Goal: Task Accomplishment & Management: Use online tool/utility

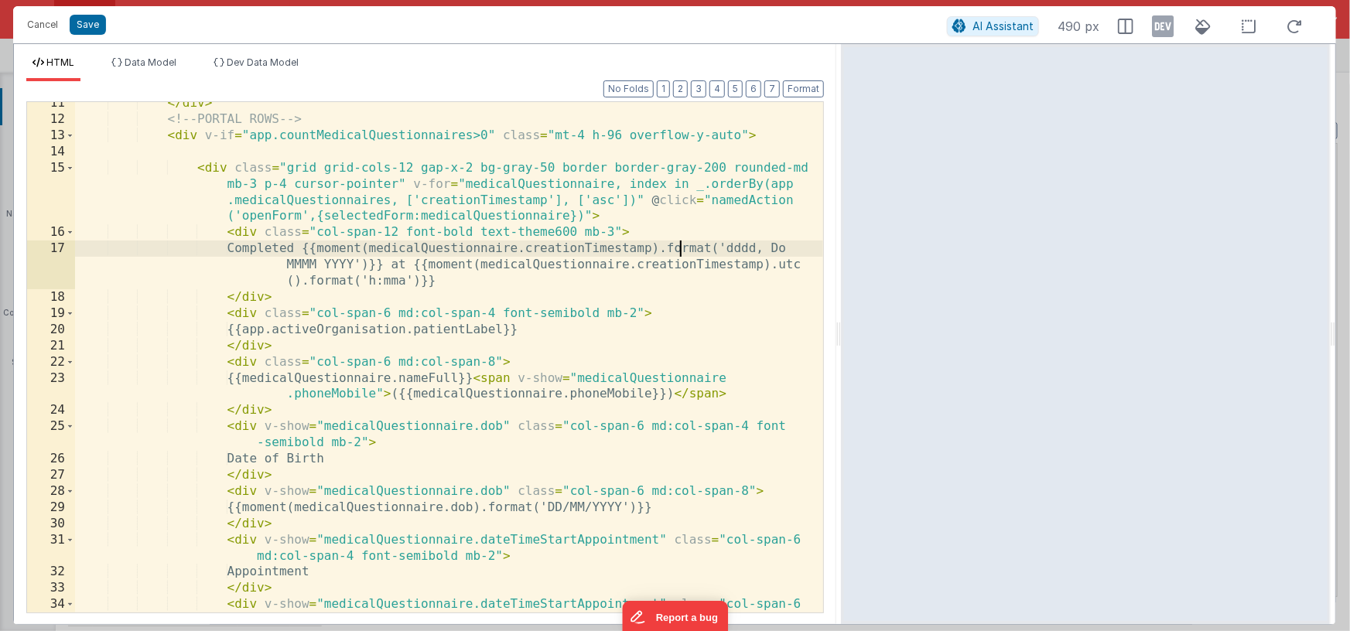
scroll to position [5487, 0]
click at [39, 22] on button "Cancel" at bounding box center [42, 25] width 46 height 22
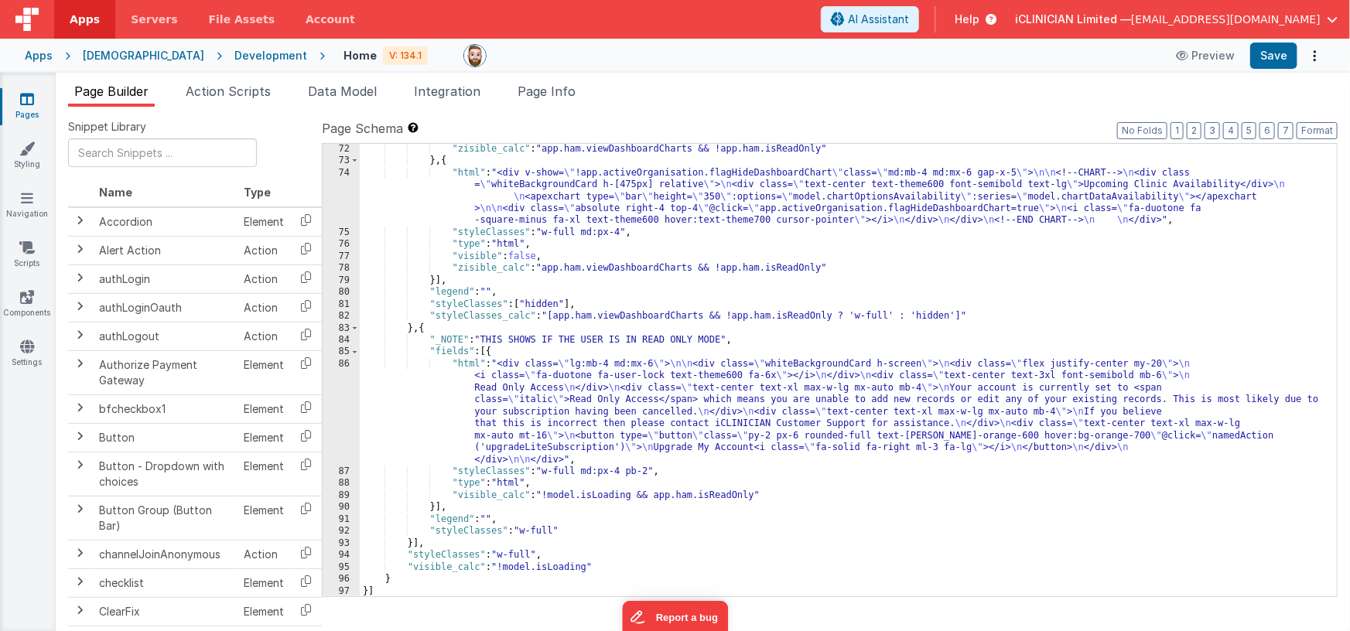
click at [29, 97] on icon at bounding box center [27, 98] width 14 height 15
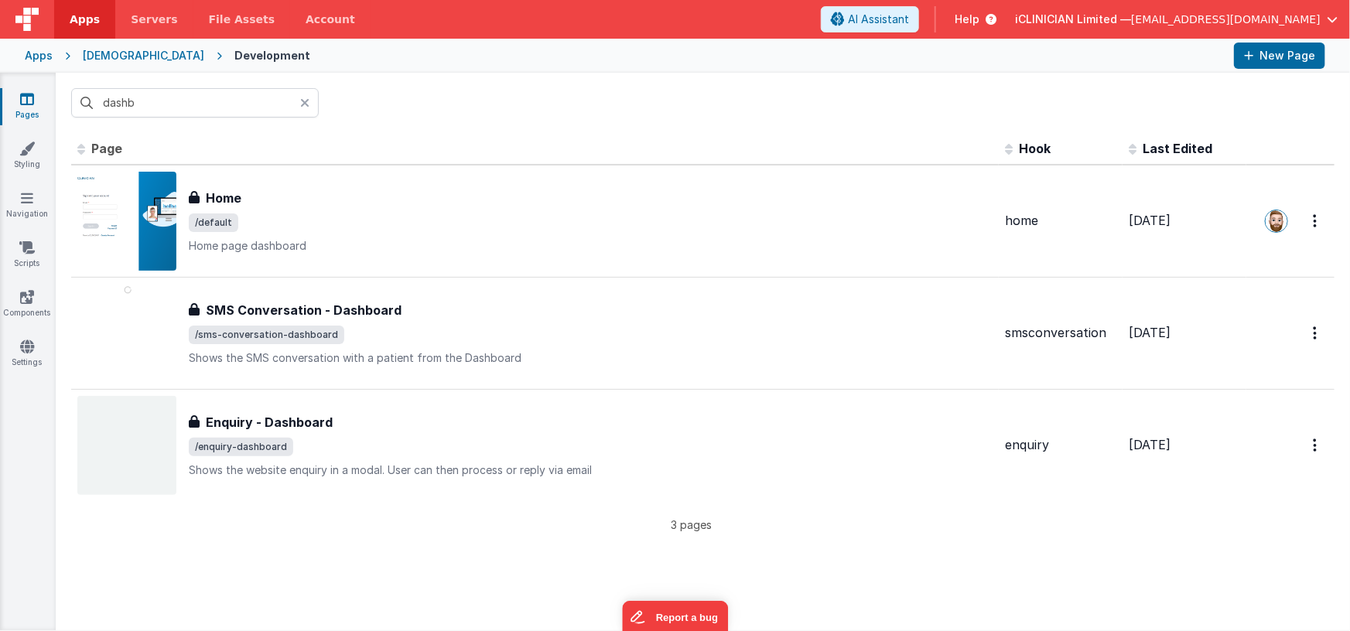
click at [300, 104] on icon at bounding box center [304, 103] width 9 height 12
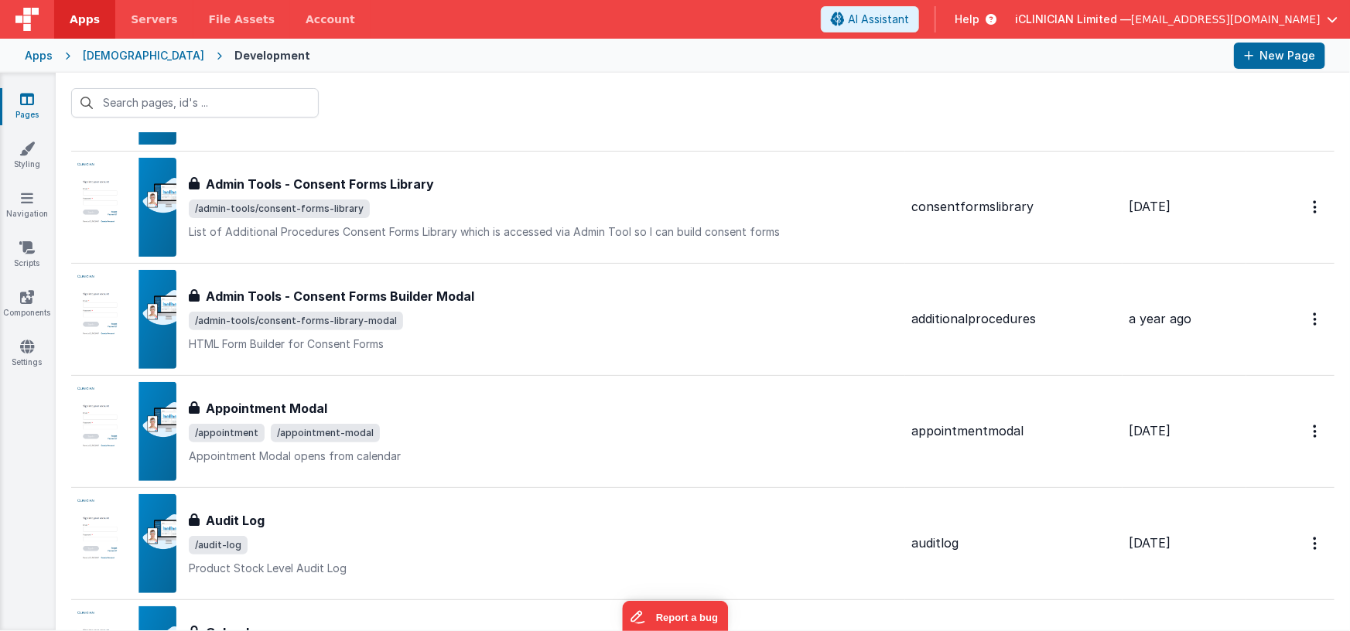
scroll to position [234, 0]
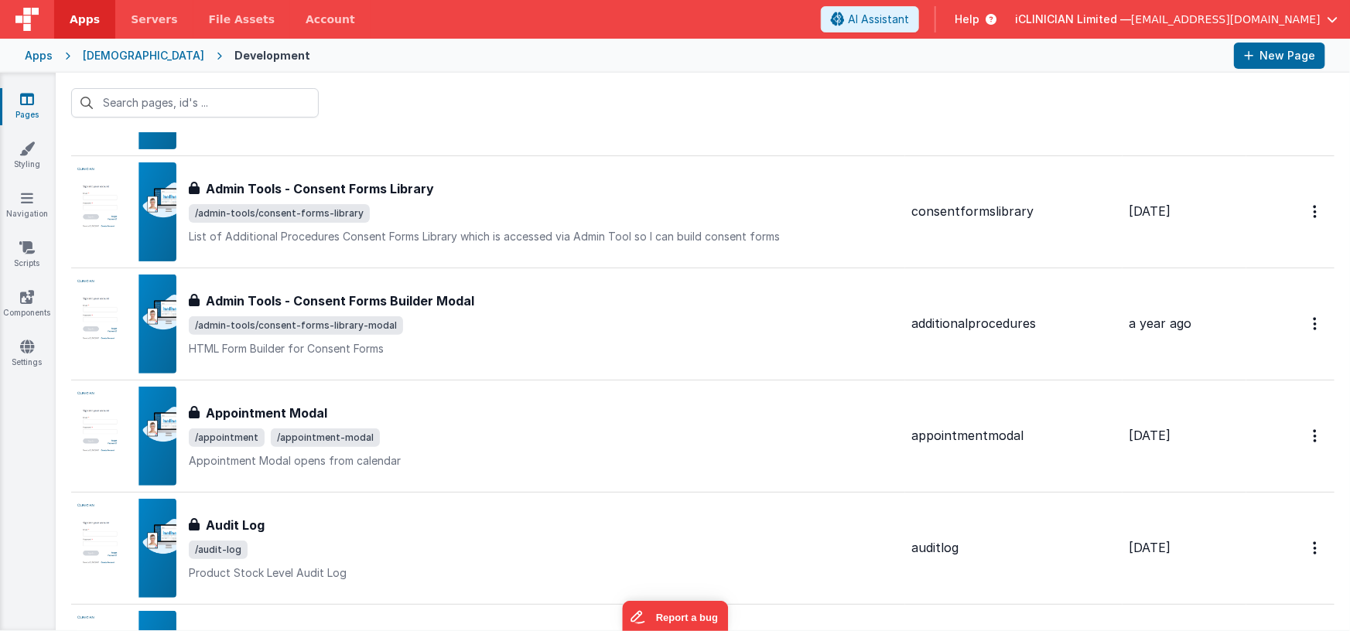
click at [39, 58] on div "Apps" at bounding box center [39, 55] width 28 height 15
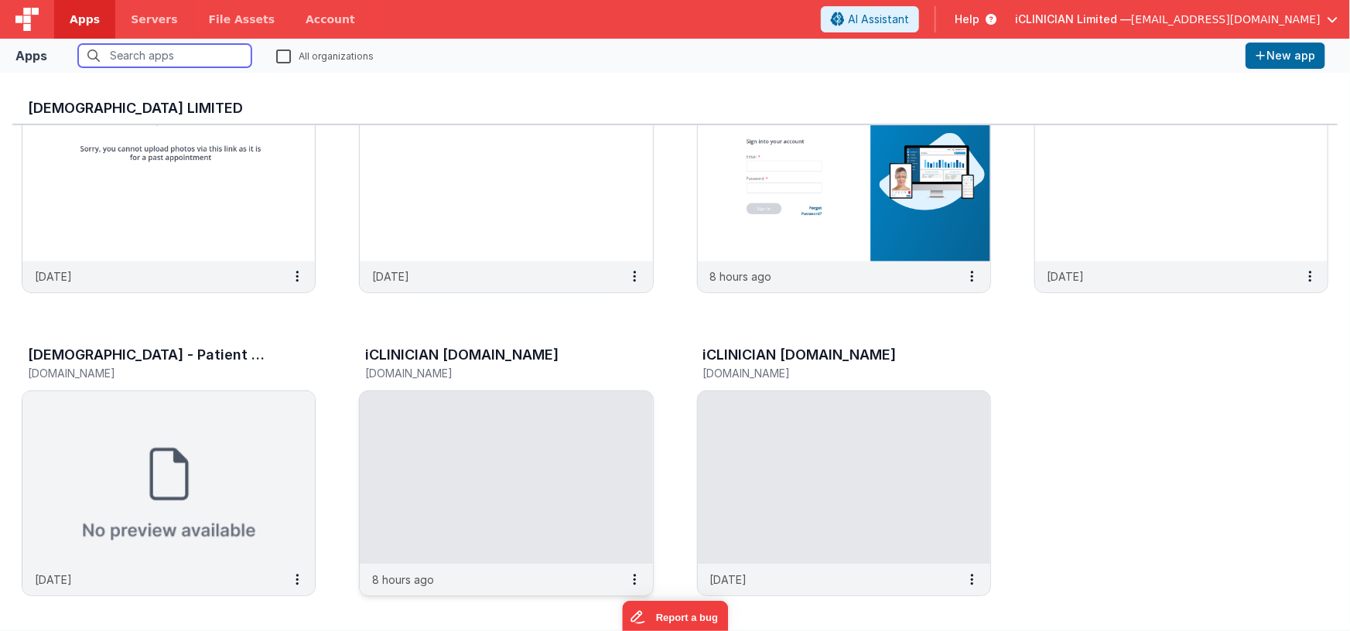
scroll to position [426, 0]
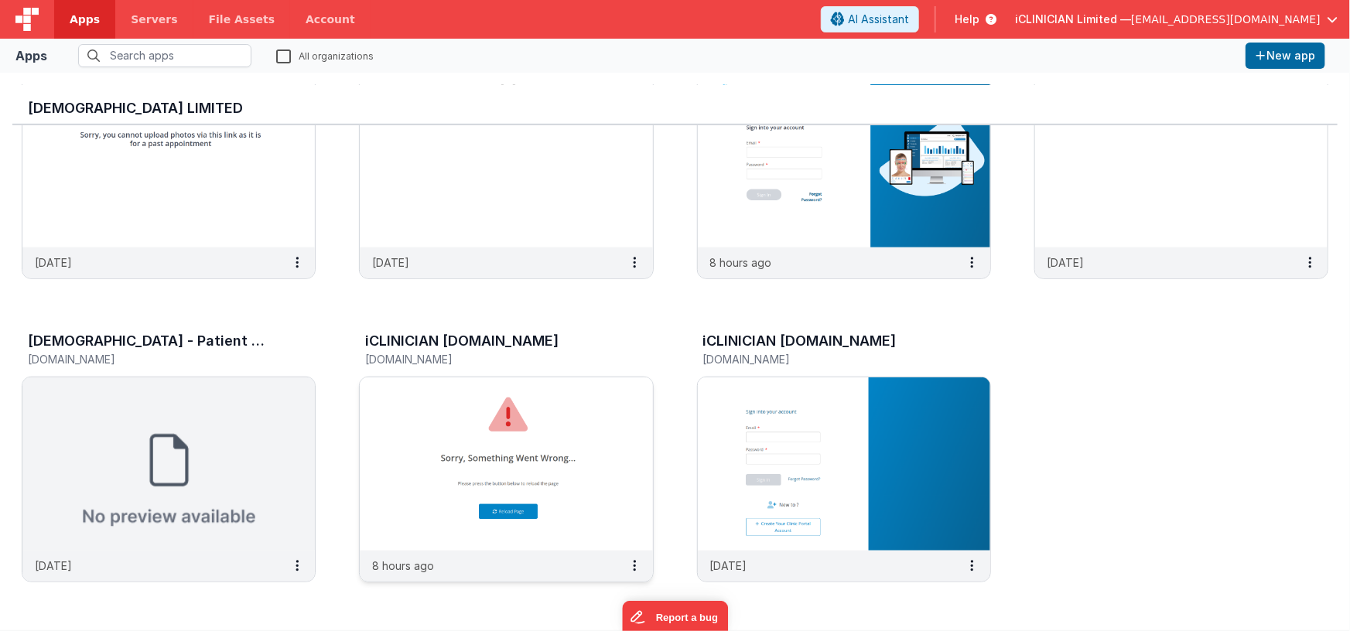
click at [475, 441] on img at bounding box center [506, 463] width 292 height 173
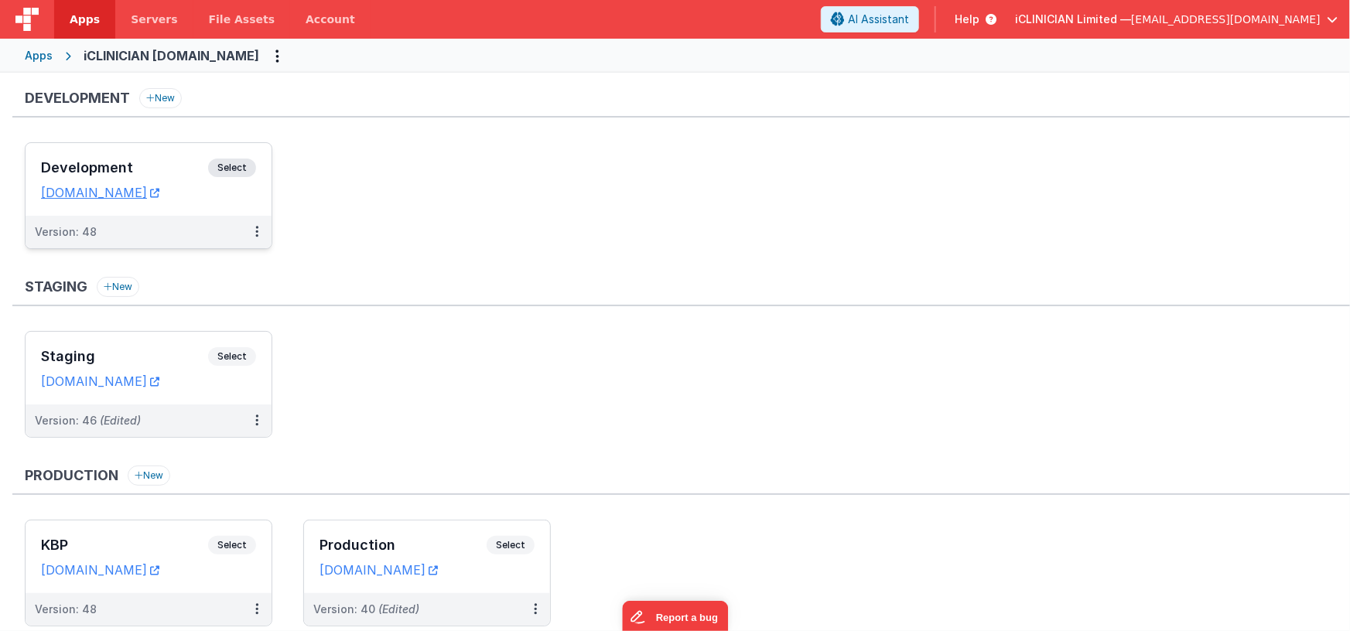
click at [159, 162] on h3 "Development" at bounding box center [124, 167] width 167 height 15
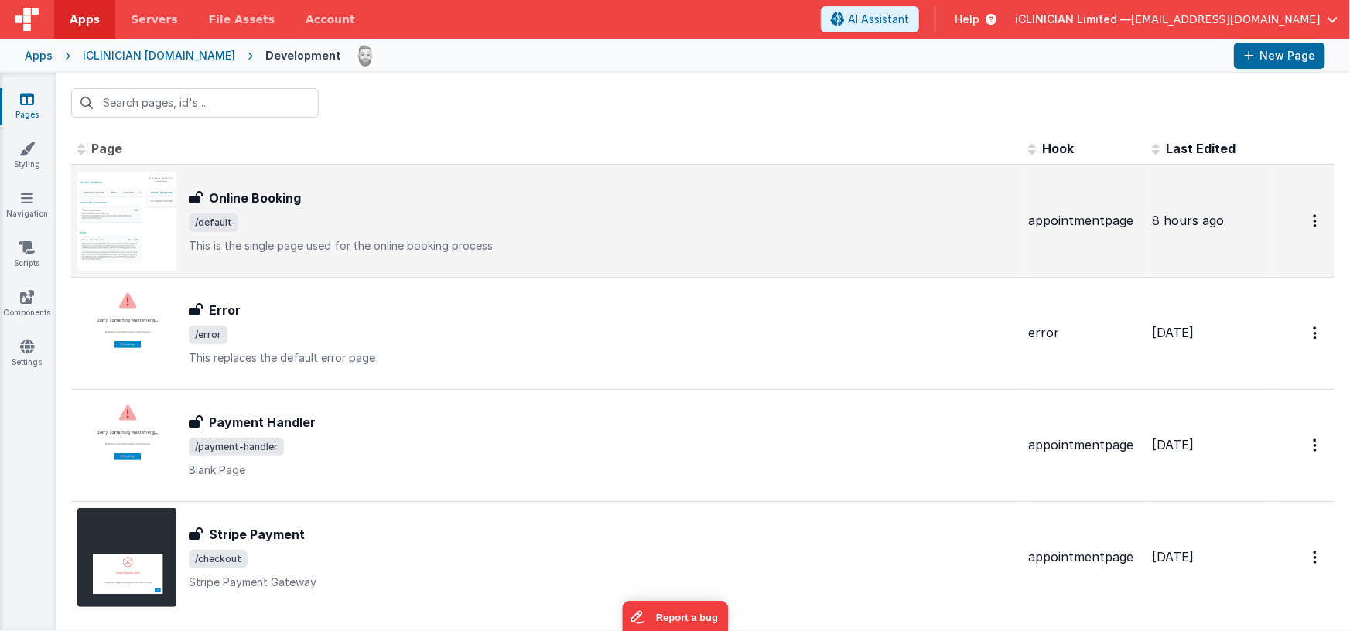
click at [309, 234] on div "Online Booking Online Booking /default This is the single page used for the onl…" at bounding box center [602, 221] width 827 height 65
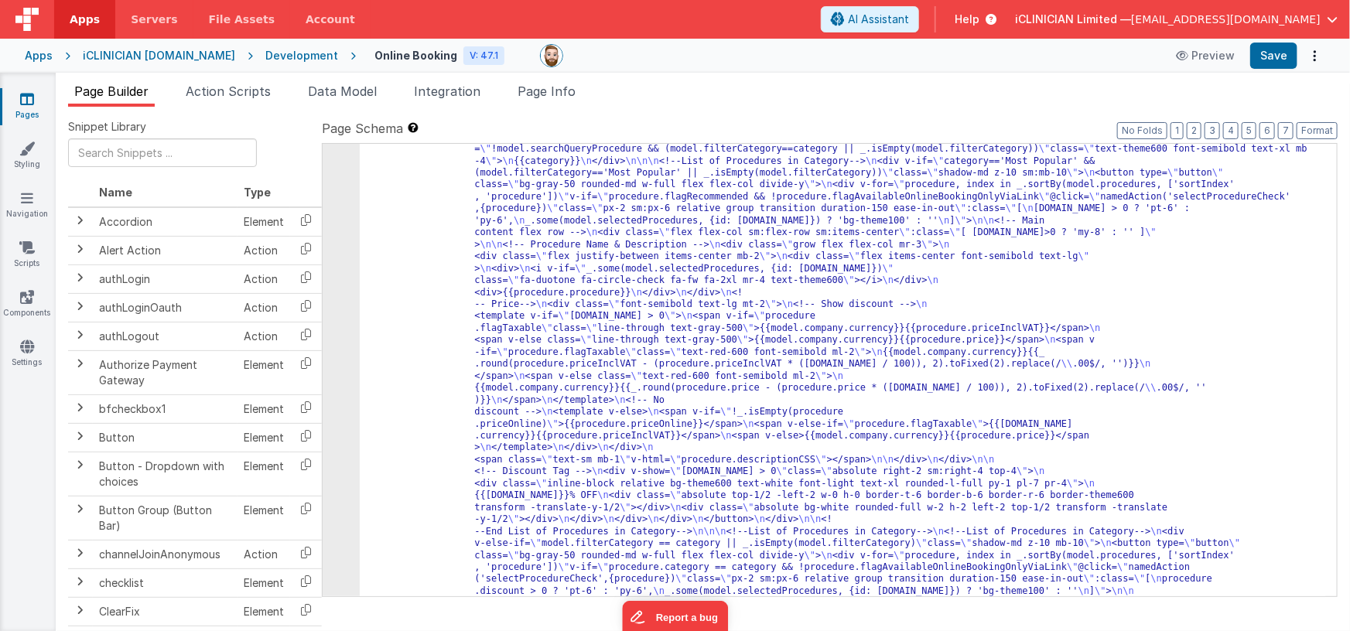
scroll to position [905, 0]
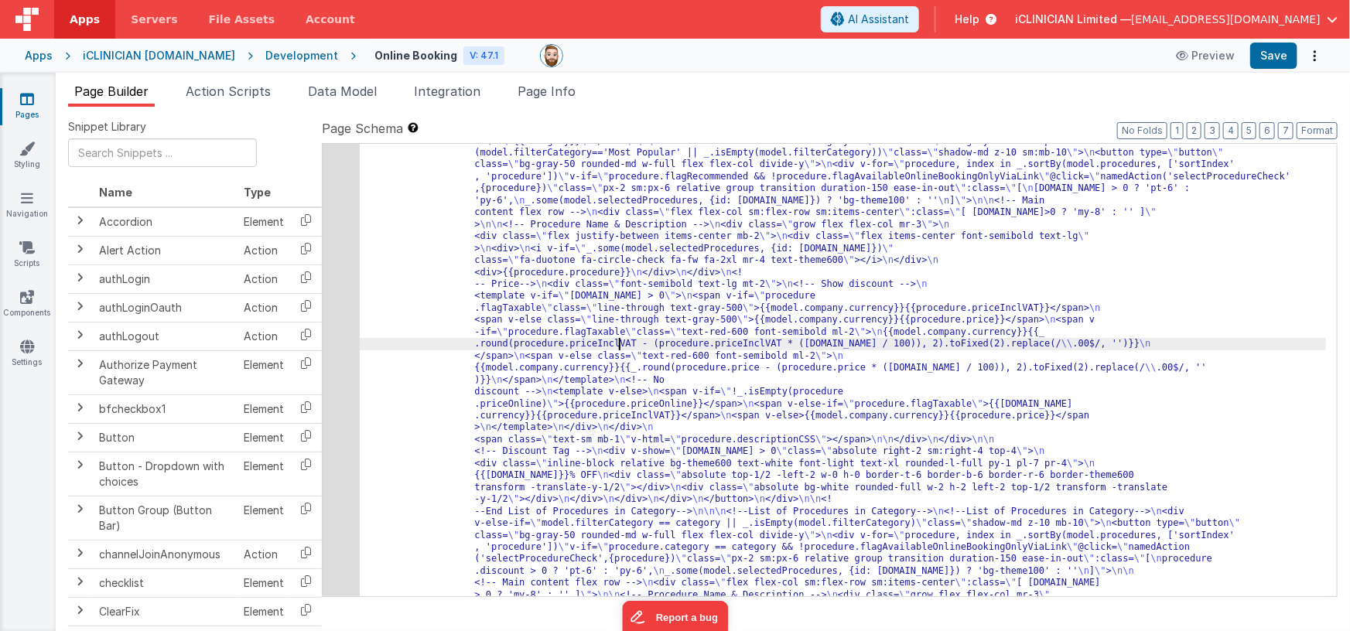
click at [348, 371] on div "33" at bounding box center [341, 422] width 37 height 932
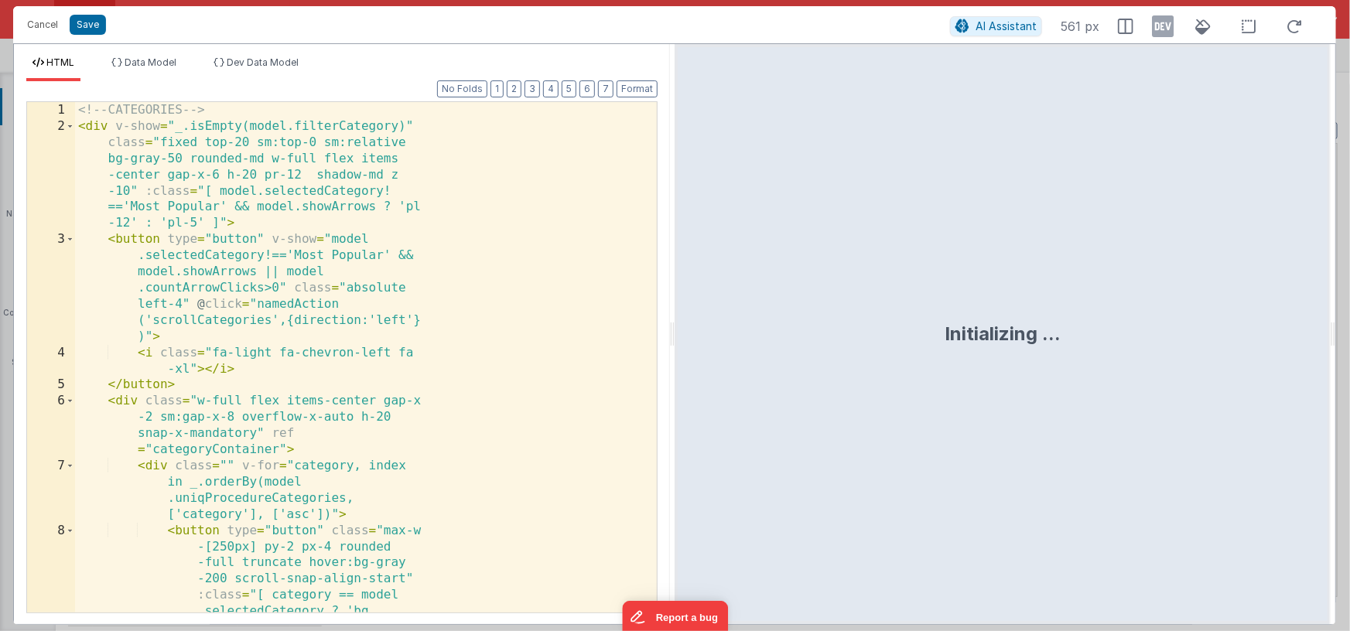
scroll to position [1207, 0]
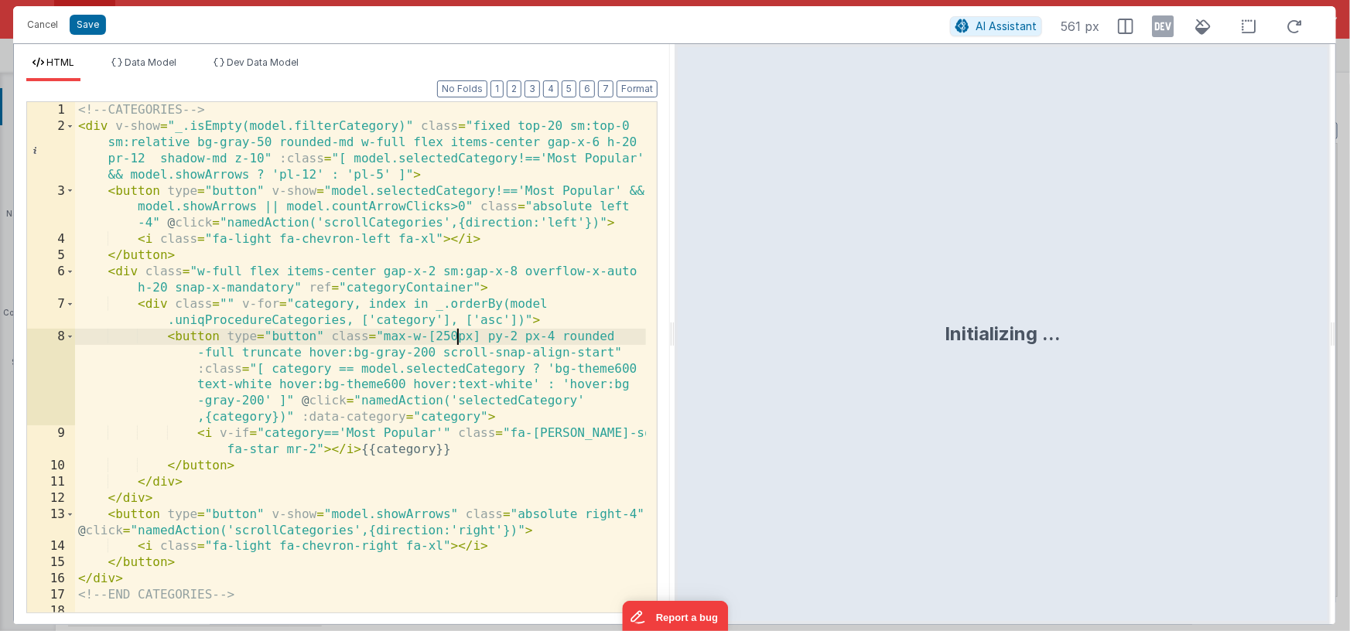
click at [454, 339] on div "<!-- CATEGORIES --> < div v-show = "_.isEmpty(model.filterCategory)" class = "f…" at bounding box center [360, 373] width 571 height 543
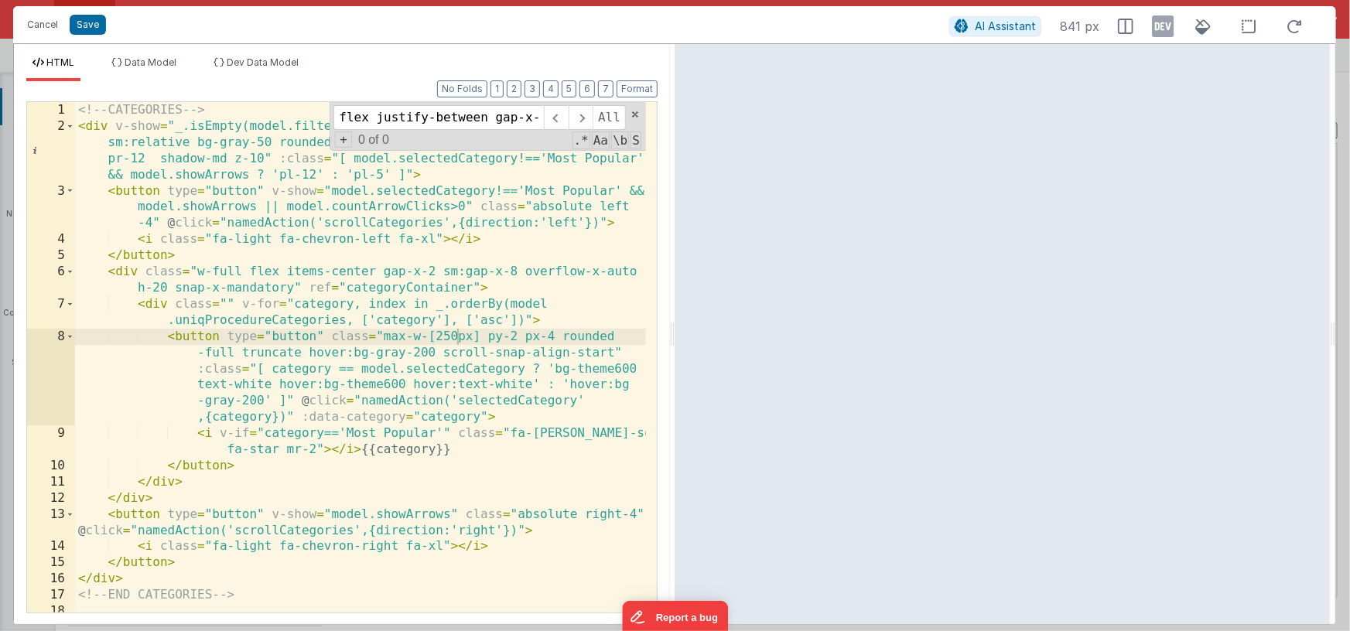
scroll to position [0, 140]
click at [413, 118] on input "flex justify-between gap-x-5 items-center mb-2" at bounding box center [438, 117] width 210 height 25
click at [356, 117] on input "flex justify-between gap-x-5 items-center mb-2" at bounding box center [438, 117] width 210 height 25
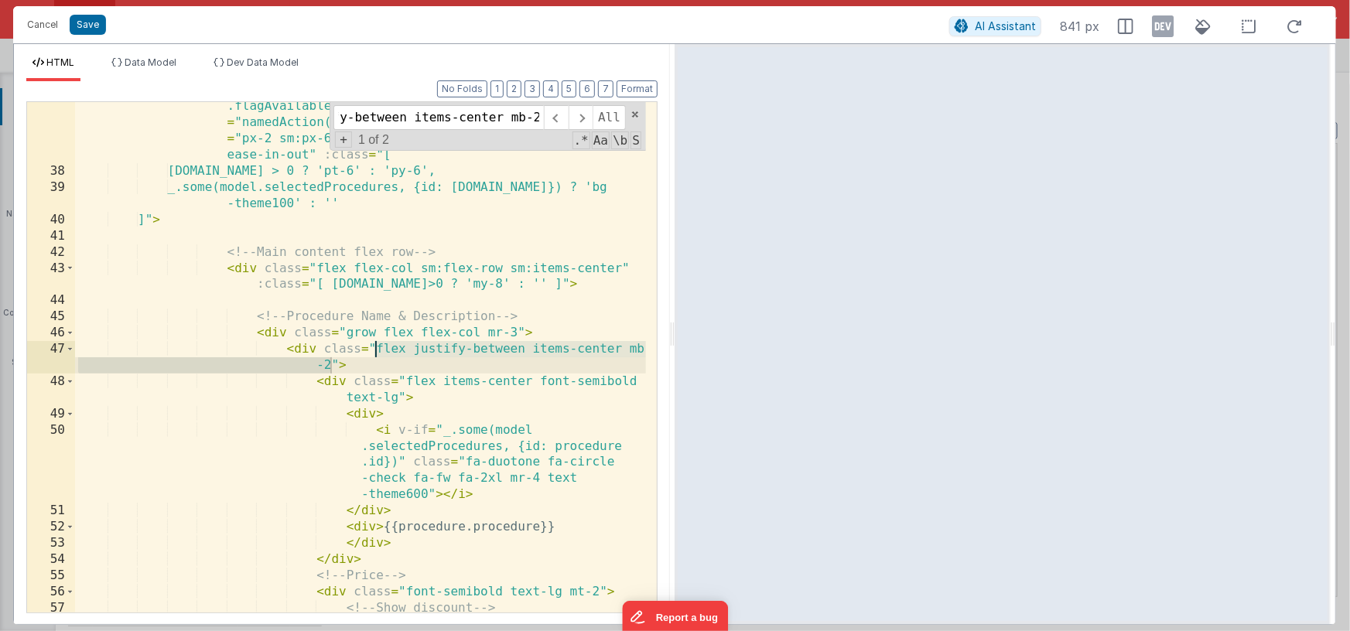
scroll to position [990, 0]
type input "flex justify-between items-center mb-2"
click at [578, 125] on span at bounding box center [581, 117] width 24 height 25
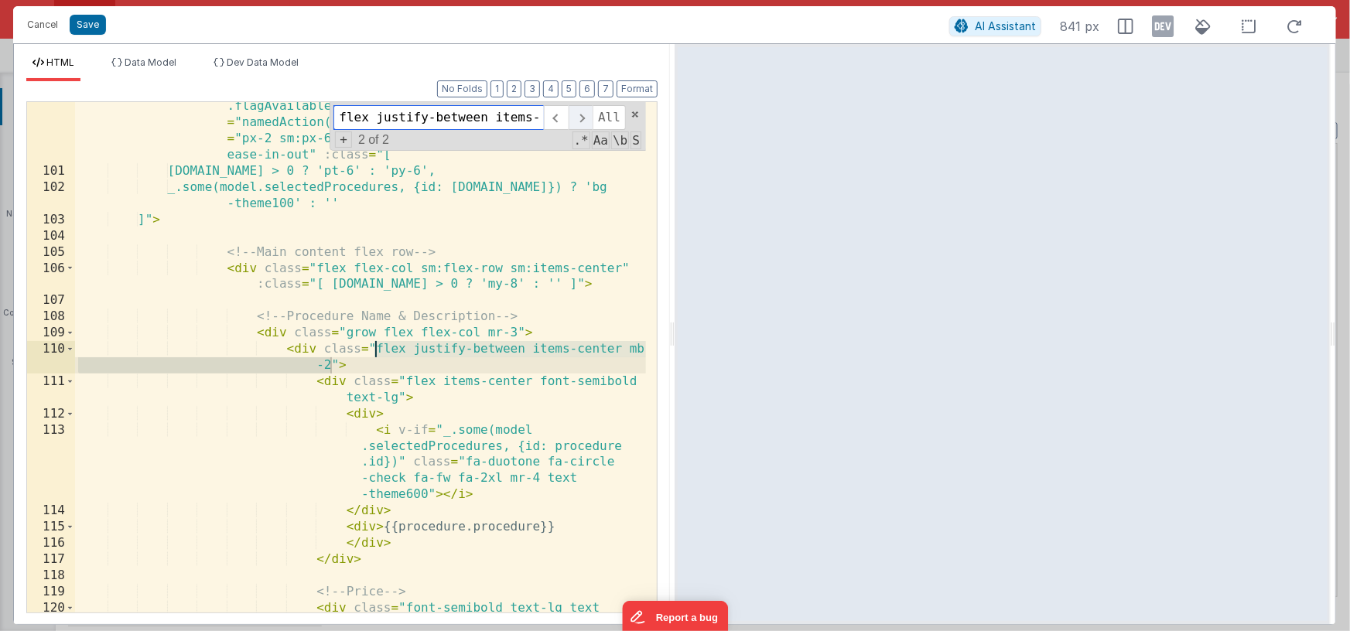
scroll to position [2737, 0]
click at [555, 121] on span at bounding box center [556, 117] width 24 height 25
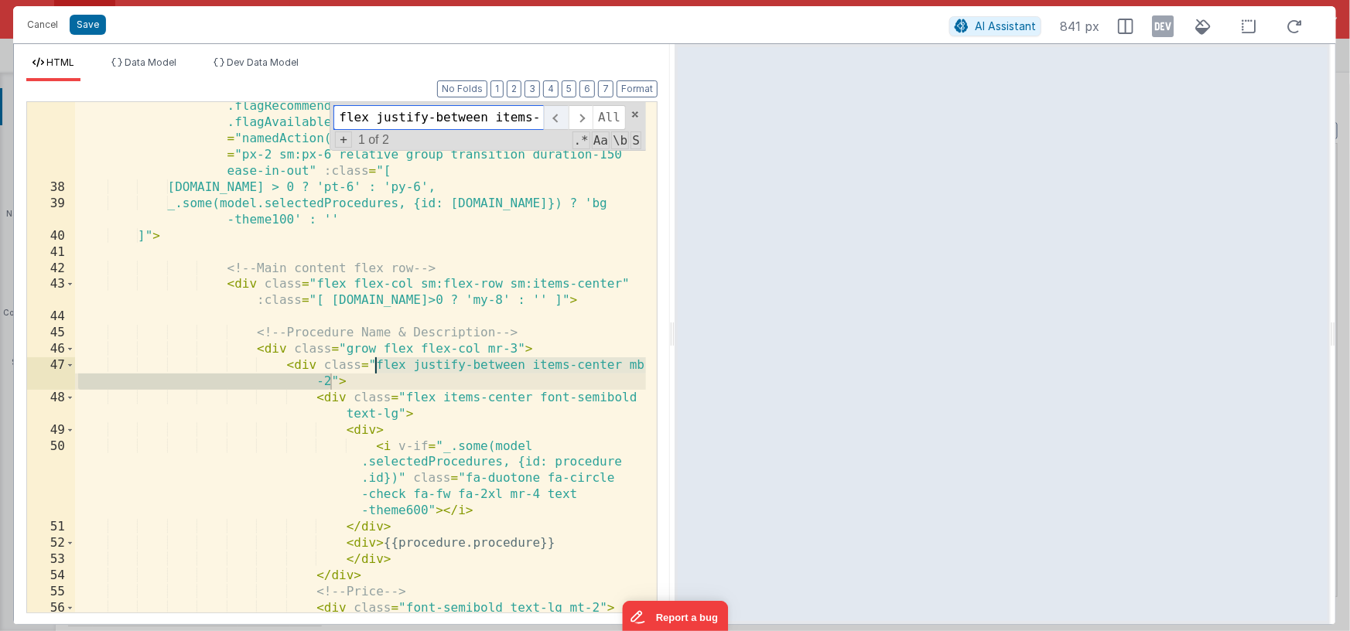
scroll to position [974, 0]
click at [378, 363] on div "< div v-for = "procedure, index in _.sortBy(model.procedures, ['sortIndex', 'pr…" at bounding box center [360, 387] width 571 height 640
click at [330, 381] on div "< div v-for = "procedure, index in _.sortBy(model.procedures, ['sortIndex', 'pr…" at bounding box center [360, 387] width 571 height 640
click at [338, 137] on span "+" at bounding box center [343, 139] width 17 height 16
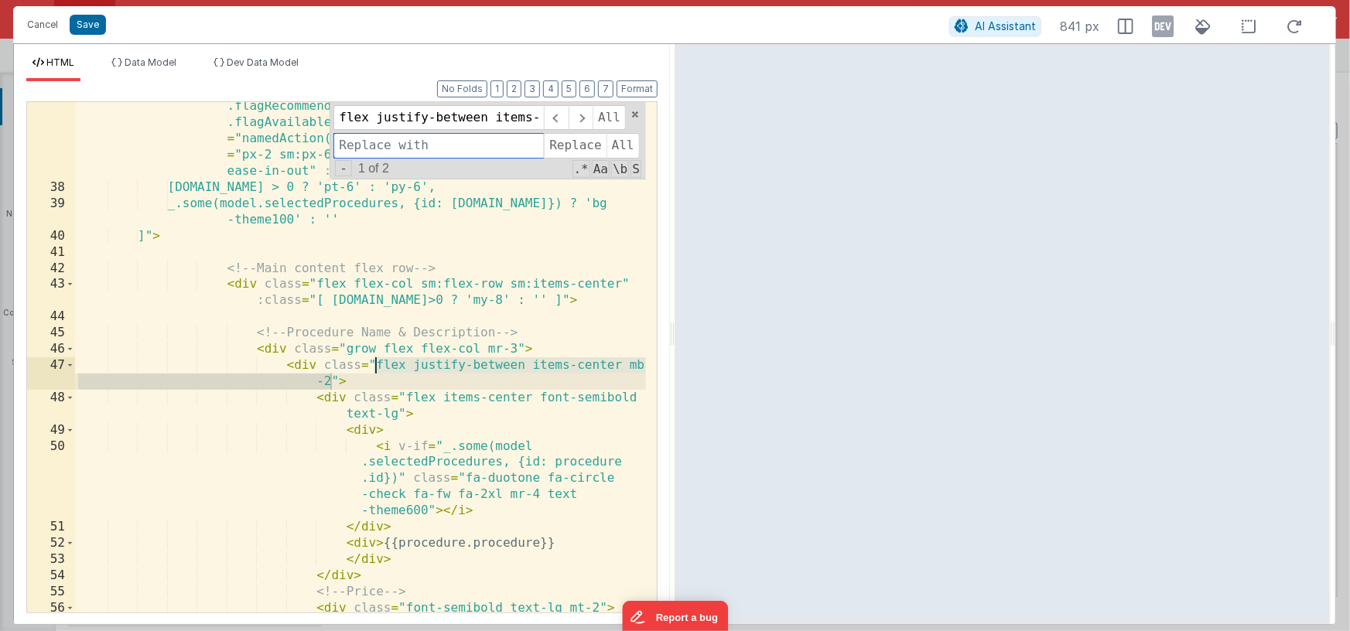
click at [355, 141] on input at bounding box center [438, 145] width 210 height 25
paste input "flex justify-between gap-x-5 items-center mb-2"
type input "flex justify-between gap-x-5 items-center mb-2"
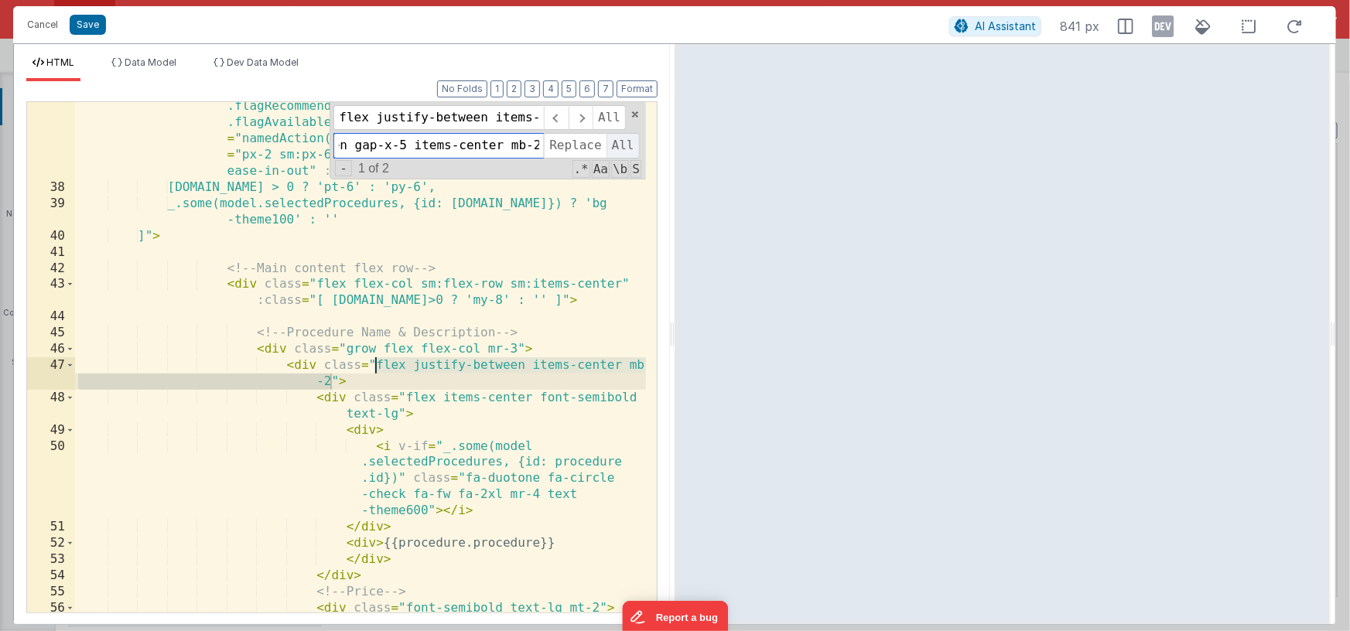
drag, startPoint x: 619, startPoint y: 143, endPoint x: 612, endPoint y: 147, distance: 8.0
click at [619, 143] on span "All" at bounding box center [622, 145] width 33 height 25
click at [493, 288] on div "< div v-for = "procedure, index in _.sortBy(model.procedures, ['sortIndex', 'pr…" at bounding box center [360, 387] width 571 height 640
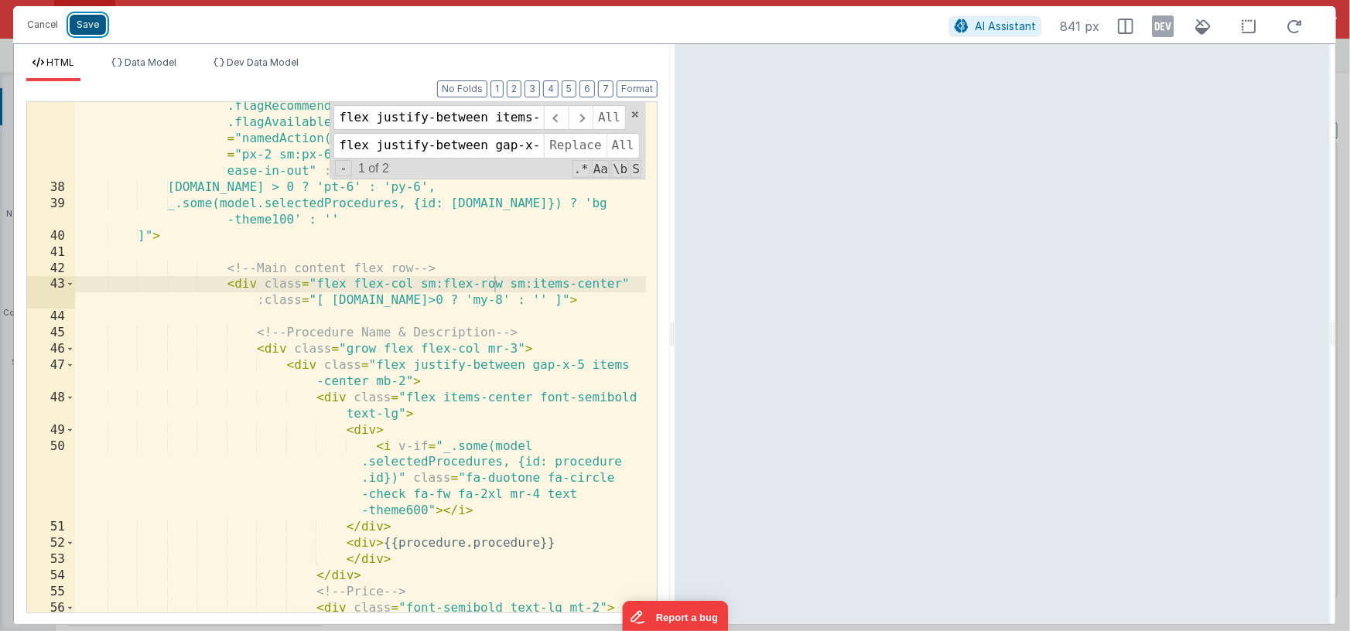
click at [92, 25] on button "Save" at bounding box center [88, 25] width 36 height 20
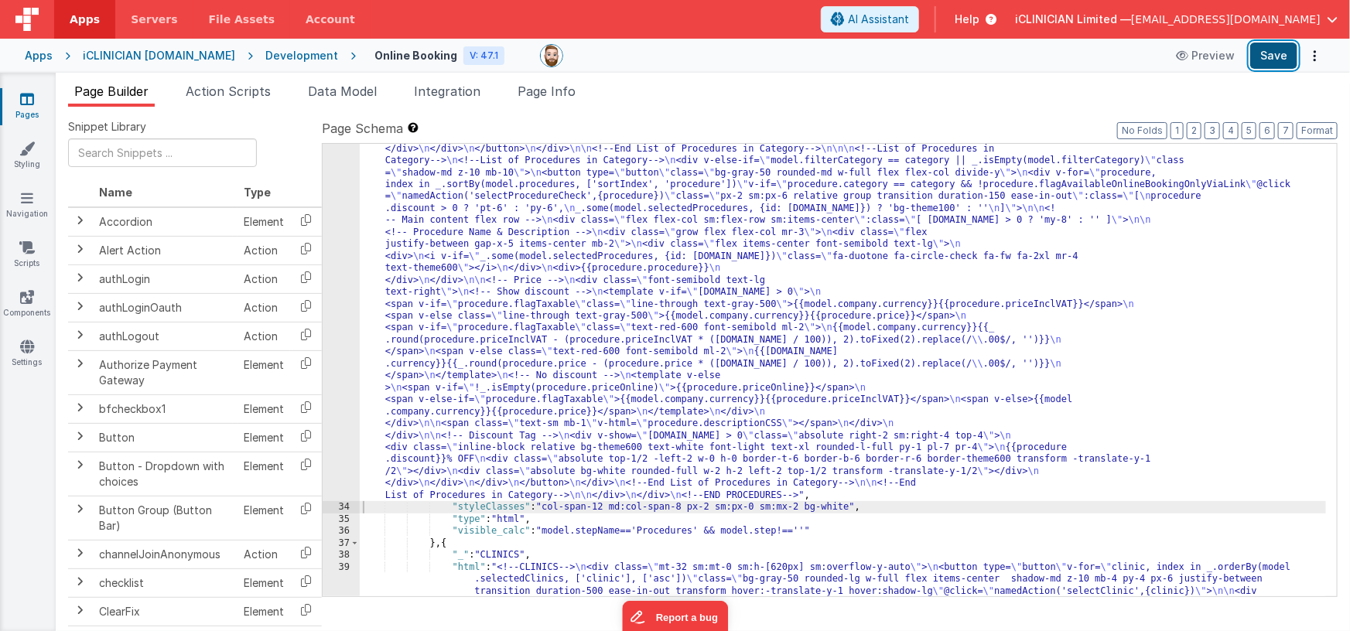
click at [1276, 53] on button "Save" at bounding box center [1273, 56] width 47 height 26
click at [543, 97] on span "Page Info" at bounding box center [546, 91] width 58 height 15
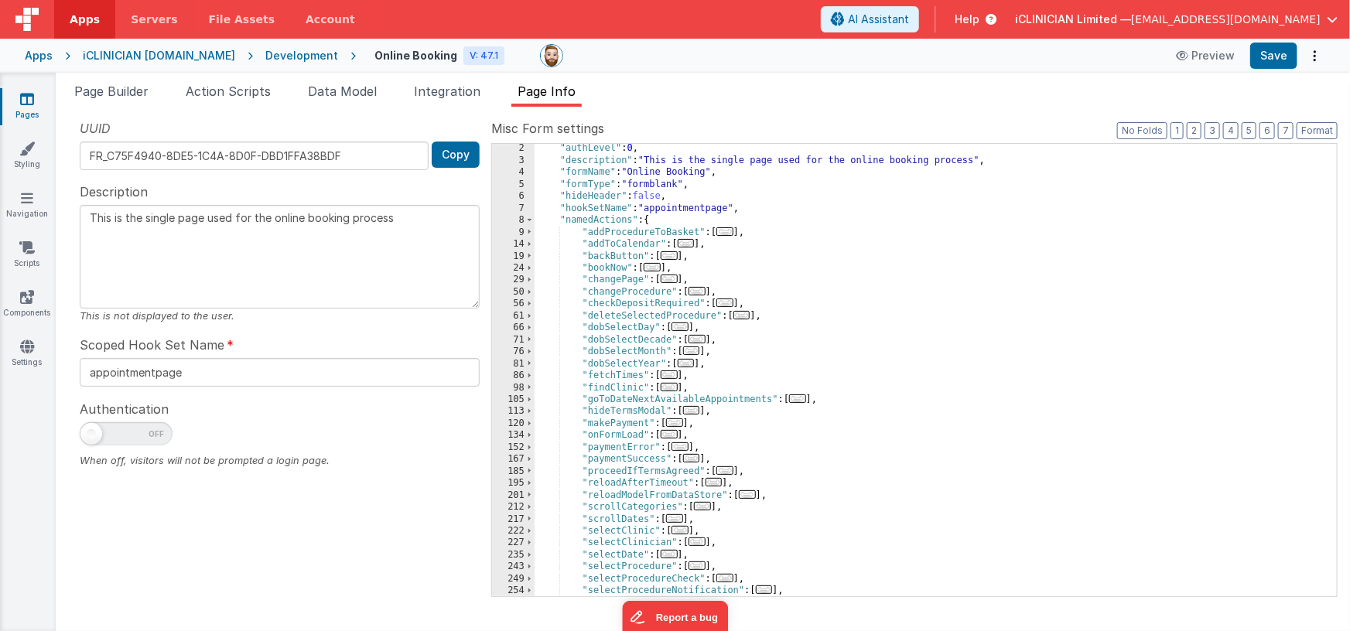
scroll to position [119, 0]
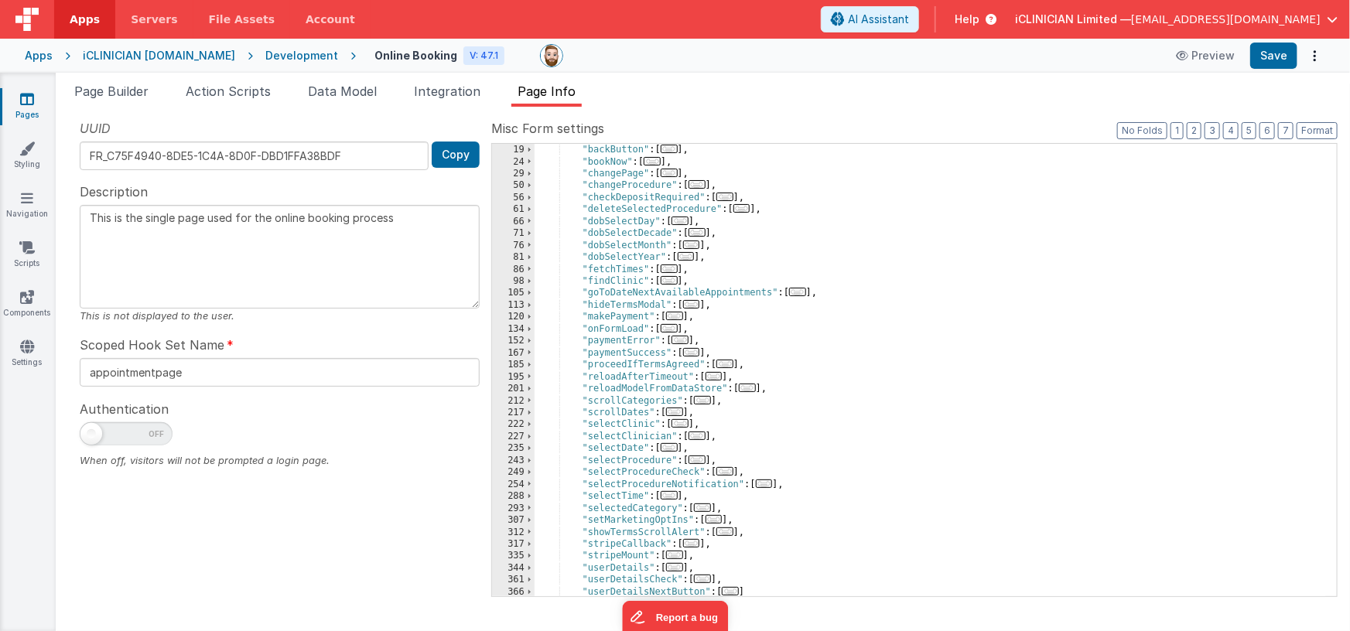
click at [726, 471] on span "..." at bounding box center [724, 471] width 17 height 9
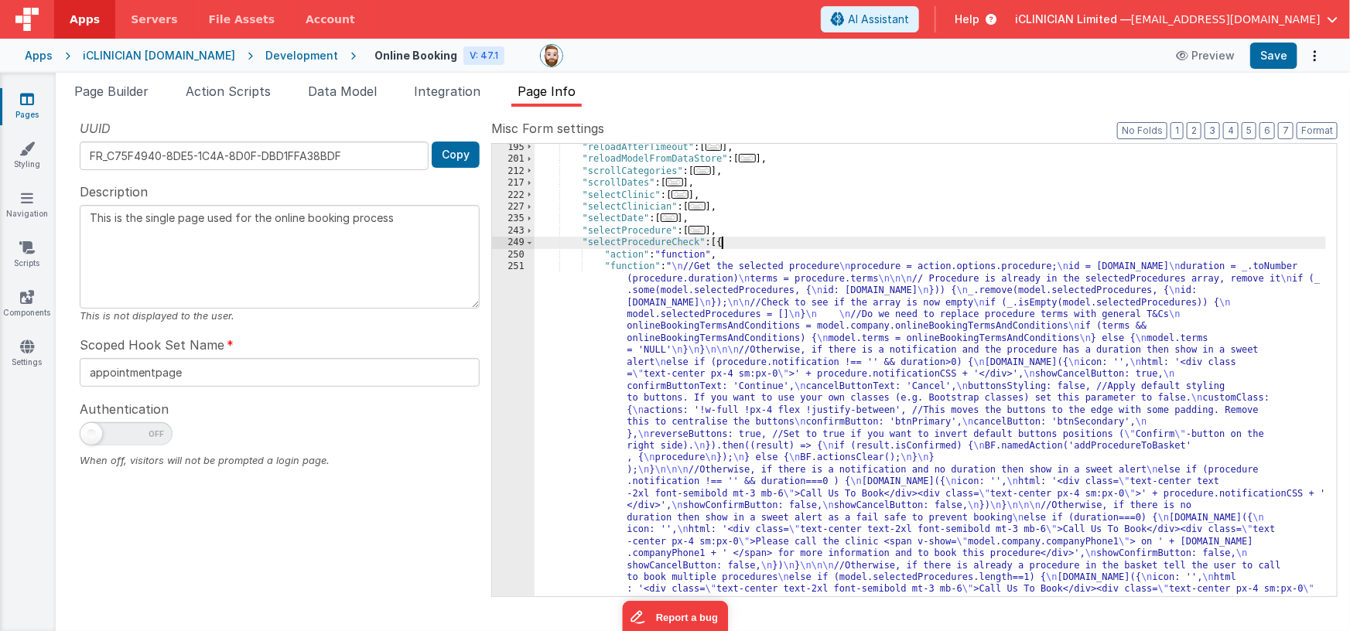
scroll to position [349, 0]
click at [720, 418] on div ""reloadAfterTimeout" : [ ... ] , "reloadModelFromDataStore" : [ ... ] , "scroll…" at bounding box center [930, 566] width 792 height 848
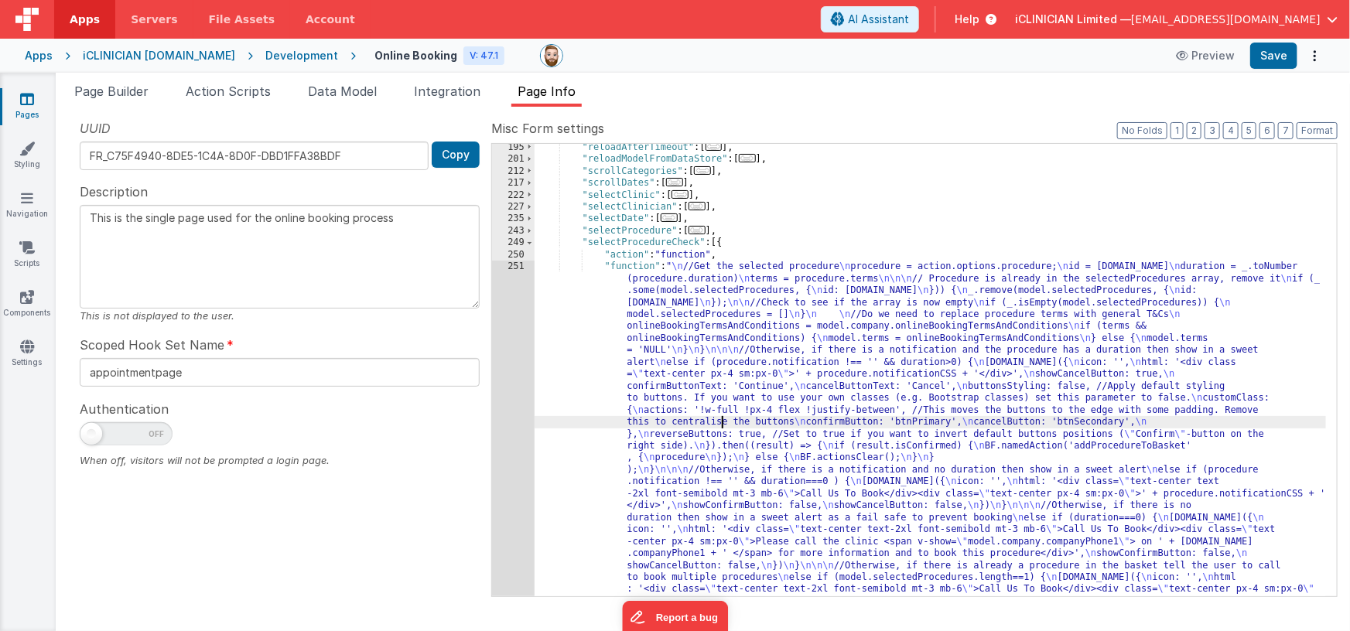
scroll to position [407, 0]
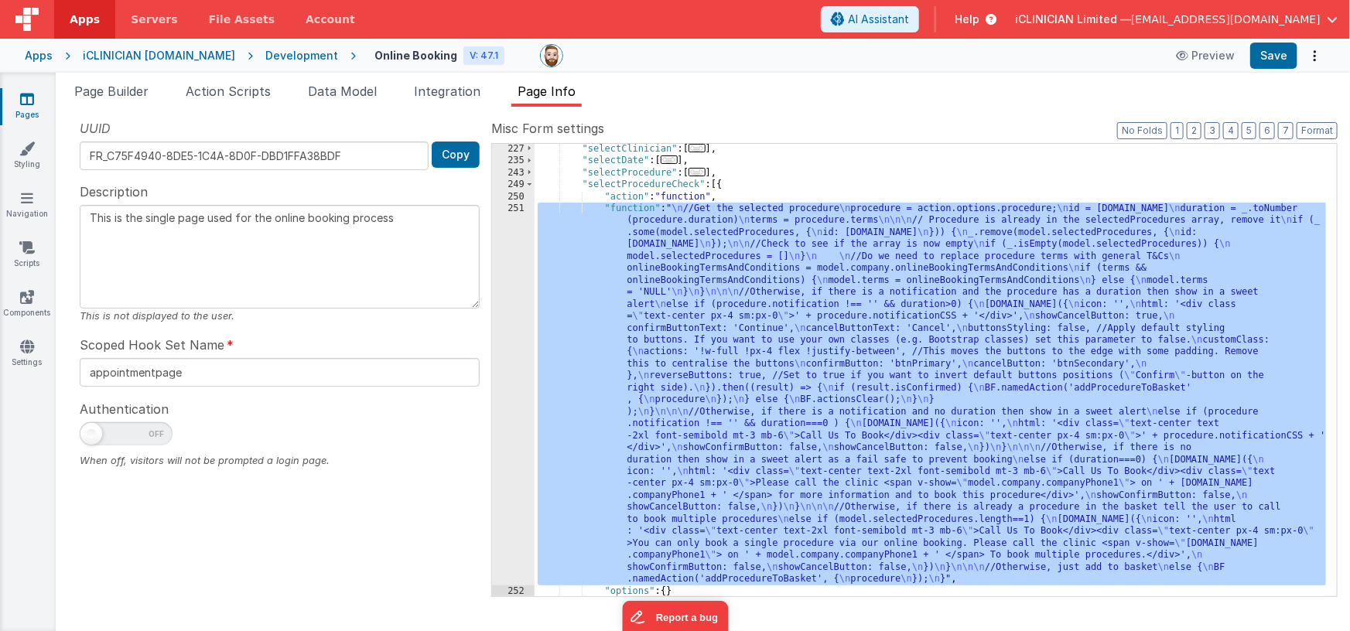
click at [516, 394] on div "251" at bounding box center [513, 394] width 43 height 383
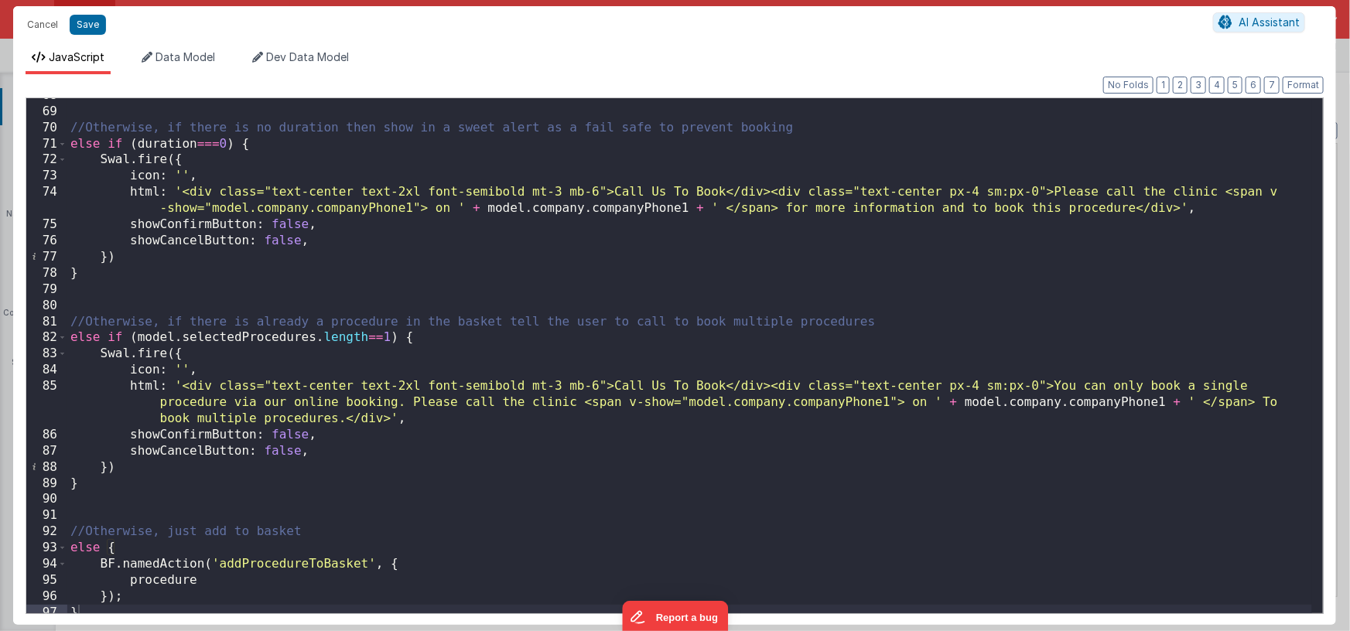
scroll to position [1111, 0]
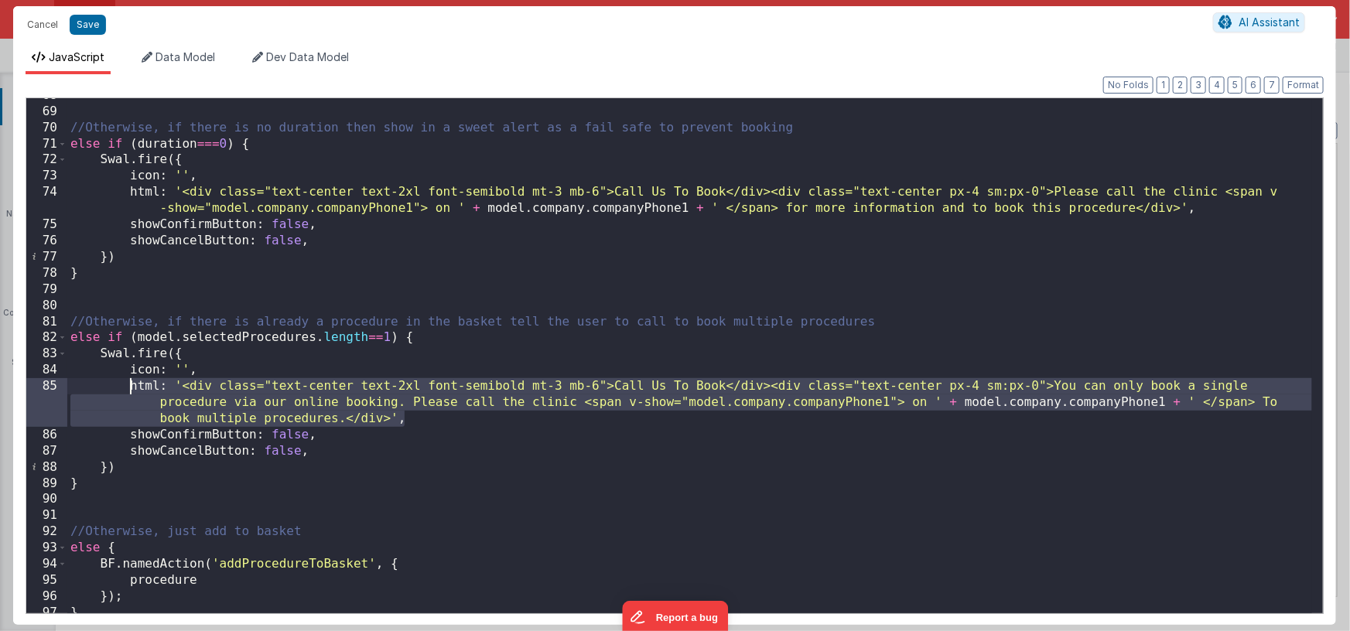
drag, startPoint x: 414, startPoint y: 422, endPoint x: 126, endPoint y: 381, distance: 290.5
click at [126, 381] on div "//Otherwise, if there is no duration then show in a sweet alert as a fail safe …" at bounding box center [689, 361] width 1245 height 548
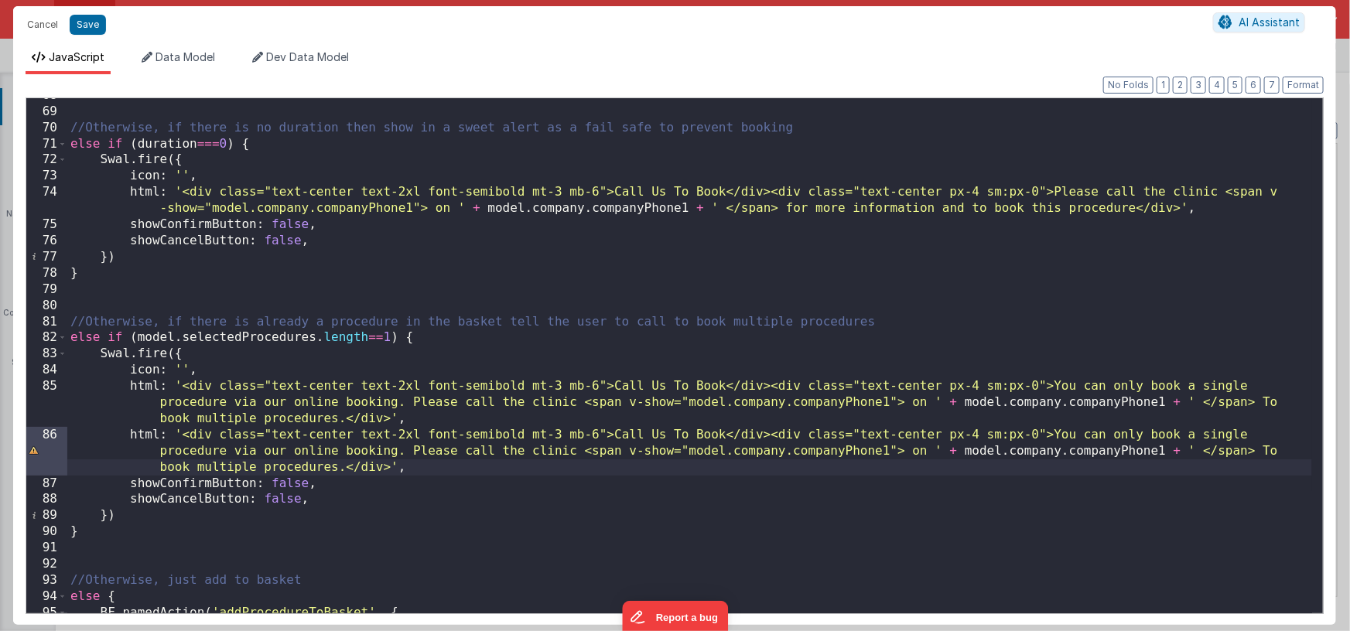
click at [1053, 433] on div "//Otherwise, if there is no duration then show in a sweet alert as a fail safe …" at bounding box center [689, 361] width 1245 height 548
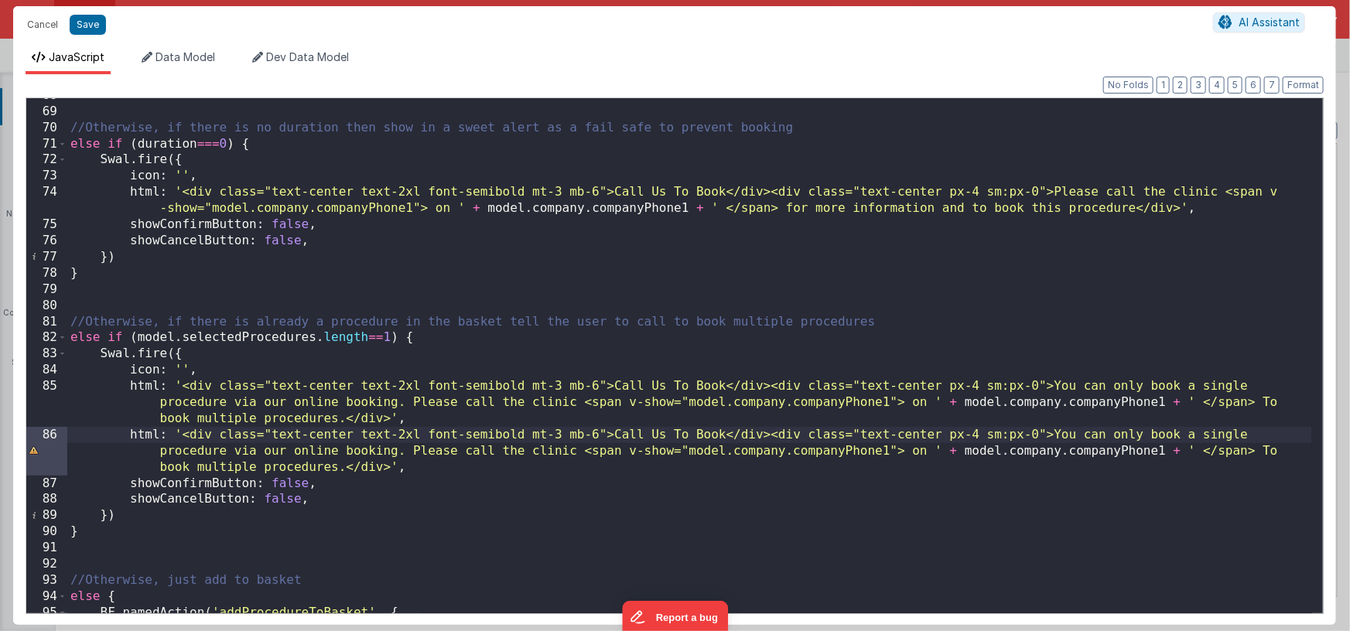
click at [338, 467] on div "//Otherwise, if there is no duration then show in a sweet alert as a fail safe …" at bounding box center [689, 361] width 1245 height 548
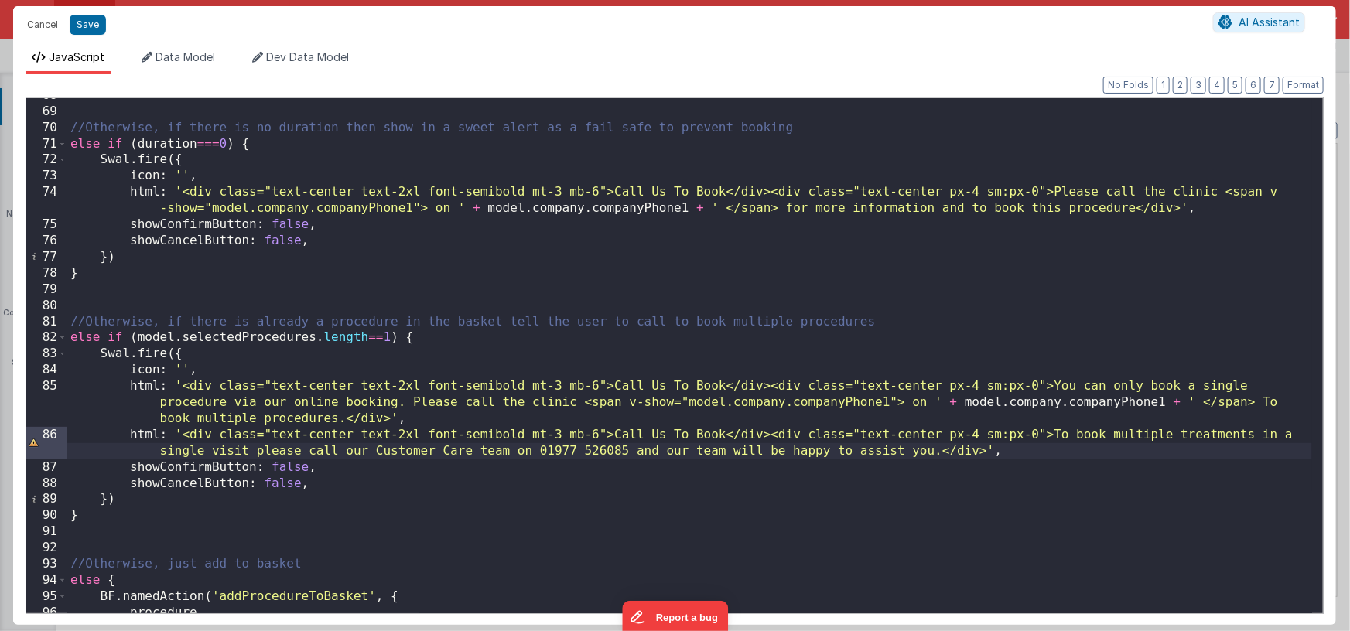
click at [933, 399] on div "//Otherwise, if there is no duration then show in a sweet alert as a fail safe …" at bounding box center [689, 361] width 1245 height 548
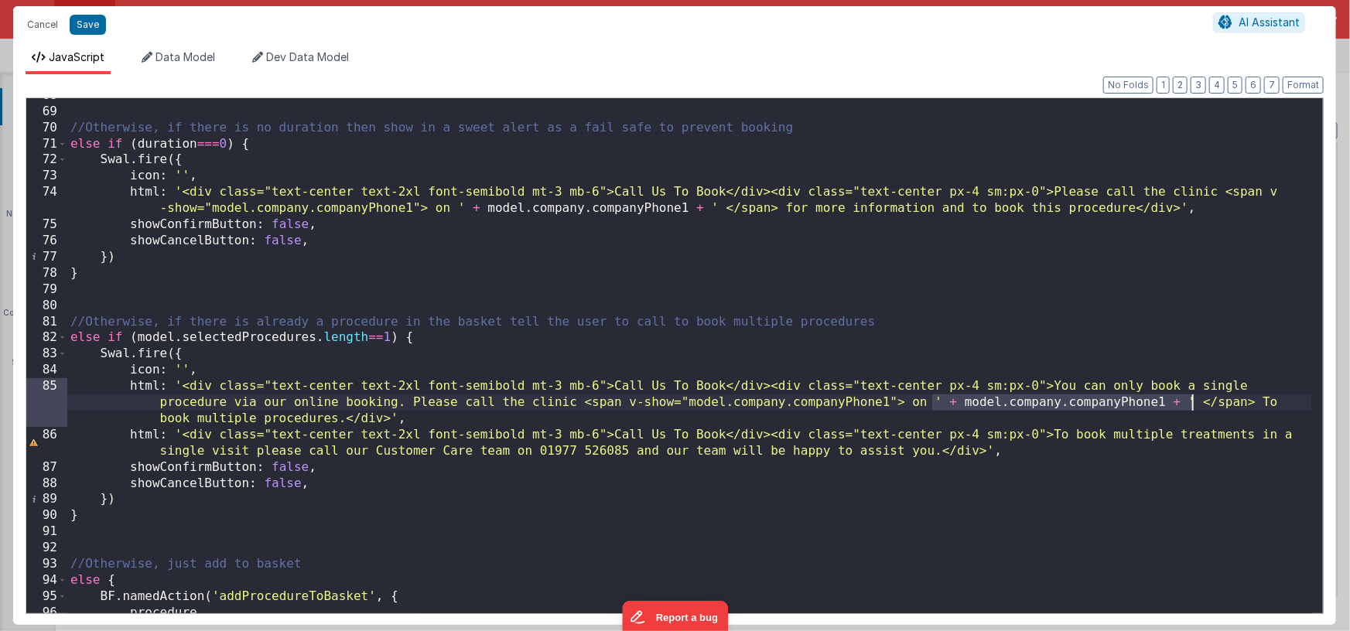
click at [1193, 404] on div "//Otherwise, if there is no duration then show in a sweet alert as a fail safe …" at bounding box center [689, 361] width 1245 height 548
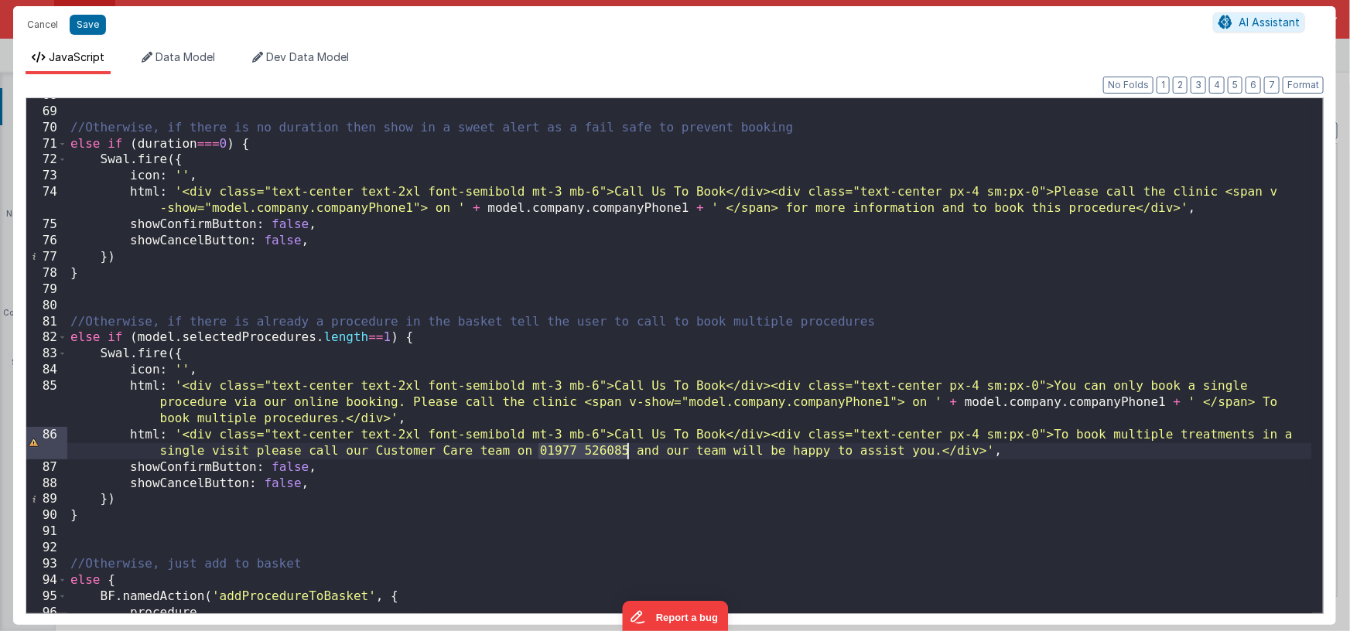
drag, startPoint x: 538, startPoint y: 452, endPoint x: 625, endPoint y: 455, distance: 87.5
click at [625, 455] on div "//Otherwise, if there is no duration then show in a sweet alert as a fail safe …" at bounding box center [689, 361] width 1245 height 548
click at [425, 418] on div "//Otherwise, if there is no duration then show in a sweet alert as a fail safe …" at bounding box center [689, 361] width 1245 height 548
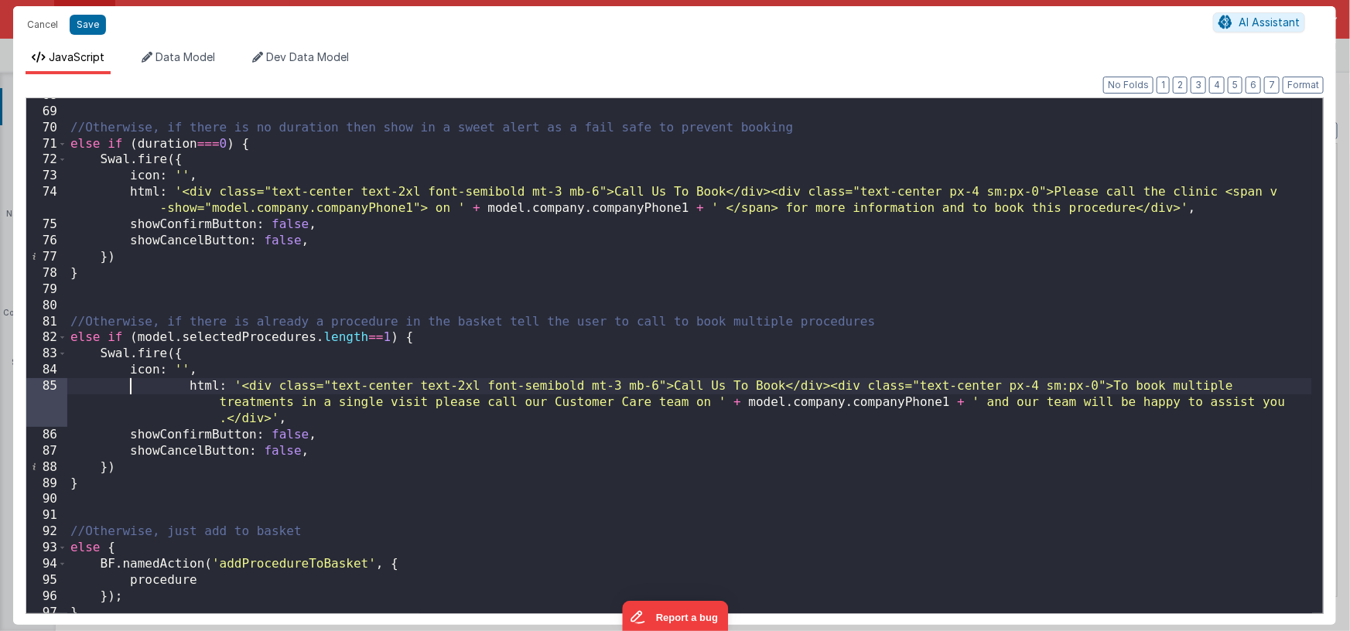
scroll to position [1101, 0]
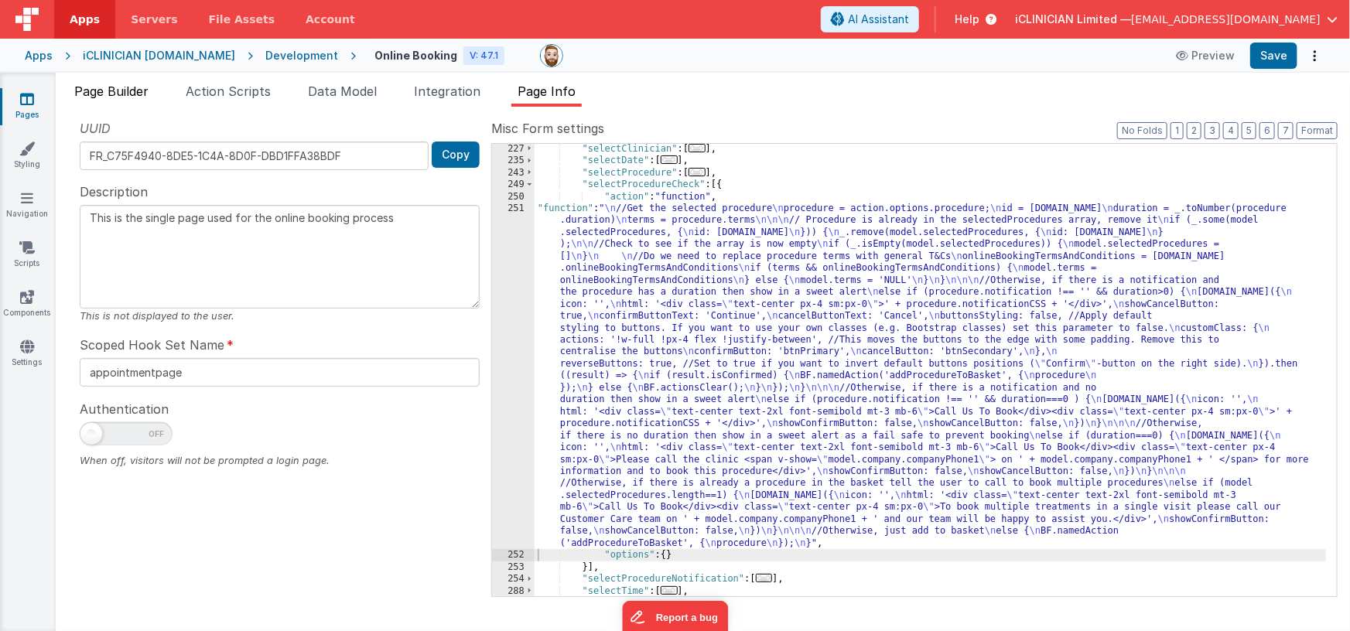
click at [126, 90] on span "Page Builder" at bounding box center [111, 91] width 74 height 15
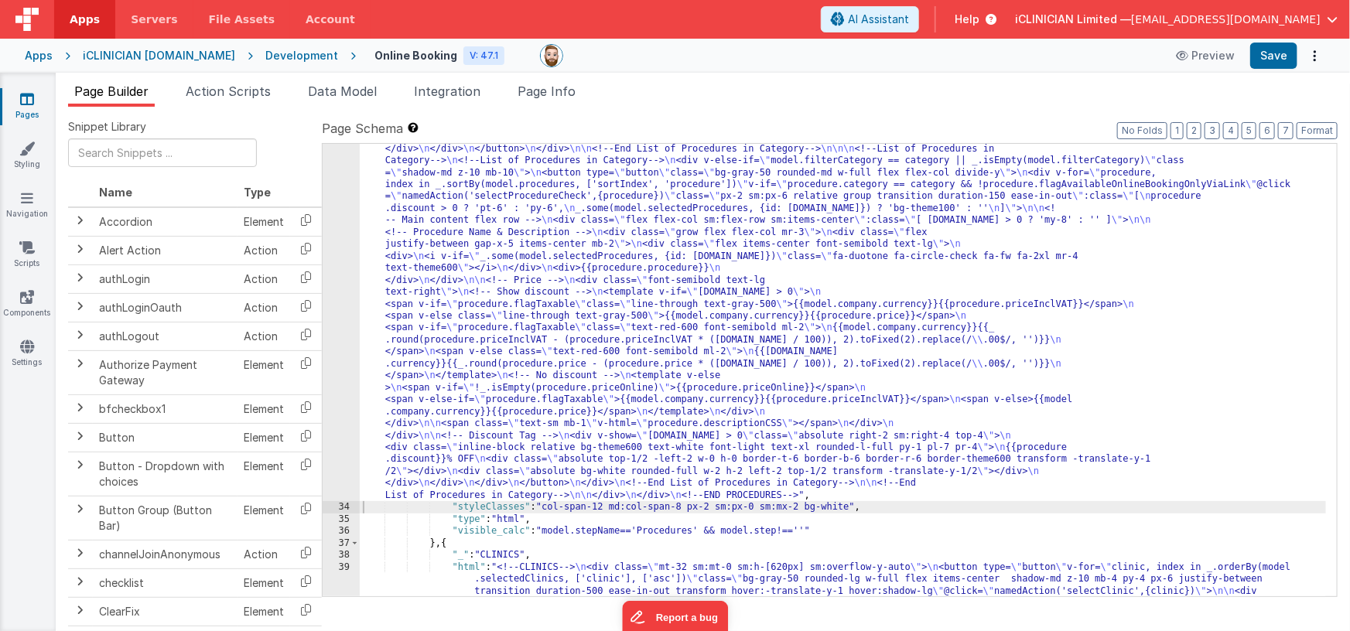
click at [674, 300] on div ""html" : "<!--CATEGORIES--> \n <div v-show= \" _.isEmpty(model.filterCategory) …" at bounding box center [843, 369] width 967 height 1433
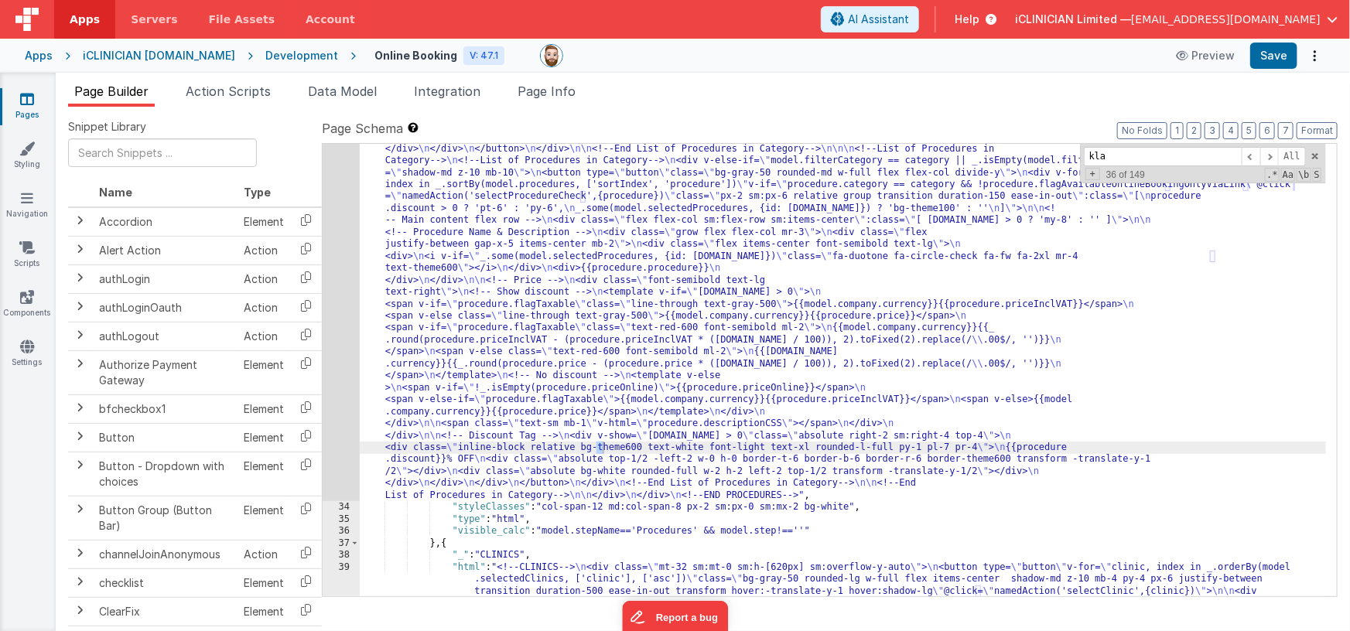
scroll to position [3969, 0]
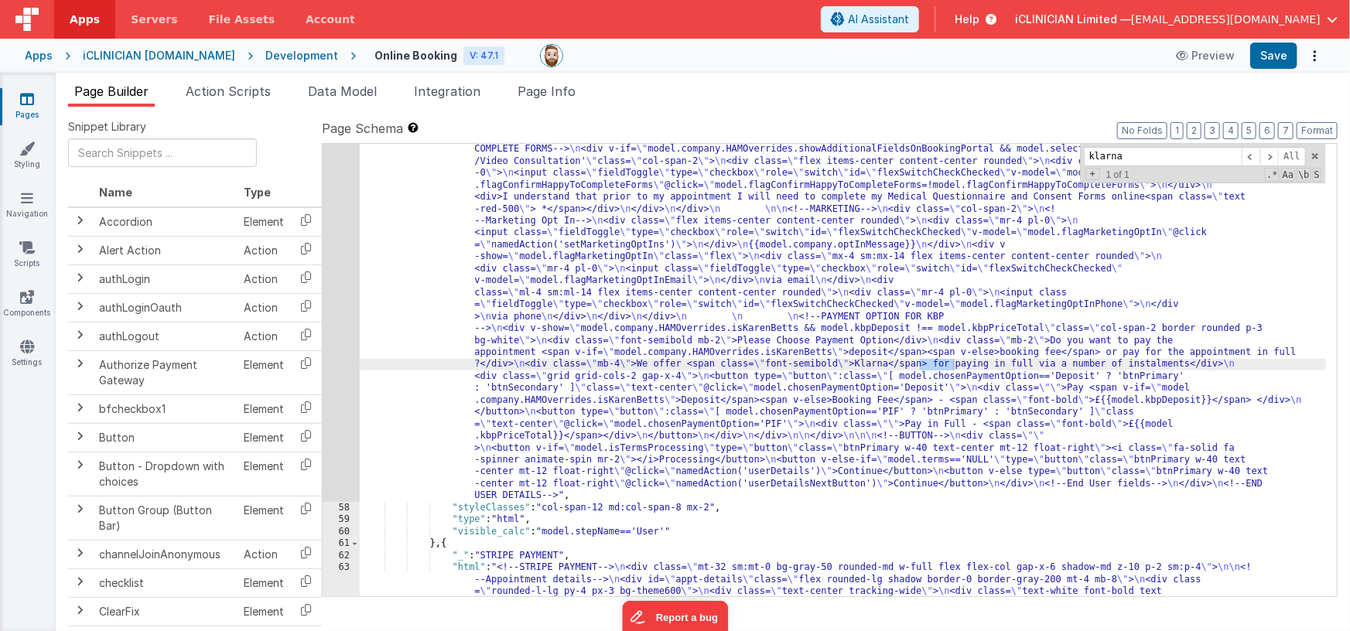
type input "klarna"
click at [858, 415] on div ""html" : "<!--USER DETAILS--> \n <div class= \" mt-32 sm:mt-0 bg-gray-50 rounde…" at bounding box center [843, 155] width 967 height 2103
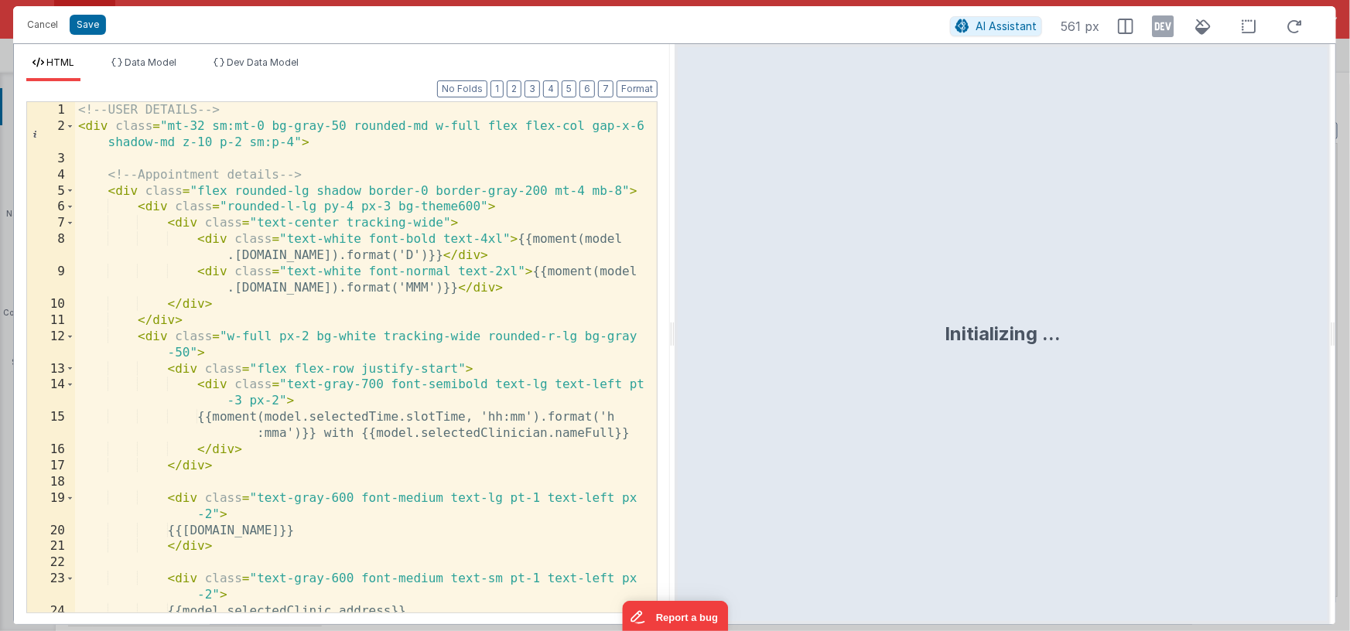
click at [550, 338] on div "<!-- USER DETAILS --> < div class = "mt-32 sm:mt-0 bg-gray-50 rounded-md w-full…" at bounding box center [360, 373] width 571 height 543
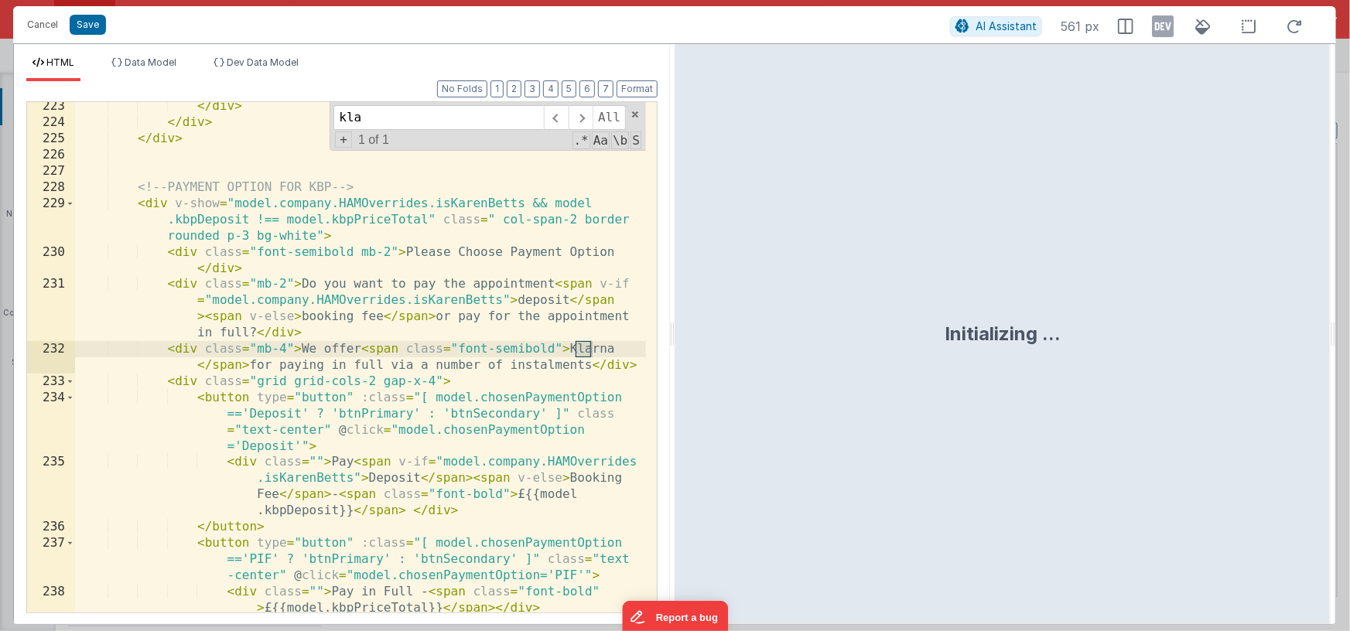
scroll to position [5841, 0]
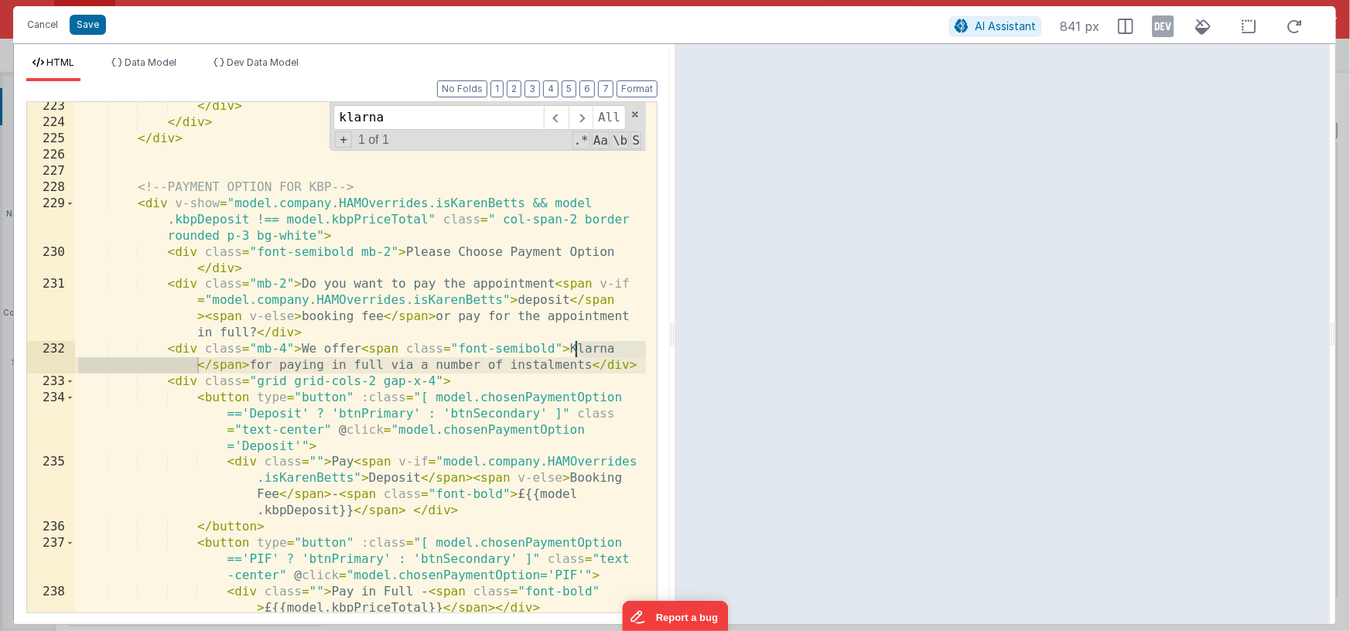
click at [1150, 27] on div "AI Assistant 841 px" at bounding box center [1130, 26] width 362 height 28
drag, startPoint x: 1164, startPoint y: 26, endPoint x: 1019, endPoint y: 234, distance: 253.8
click at [1164, 26] on icon at bounding box center [1163, 26] width 22 height 25
click at [611, 446] on div "</ div > </ div > </ div > <!-- PAYMENT OPTION FOR KBP --> < div v-show = "mode…" at bounding box center [360, 369] width 571 height 543
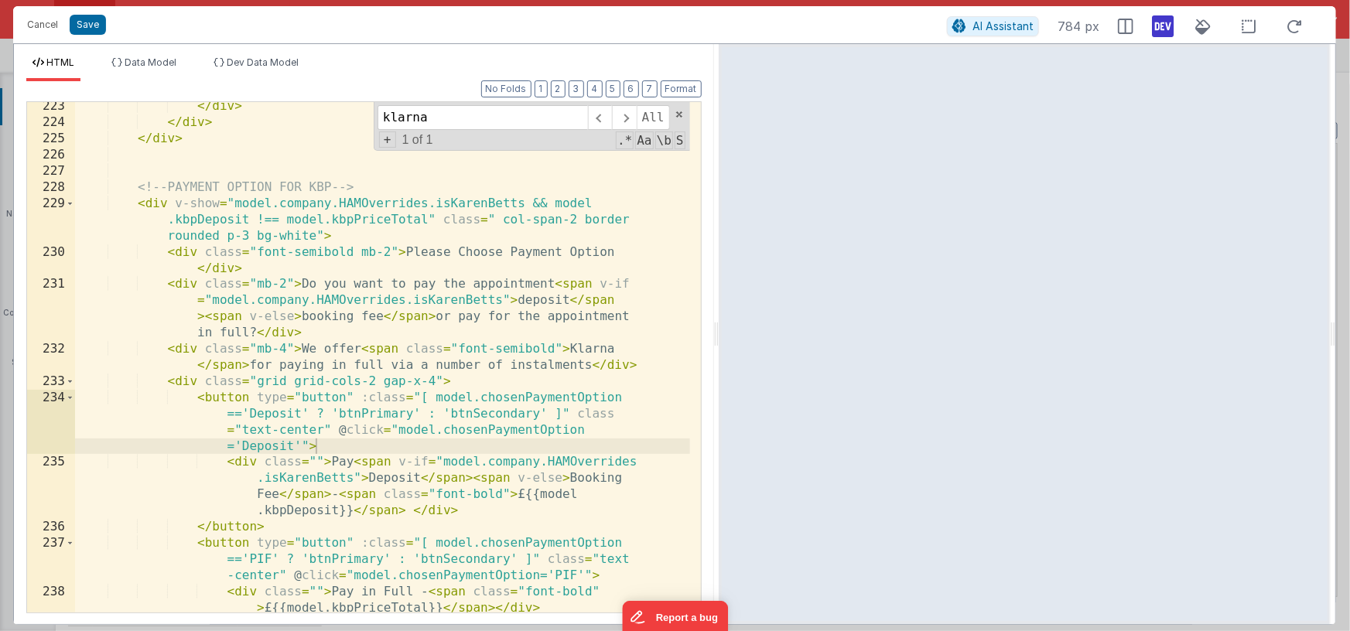
drag, startPoint x: 673, startPoint y: 456, endPoint x: 718, endPoint y: 449, distance: 45.3
click at [718, 449] on html "Cancel Save AI Assistant 784 px HTML Data Model Dev Data Model Format 7 6 5 4 3…" at bounding box center [675, 315] width 1350 height 631
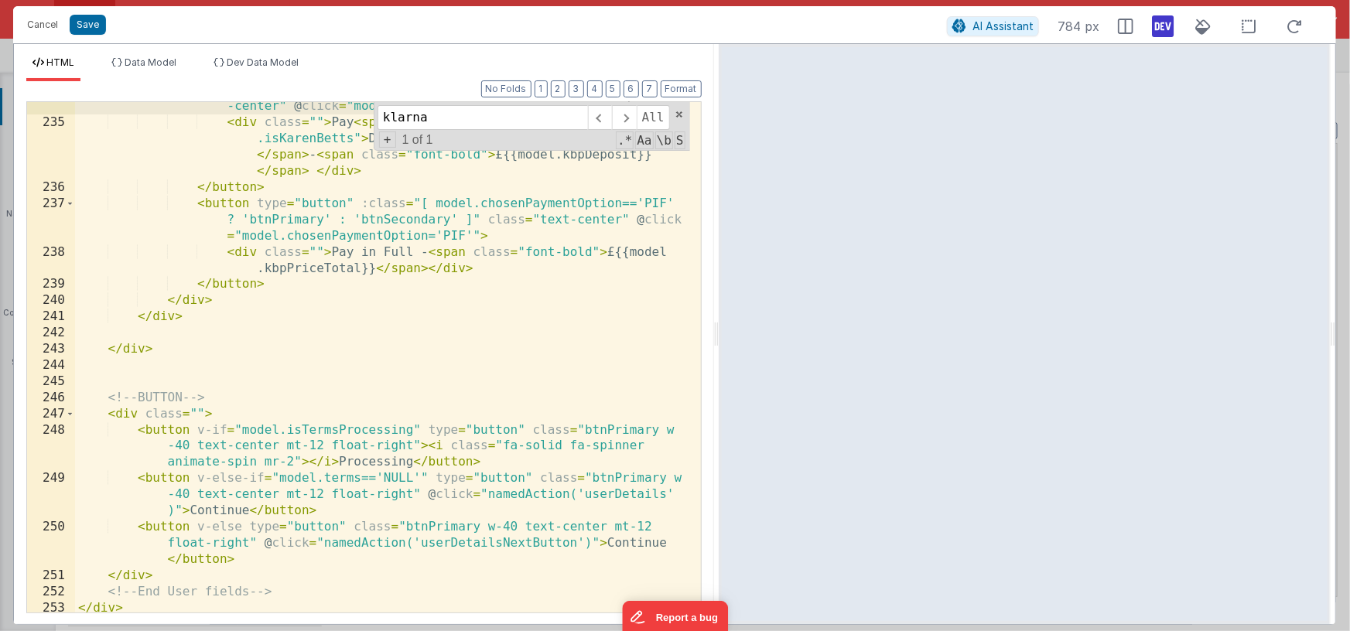
click at [620, 295] on div "< button type = "button" :class = "[ model.chosenPaymentOption =='Deposit' ? 'b…" at bounding box center [382, 354] width 615 height 575
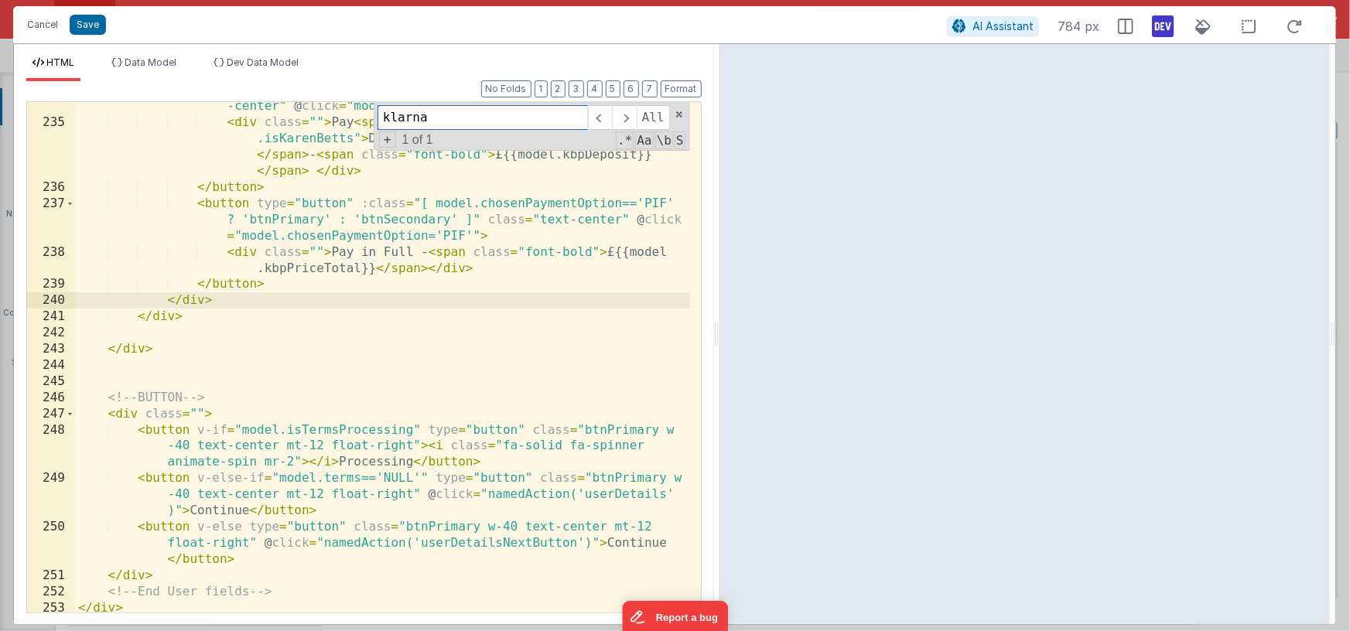
click at [683, 114] on span at bounding box center [679, 114] width 11 height 11
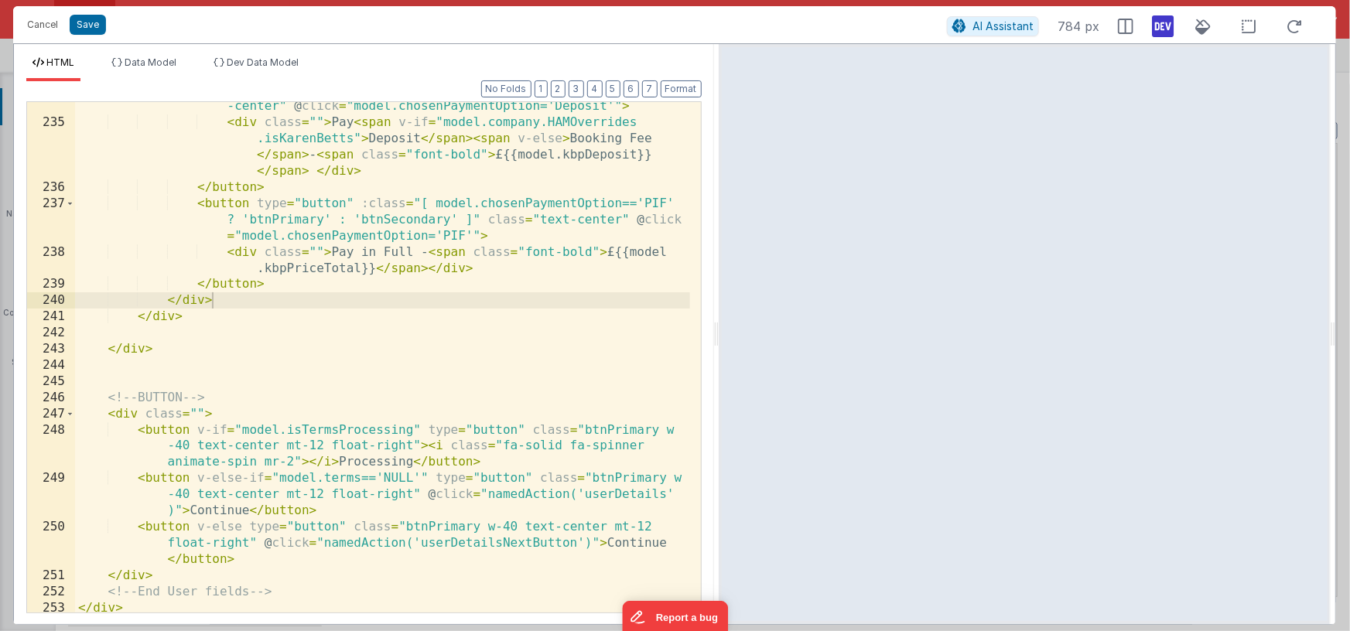
click at [388, 354] on div "< button type = "button" :class = "[ model.chosenPaymentOption =='Deposit' ? 'b…" at bounding box center [382, 354] width 615 height 575
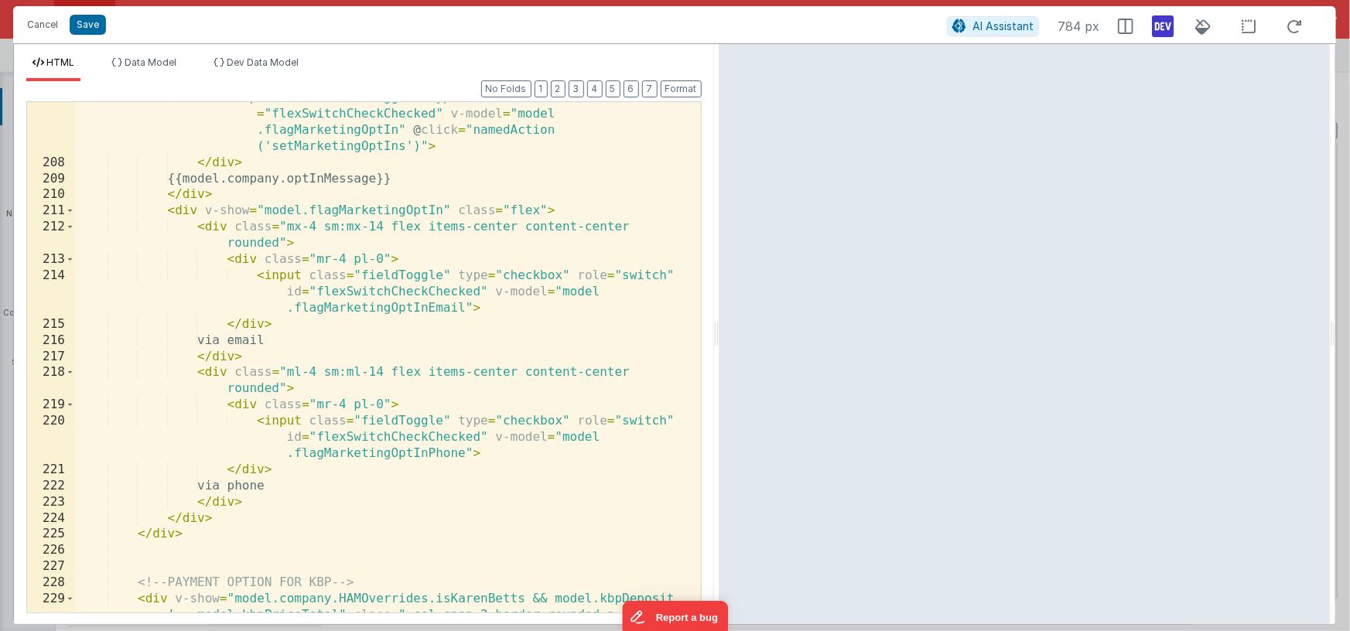
scroll to position [5140, 0]
click at [618, 144] on div "< input class = "fieldToggle" type = "checkbox" role = "switch" id = "flexSwitc…" at bounding box center [382, 400] width 615 height 623
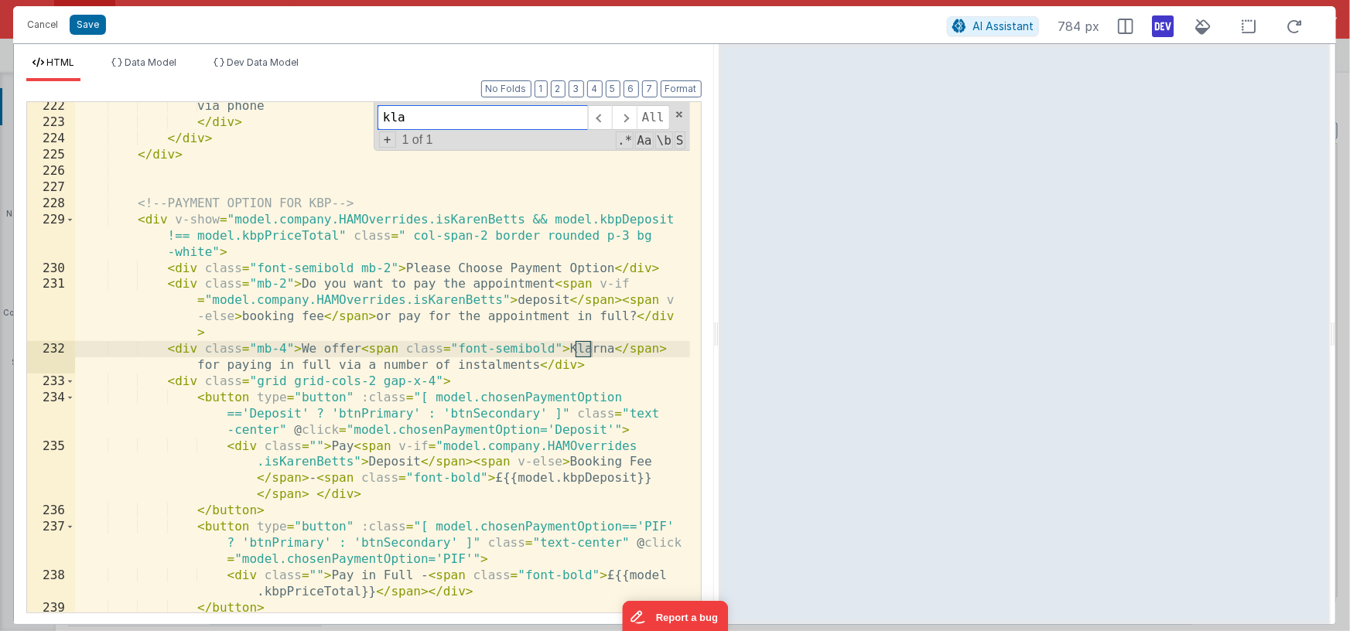
scroll to position [5518, 0]
type input "klarna"
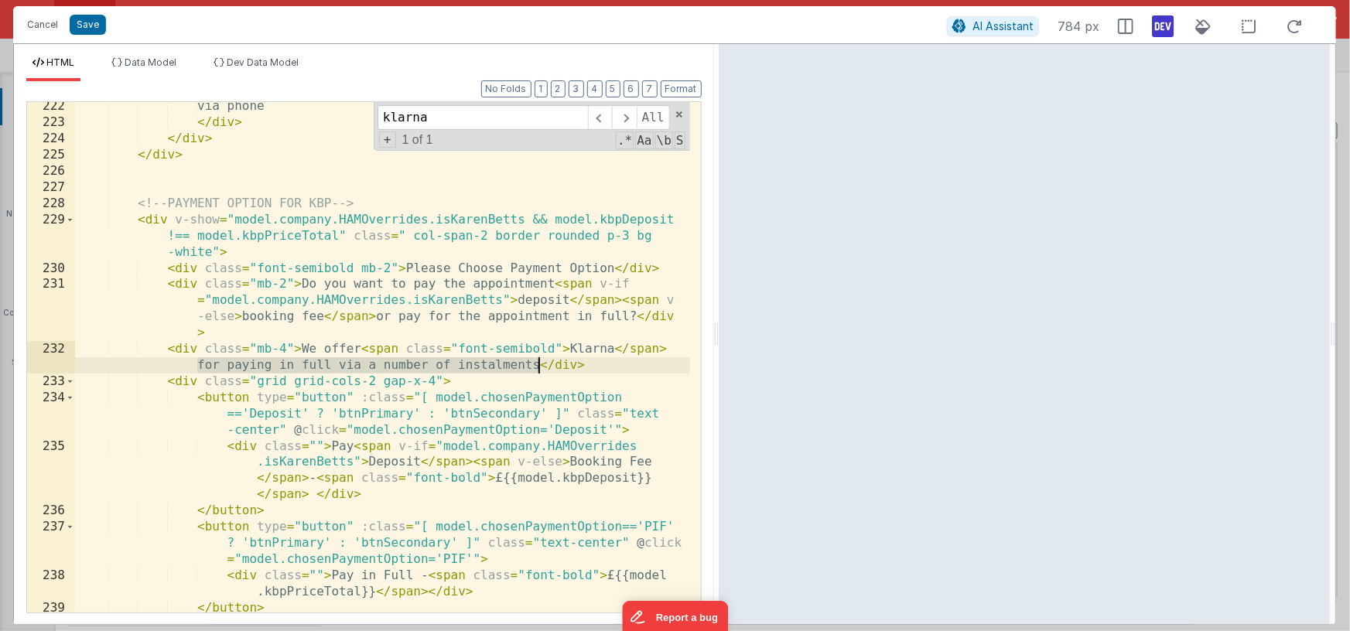
drag, startPoint x: 196, startPoint y: 364, endPoint x: 540, endPoint y: 364, distance: 343.4
click at [540, 364] on div "via phone </ div > </ div > </ div > <!-- PAYMENT OPTION FOR KBP --> < div v-sh…" at bounding box center [382, 369] width 615 height 543
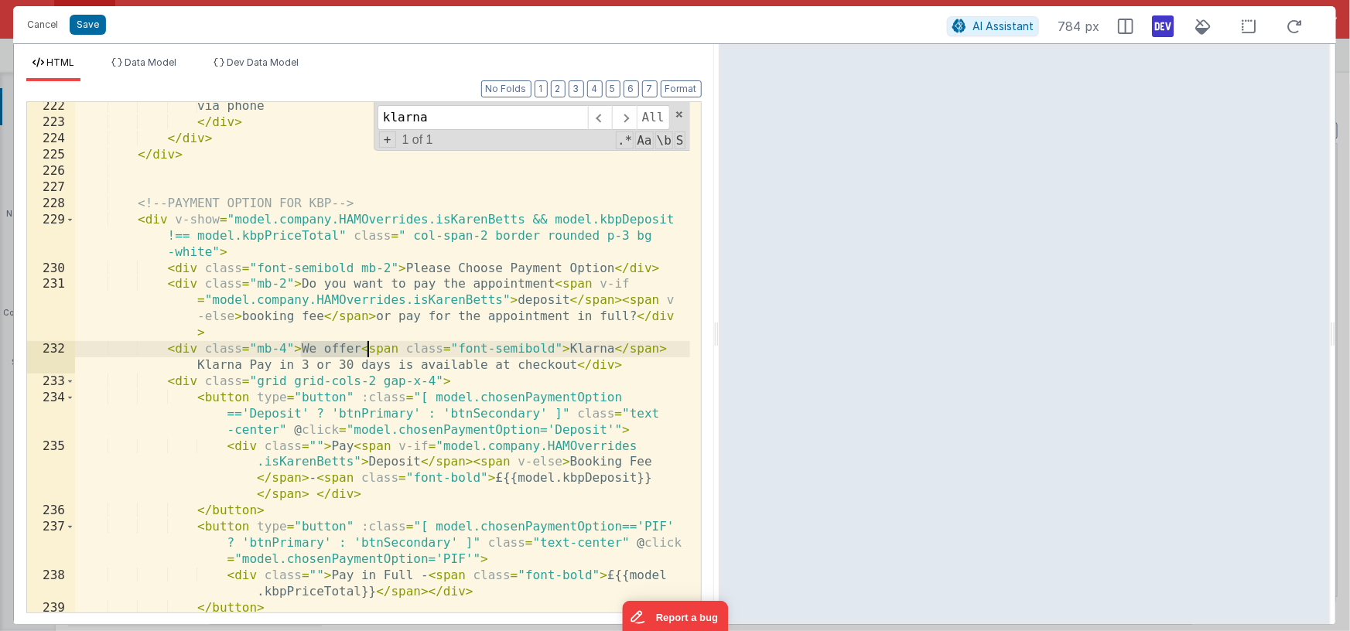
drag, startPoint x: 302, startPoint y: 350, endPoint x: 368, endPoint y: 345, distance: 66.7
click at [368, 345] on div "via phone </ div > </ div > </ div > <!-- PAYMENT OPTION FOR KBP --> < div v-sh…" at bounding box center [382, 369] width 615 height 543
click at [630, 350] on div "via phone </ div > </ div > </ div > <!-- PAYMENT OPTION FOR KBP --> < div v-sh…" at bounding box center [382, 369] width 615 height 543
drag, startPoint x: 552, startPoint y: 349, endPoint x: 562, endPoint y: 363, distance: 16.7
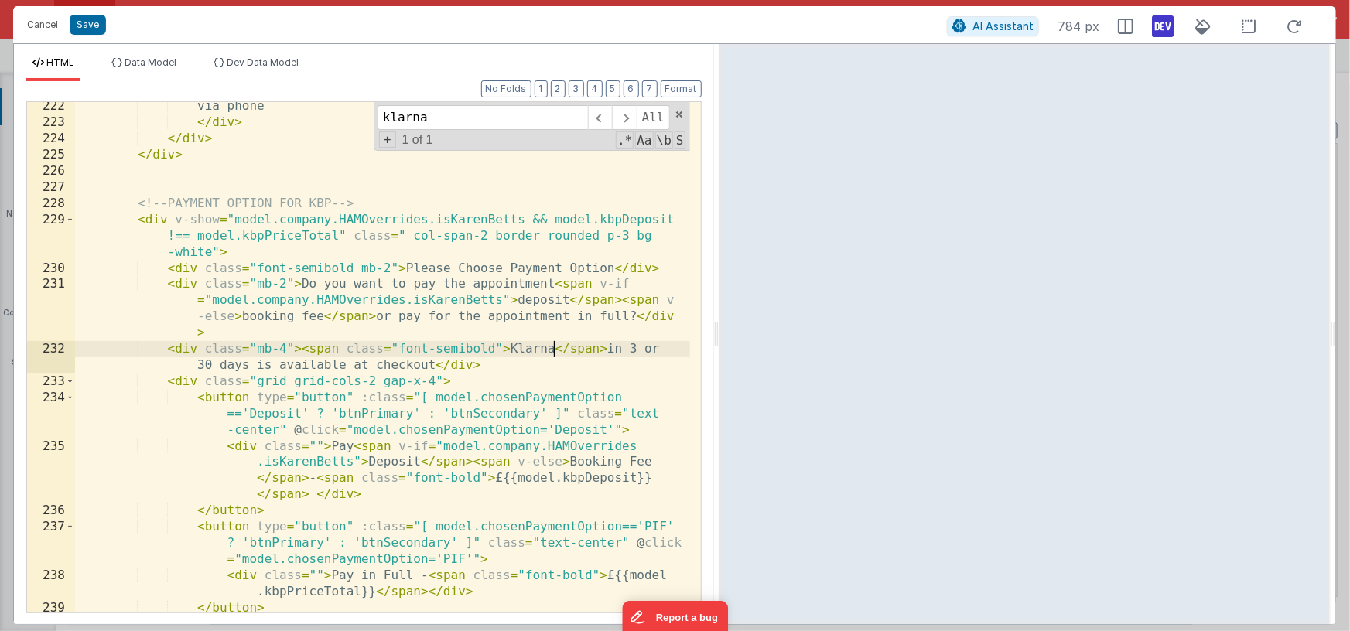
click at [553, 349] on div "via phone </ div > </ div > </ div > <!-- PAYMENT OPTION FOR KBP --> < div v-sh…" at bounding box center [382, 369] width 615 height 543
click at [522, 398] on div "via phone </ div > </ div > </ div > <!-- PAYMENT OPTION FOR KBP --> < div v-sh…" at bounding box center [382, 369] width 615 height 543
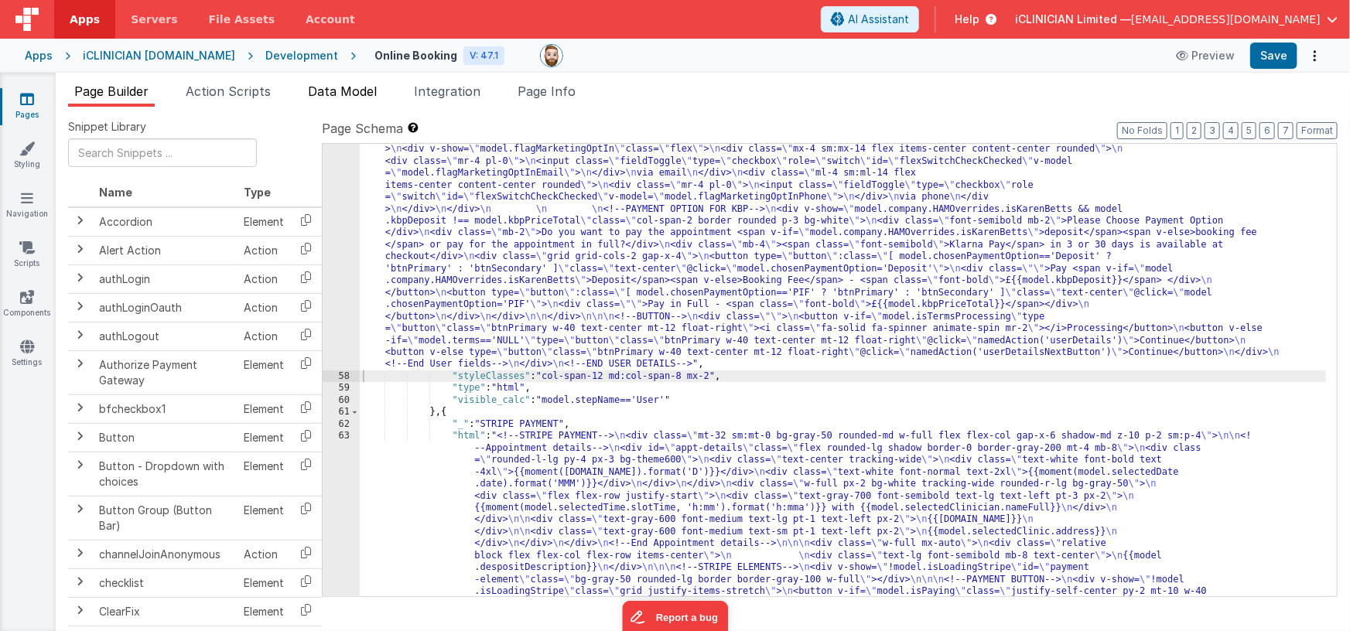
click at [351, 90] on span "Data Model" at bounding box center [342, 91] width 69 height 15
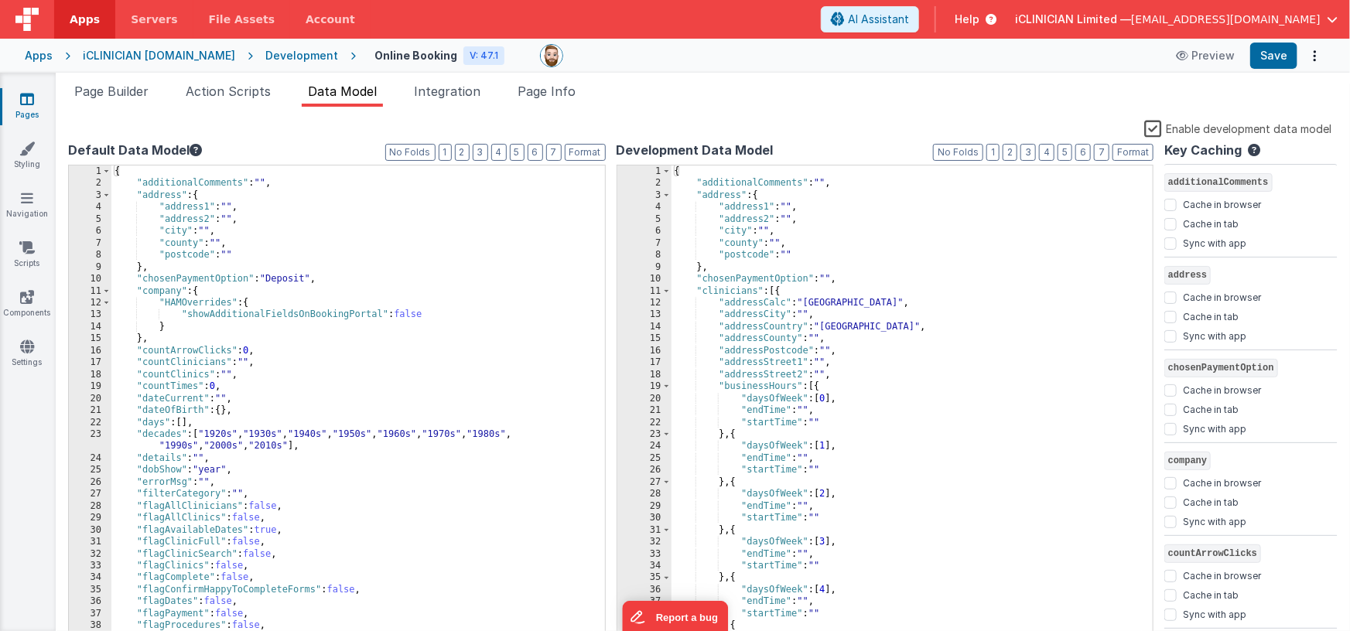
click at [1149, 128] on label "Enable development data model" at bounding box center [1237, 128] width 187 height 18
click at [0, 0] on input "Enable development data model" at bounding box center [0, 0] width 0 height 0
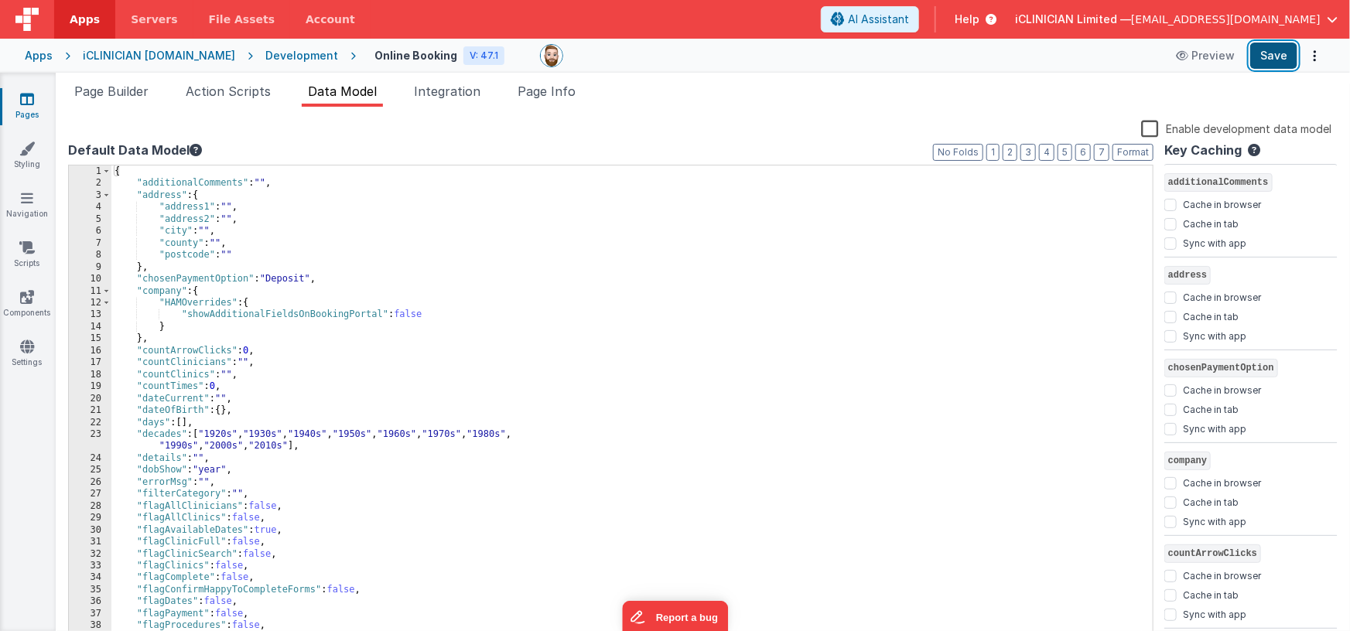
click at [1272, 60] on button "Save" at bounding box center [1273, 56] width 47 height 26
click at [232, 54] on div "iCLINICIAN [DOMAIN_NAME]" at bounding box center [159, 55] width 152 height 15
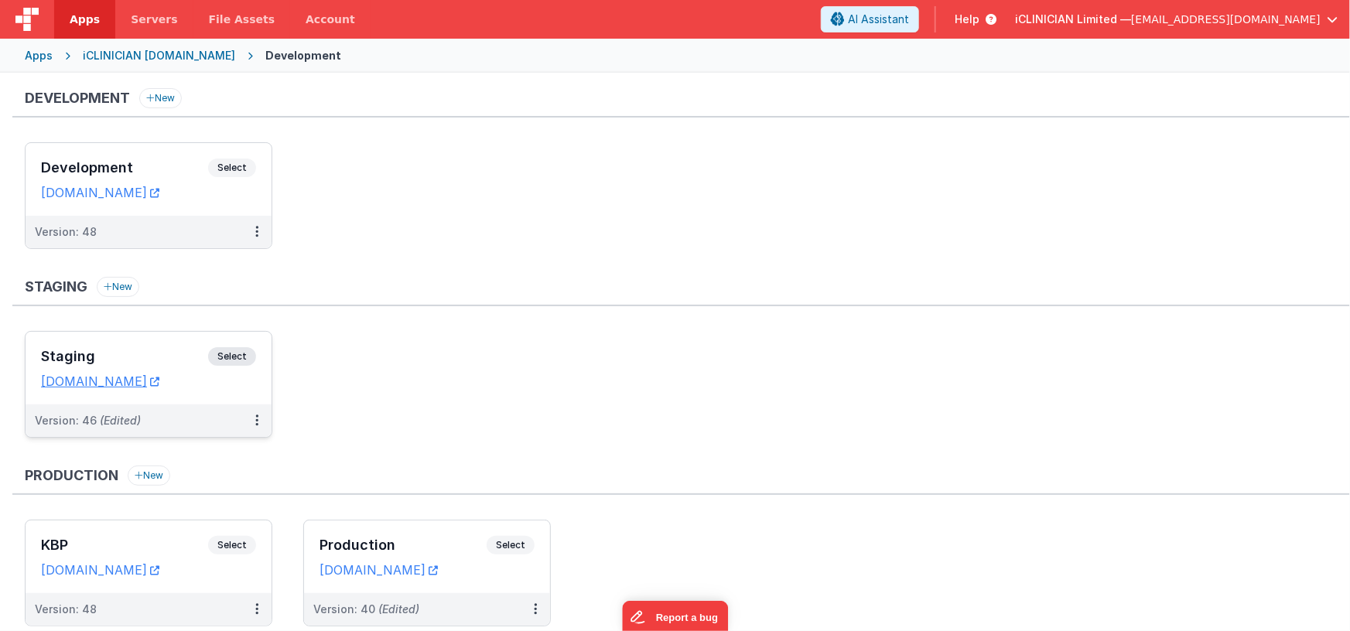
click at [162, 340] on div "Staging Select URLs [DOMAIN_NAME]" at bounding box center [149, 368] width 246 height 73
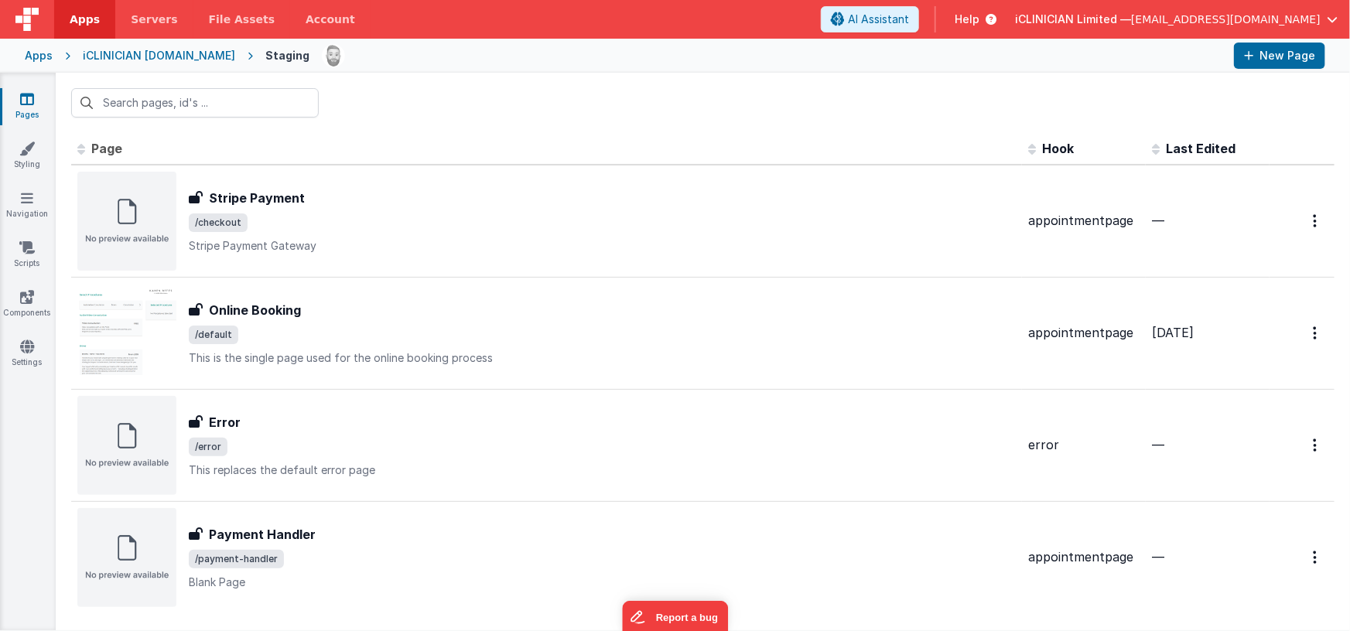
click at [45, 52] on div "Apps" at bounding box center [39, 55] width 28 height 15
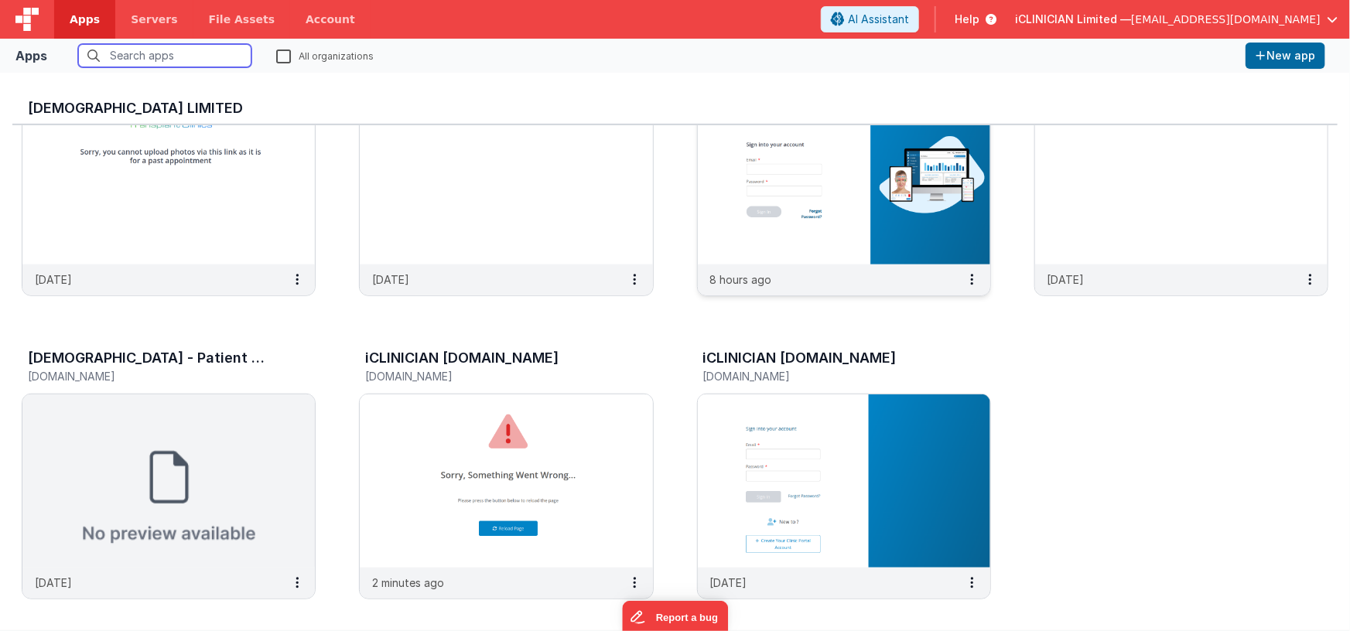
scroll to position [426, 0]
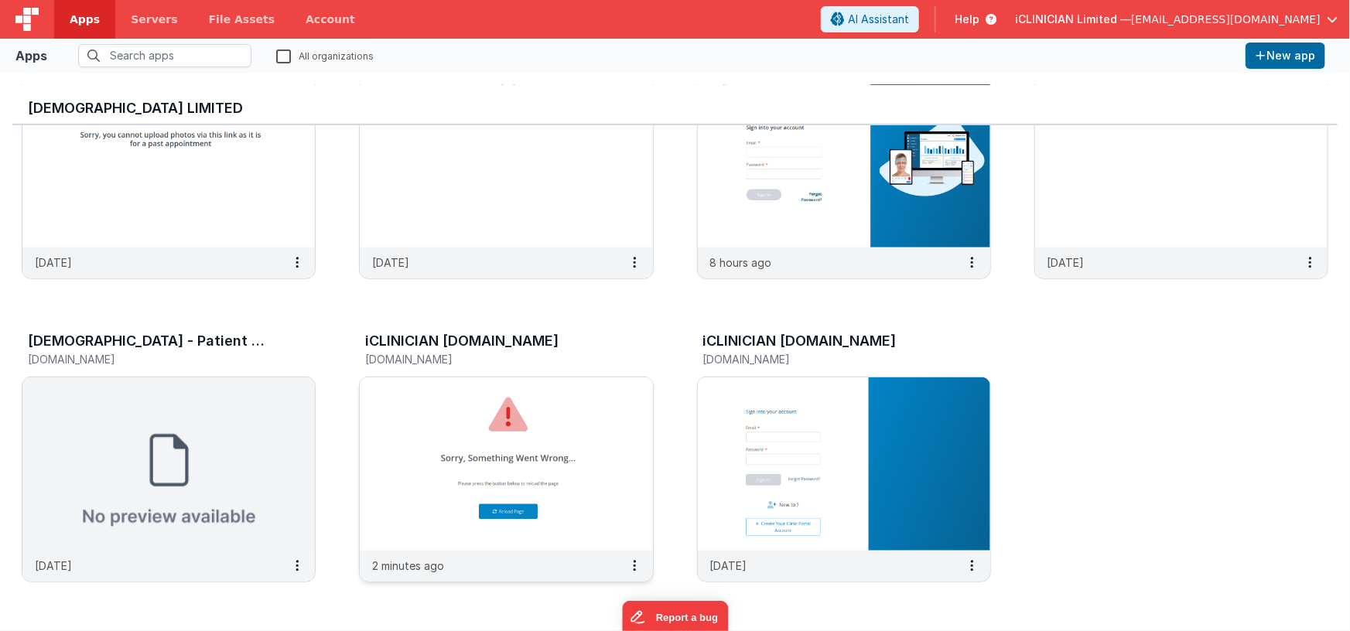
click at [613, 400] on img at bounding box center [506, 463] width 292 height 173
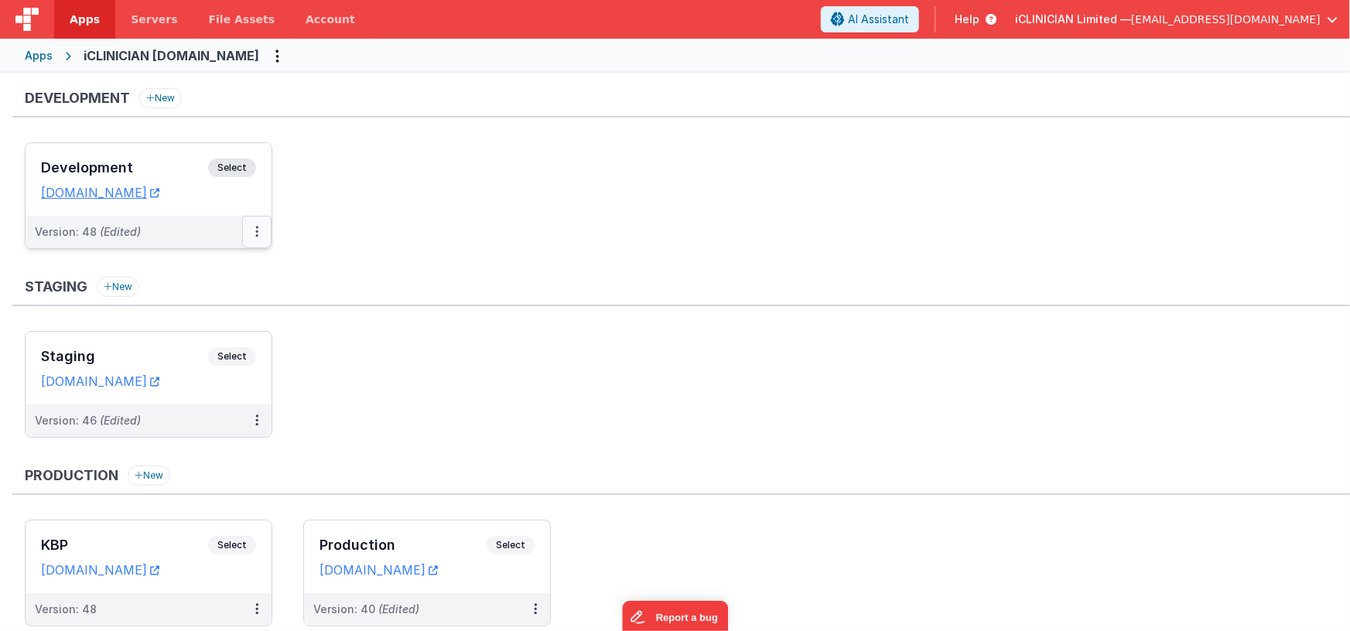
click at [256, 231] on icon at bounding box center [256, 231] width 3 height 1
click at [215, 313] on link "Deploy..." at bounding box center [203, 323] width 136 height 28
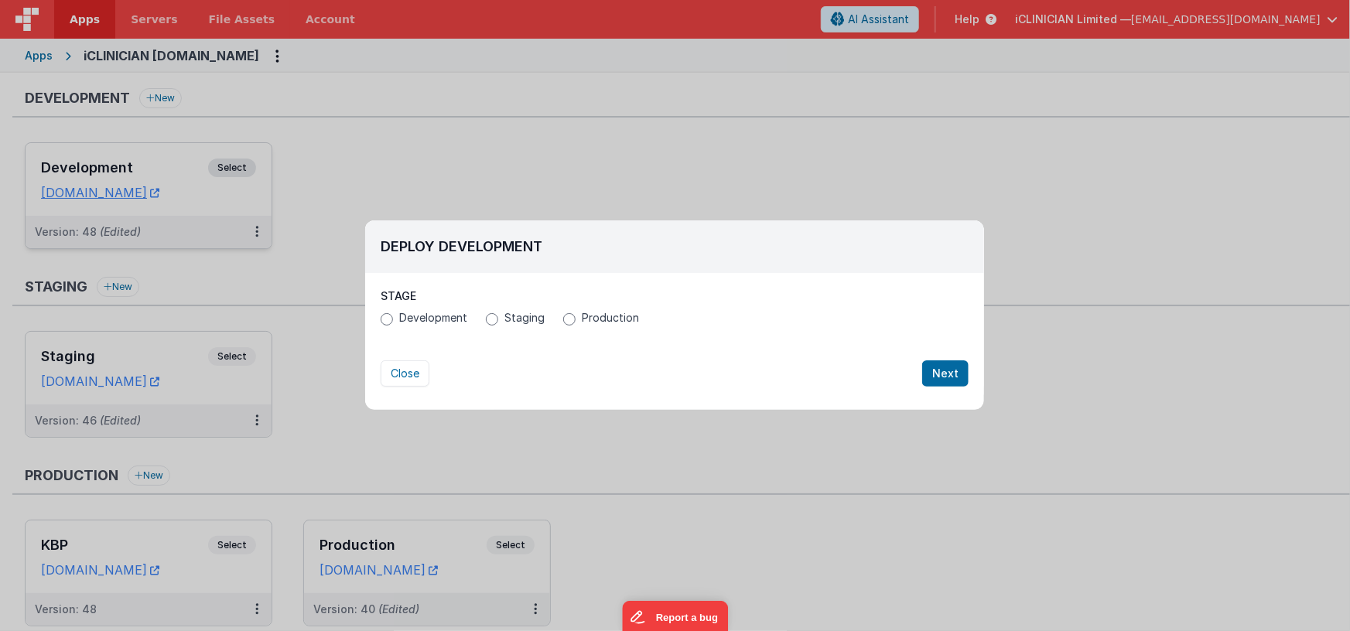
click at [582, 321] on span "Production" at bounding box center [610, 317] width 57 height 15
click at [575, 321] on input "Production" at bounding box center [569, 319] width 12 height 12
radio input "true"
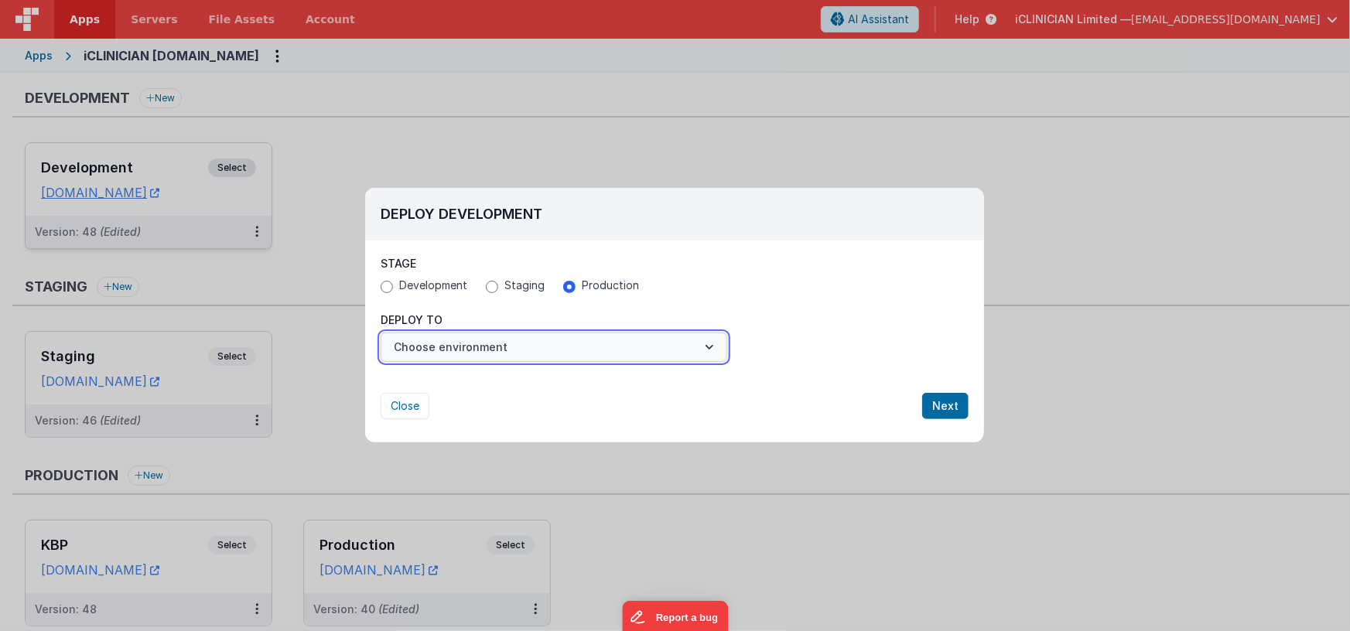
click at [535, 344] on button "Choose environment" at bounding box center [554, 347] width 347 height 29
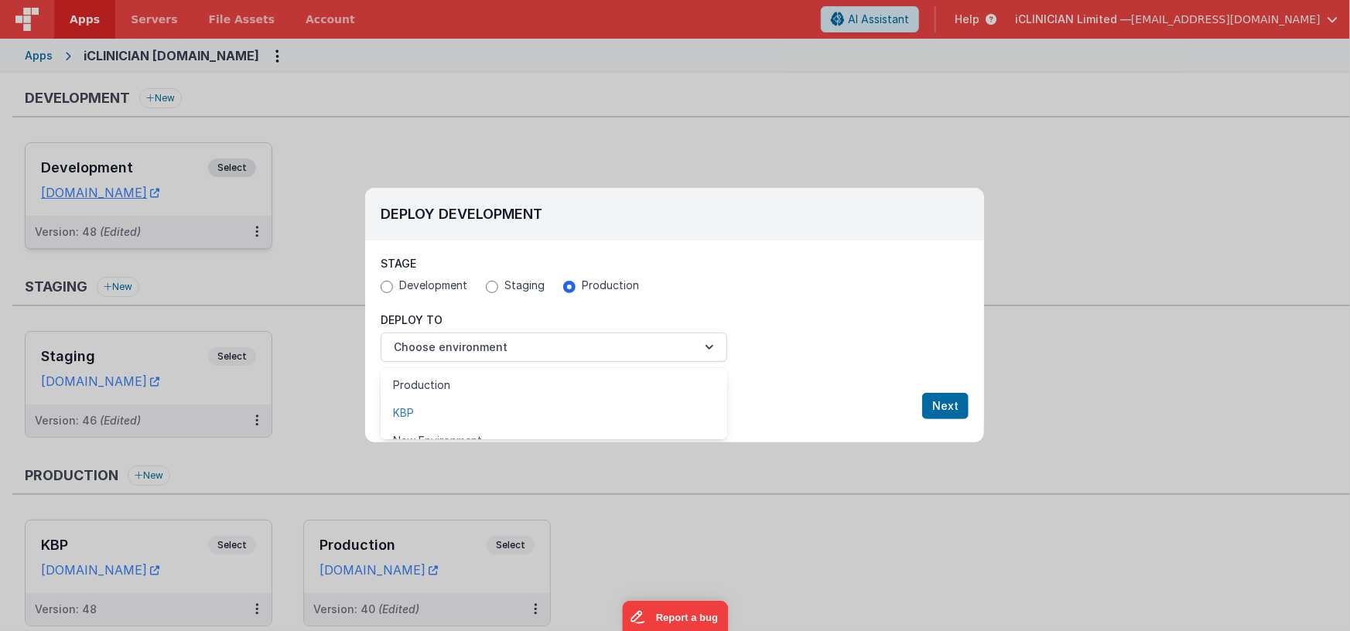
click at [406, 411] on link "KBP" at bounding box center [554, 413] width 347 height 28
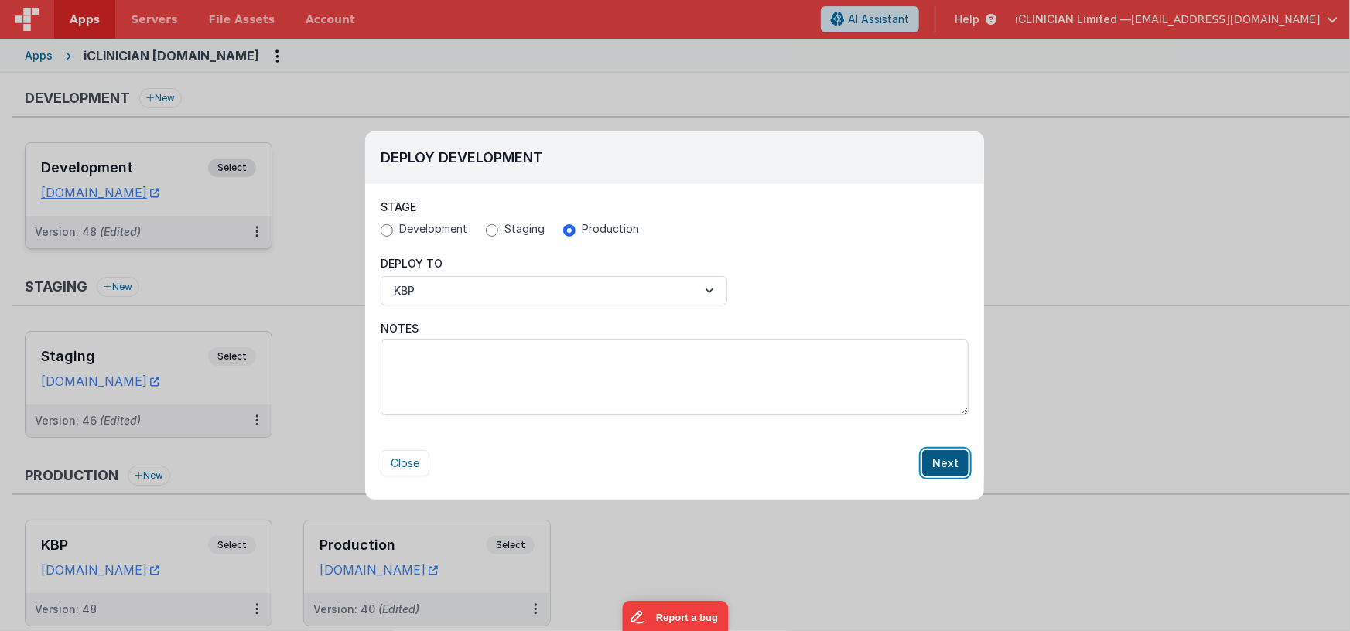
click at [946, 459] on button "Next" at bounding box center [945, 463] width 46 height 26
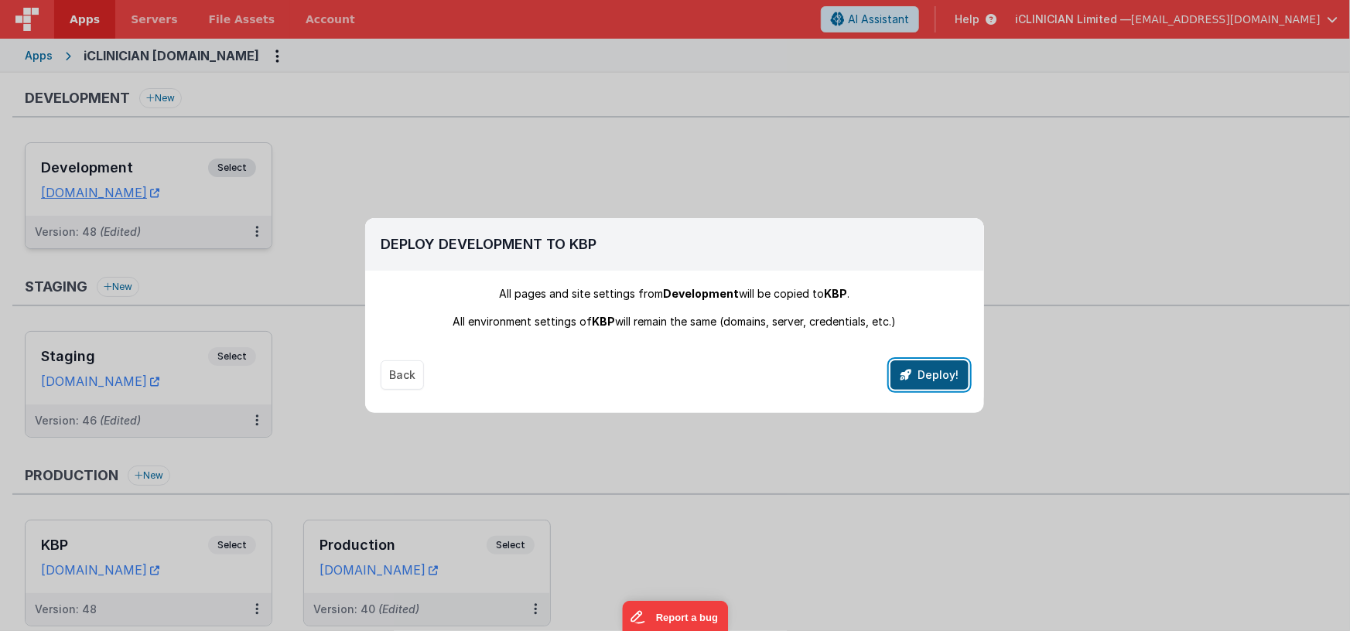
click at [944, 360] on button "Deploy!" at bounding box center [929, 374] width 78 height 29
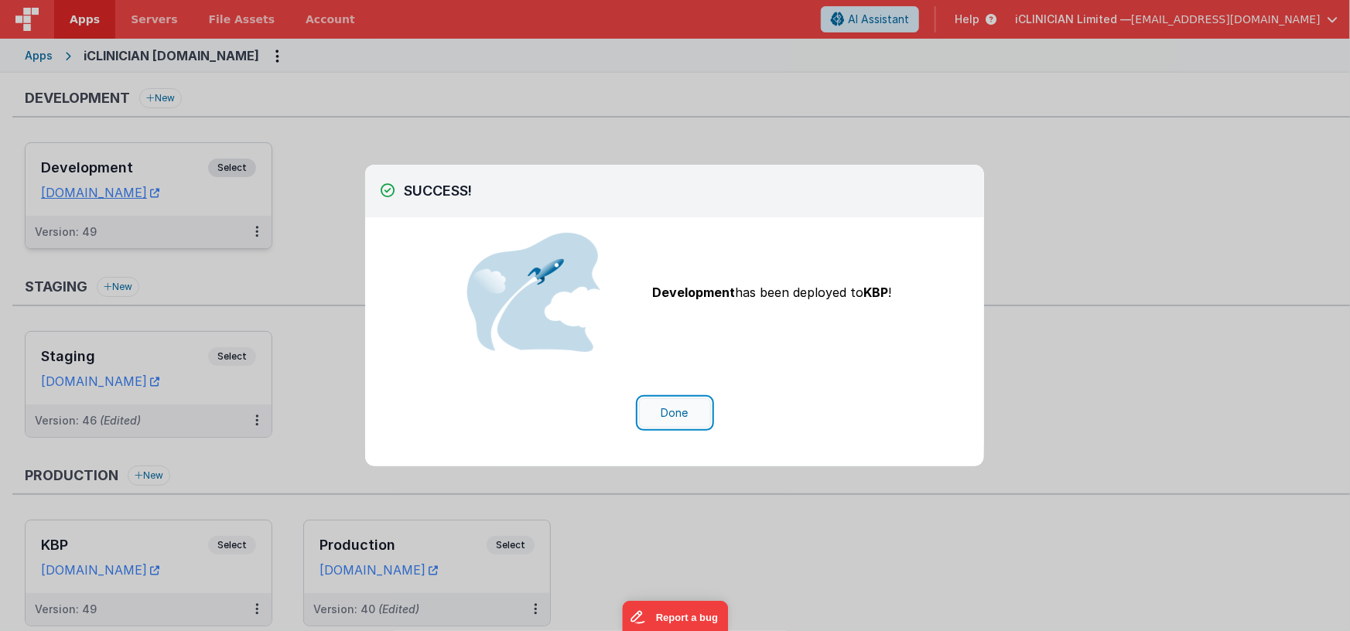
click at [685, 409] on button "Done" at bounding box center [675, 412] width 72 height 29
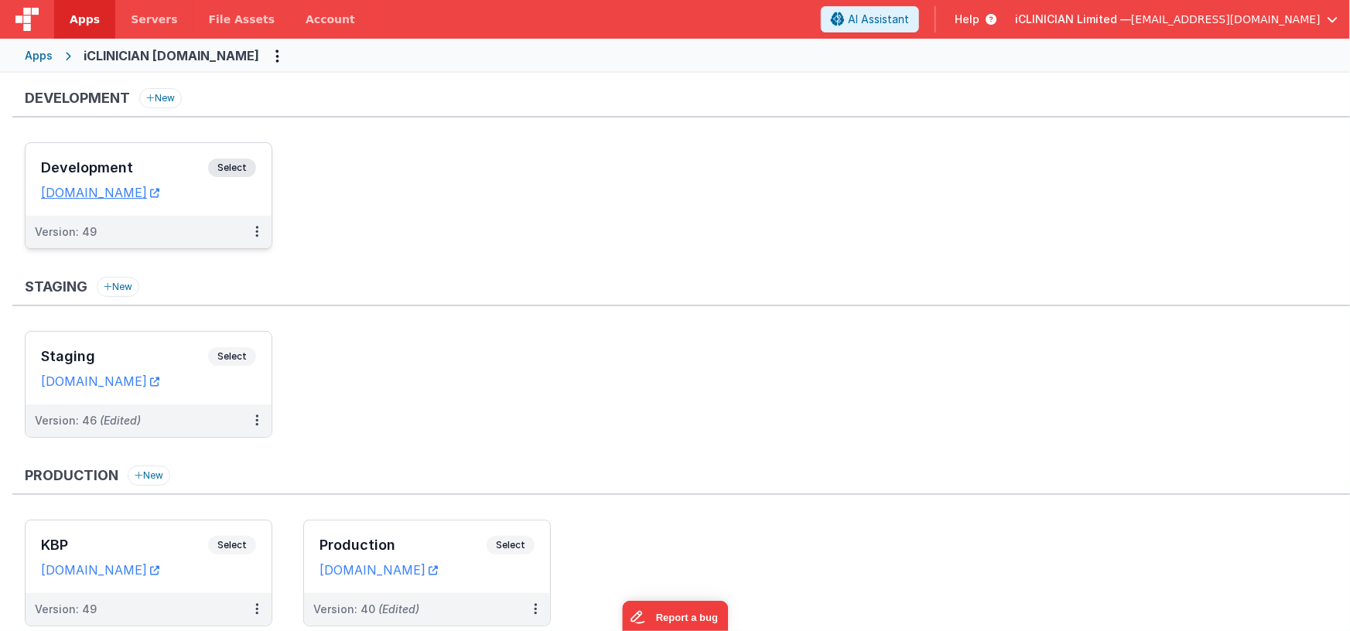
click at [46, 56] on div "Apps" at bounding box center [39, 55] width 28 height 15
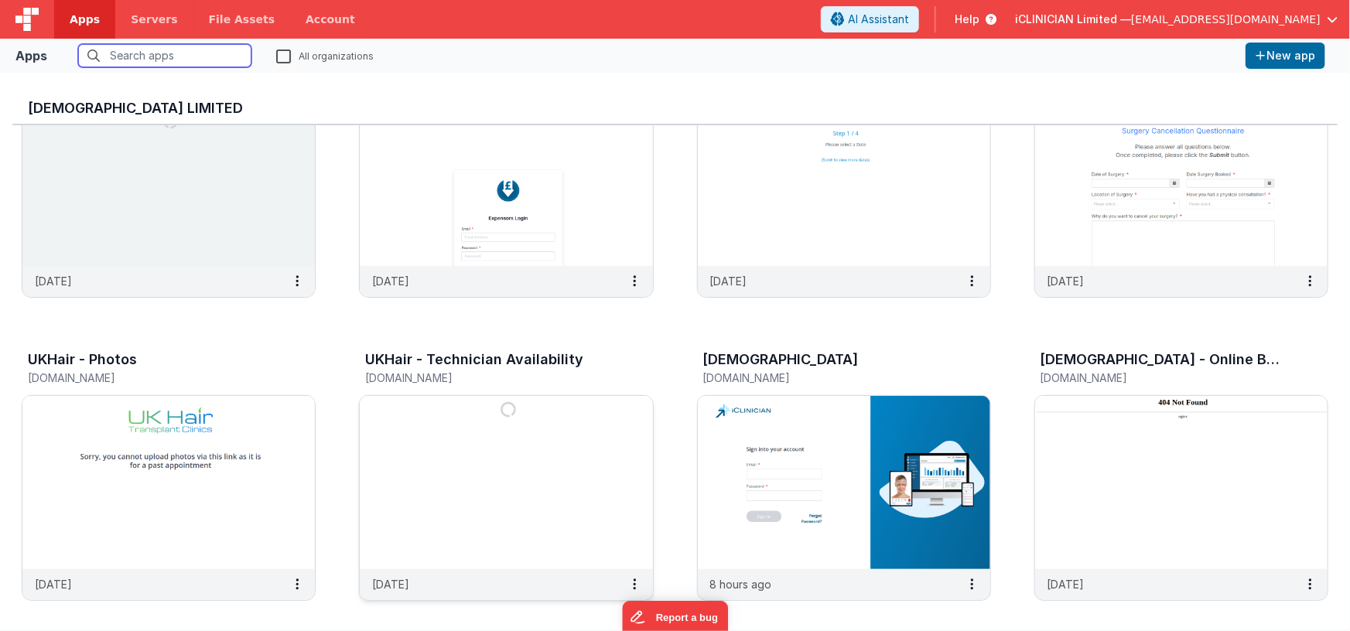
scroll to position [105, 0]
click at [756, 416] on img at bounding box center [844, 481] width 292 height 173
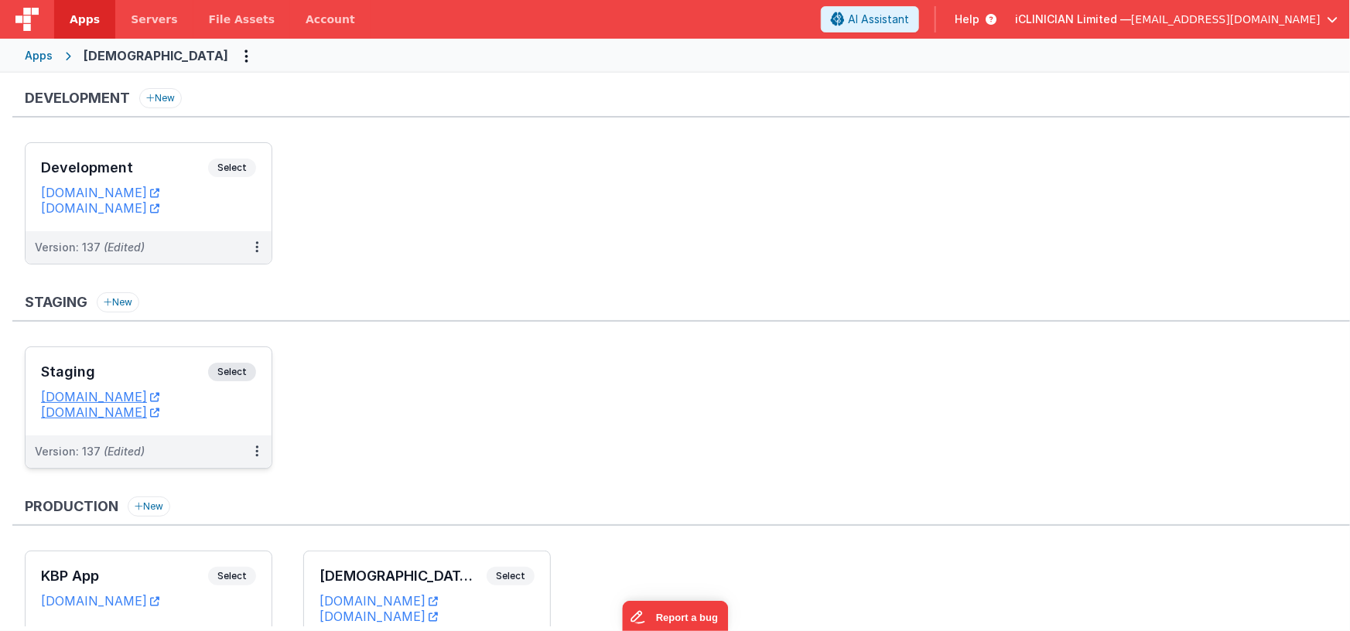
click at [142, 357] on div "Staging Select URLs [DOMAIN_NAME] [DOMAIN_NAME]" at bounding box center [149, 391] width 246 height 88
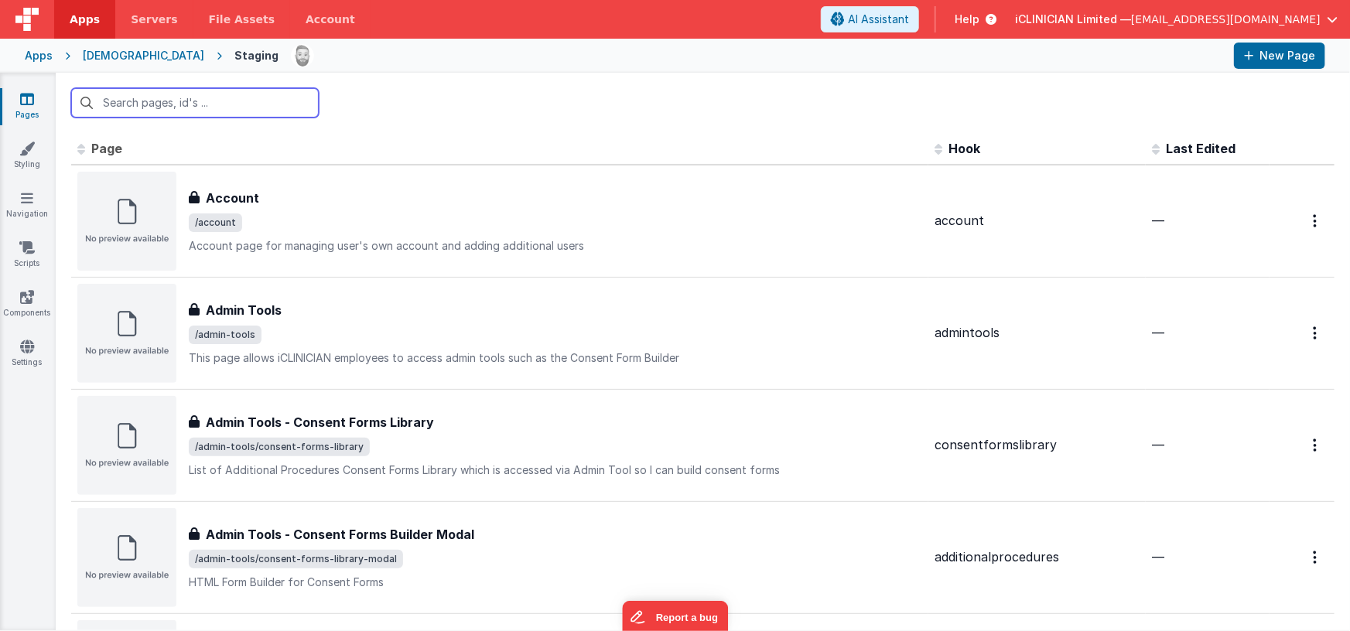
click at [239, 112] on input "text" at bounding box center [195, 102] width 248 height 29
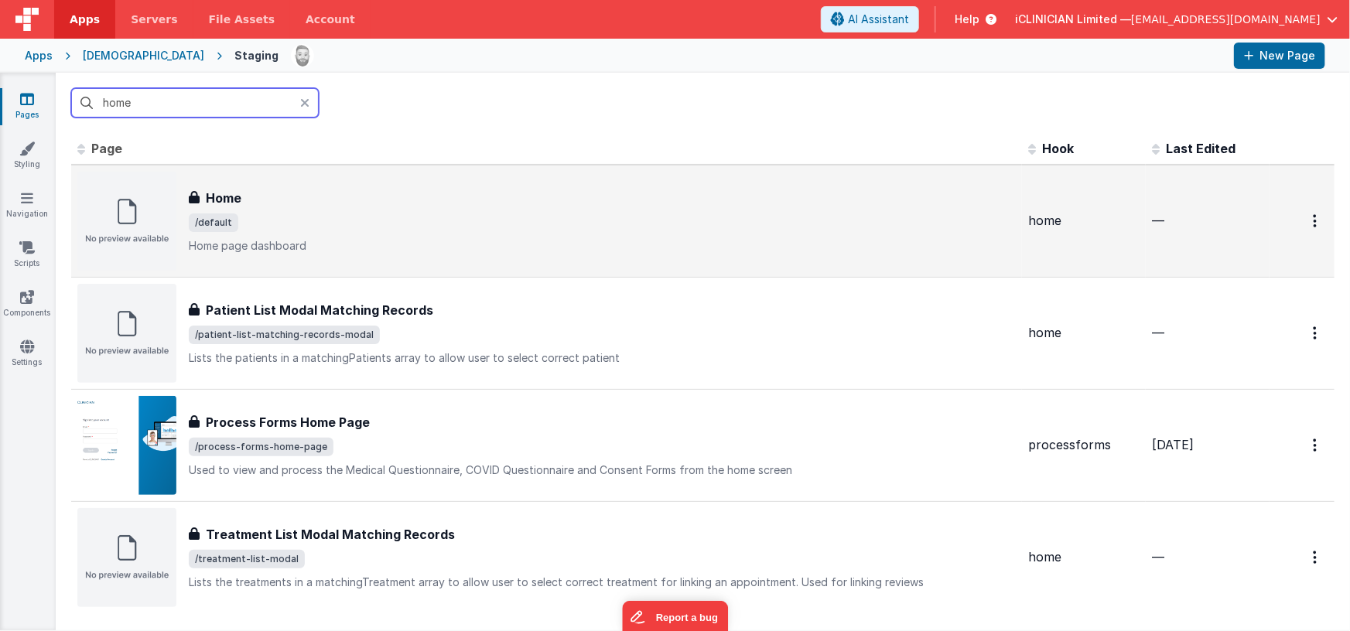
type input "home"
click at [261, 184] on div "Home Home /default Home page dashboard" at bounding box center [546, 221] width 938 height 99
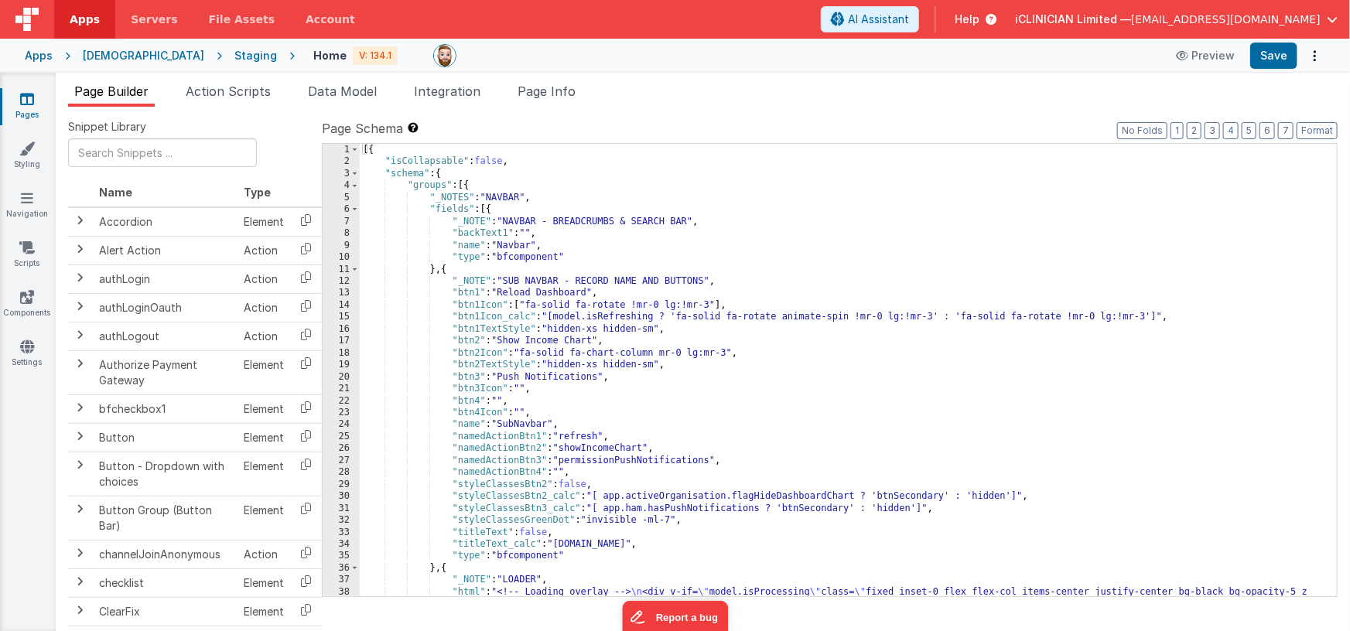
click at [660, 258] on div "[{ "isCollapsable" : false , "schema" : { "groups" : [{ "_NOTES" : "NAVBAR" , "…" at bounding box center [843, 436] width 967 height 585
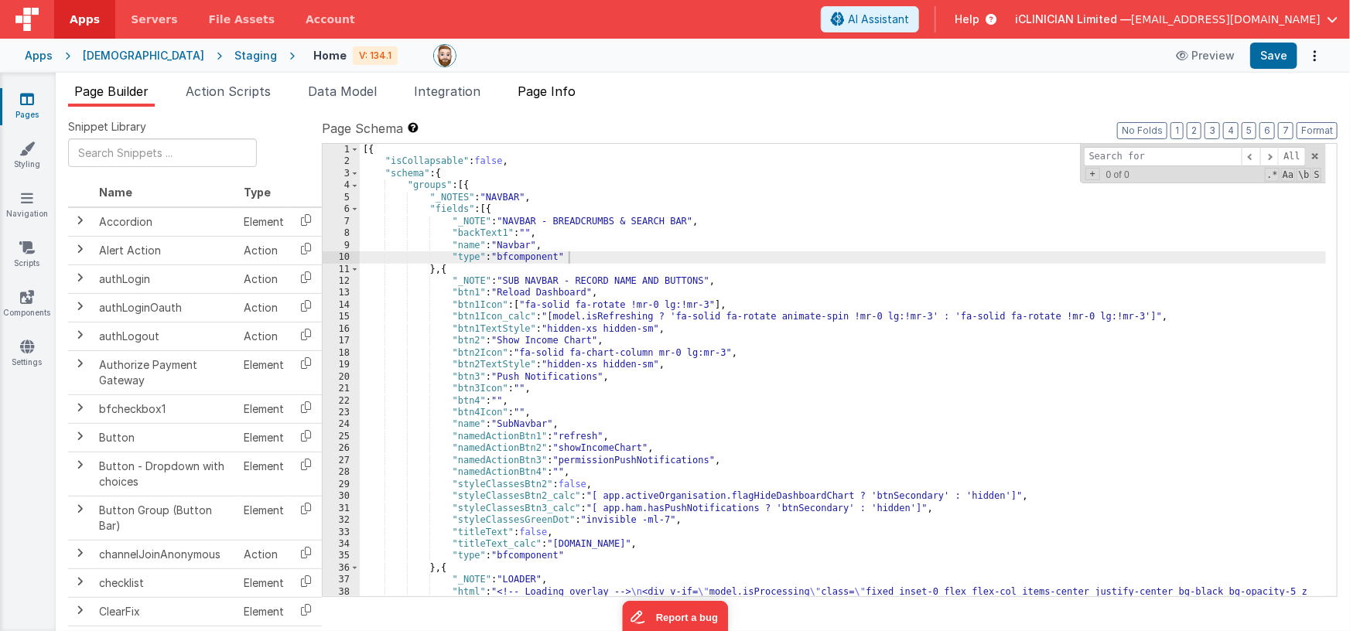
click at [564, 95] on span "Page Info" at bounding box center [546, 91] width 58 height 15
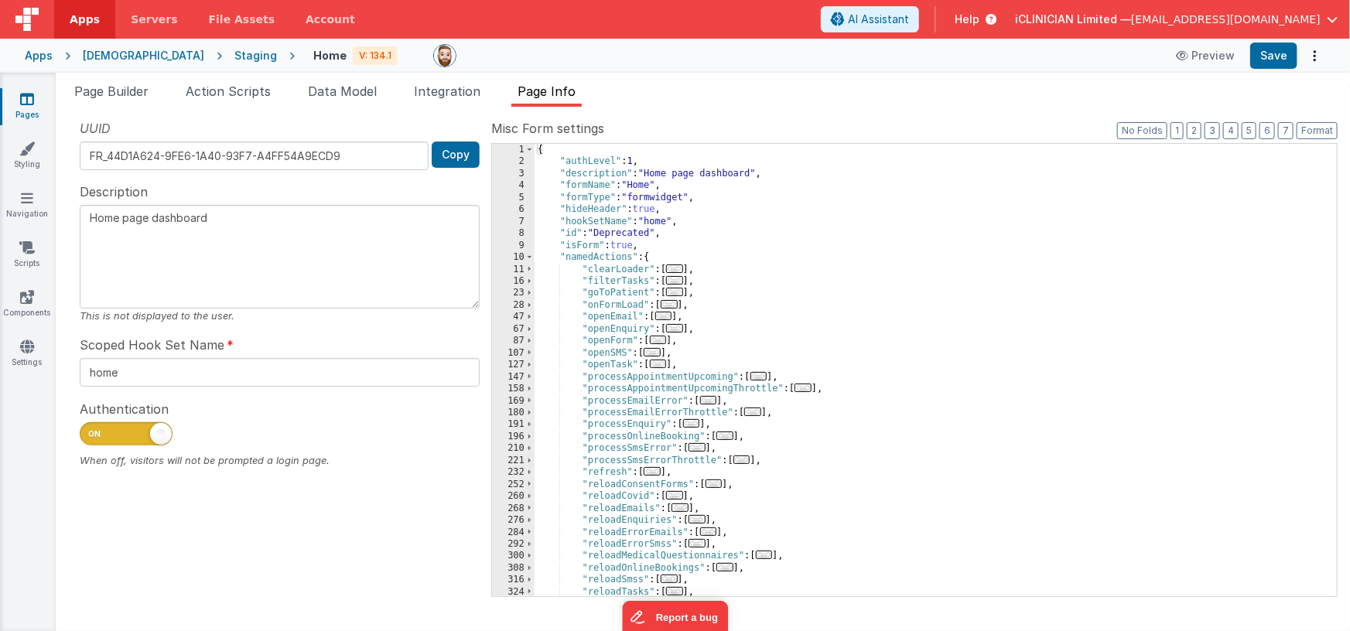
click at [777, 309] on div "{ "authLevel" : 1 , "description" : "Home page dashboard" , "formName" : "Home"…" at bounding box center [930, 382] width 792 height 477
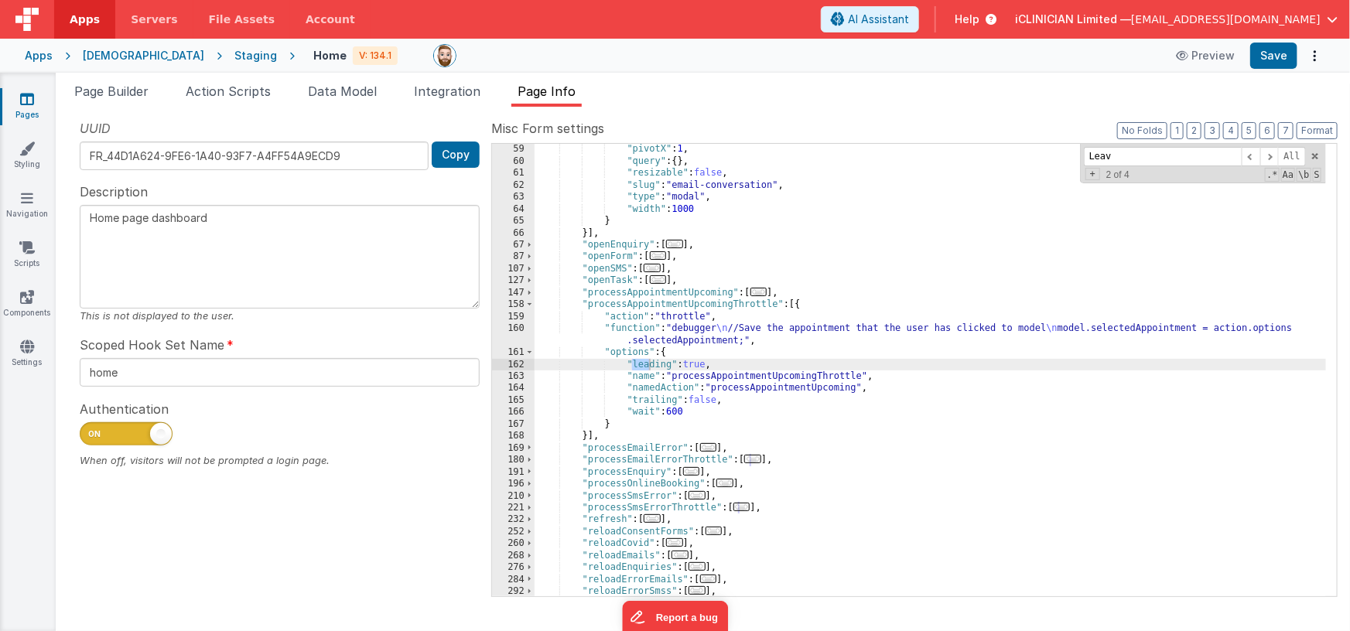
scroll to position [323, 0]
click at [1099, 155] on input "Leave" at bounding box center [1163, 156] width 158 height 19
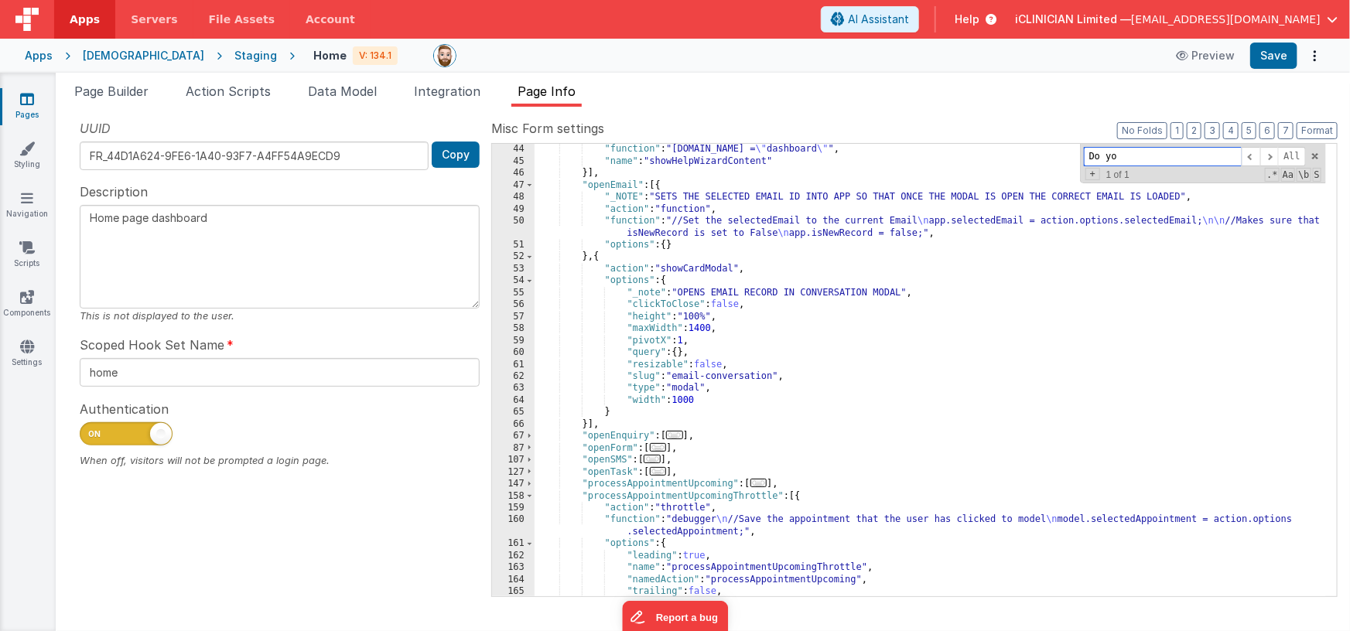
scroll to position [203, 0]
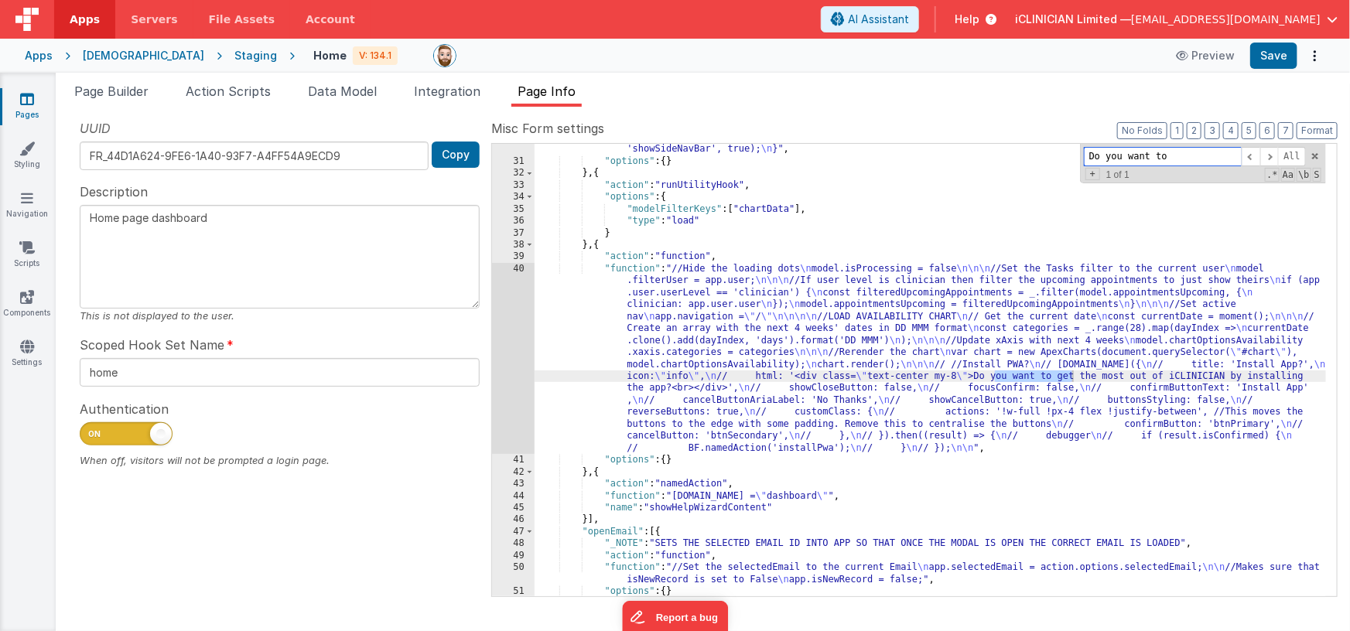
type input "Do you want to"
click at [20, 94] on icon at bounding box center [27, 98] width 14 height 15
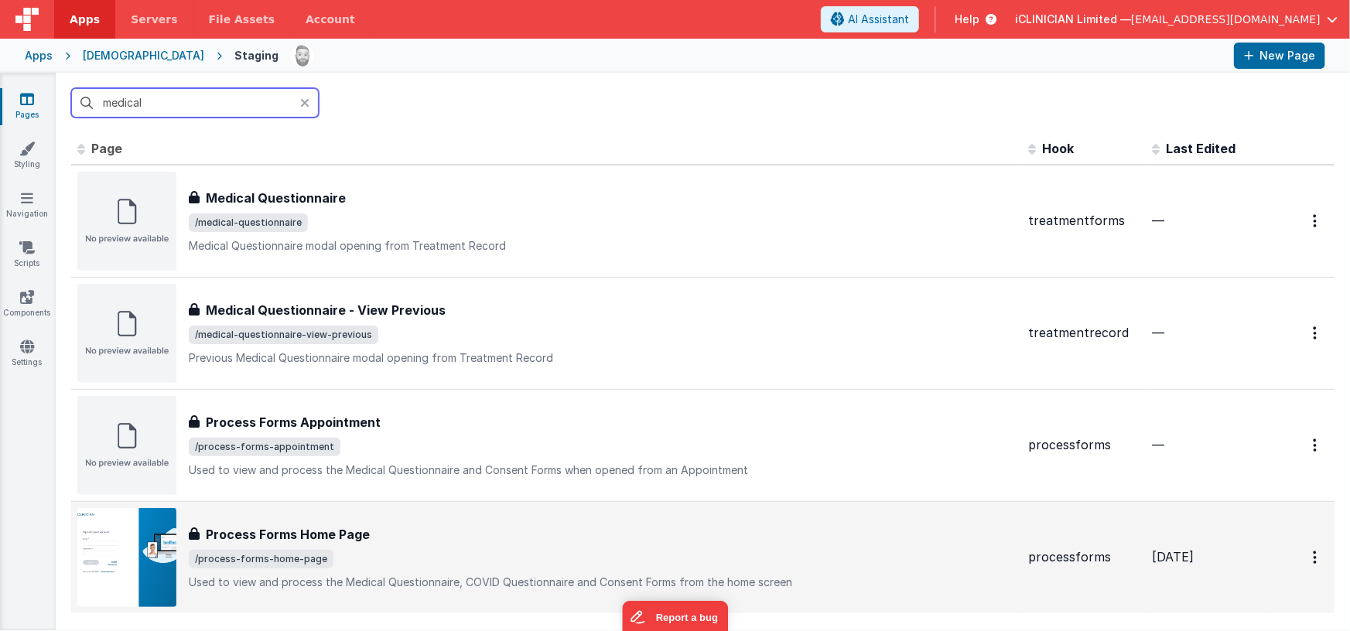
type input "medical"
click at [439, 553] on span "/process-forms-home-page" at bounding box center [602, 559] width 827 height 19
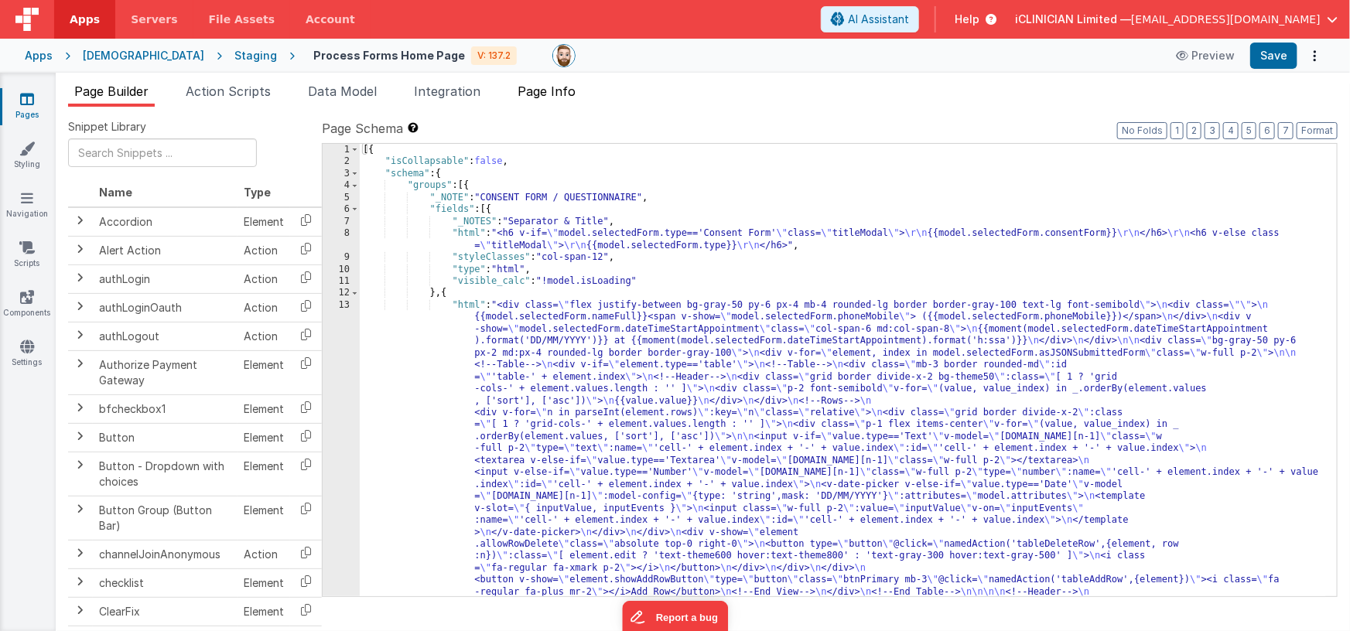
click at [564, 99] on li "Page Info" at bounding box center [546, 94] width 70 height 25
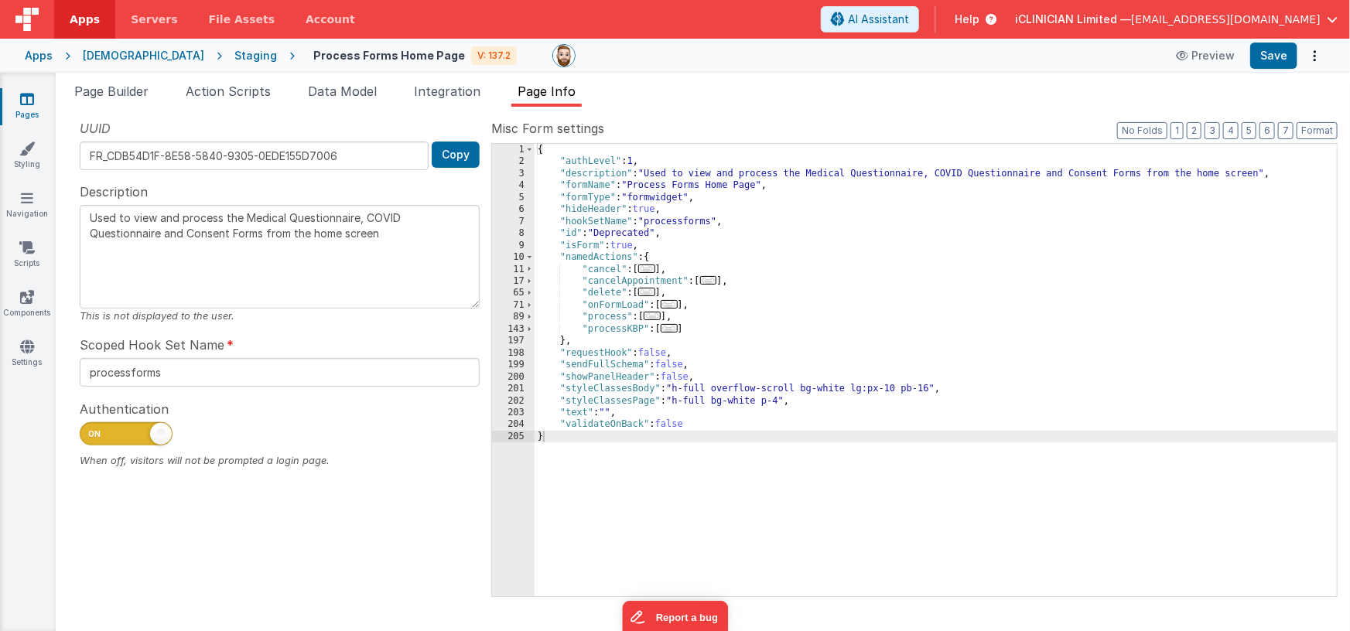
click at [805, 284] on div "{ "authLevel" : 1 , "description" : "Used to view and process the Medical Quest…" at bounding box center [935, 382] width 803 height 477
click at [667, 327] on span "..." at bounding box center [669, 328] width 17 height 9
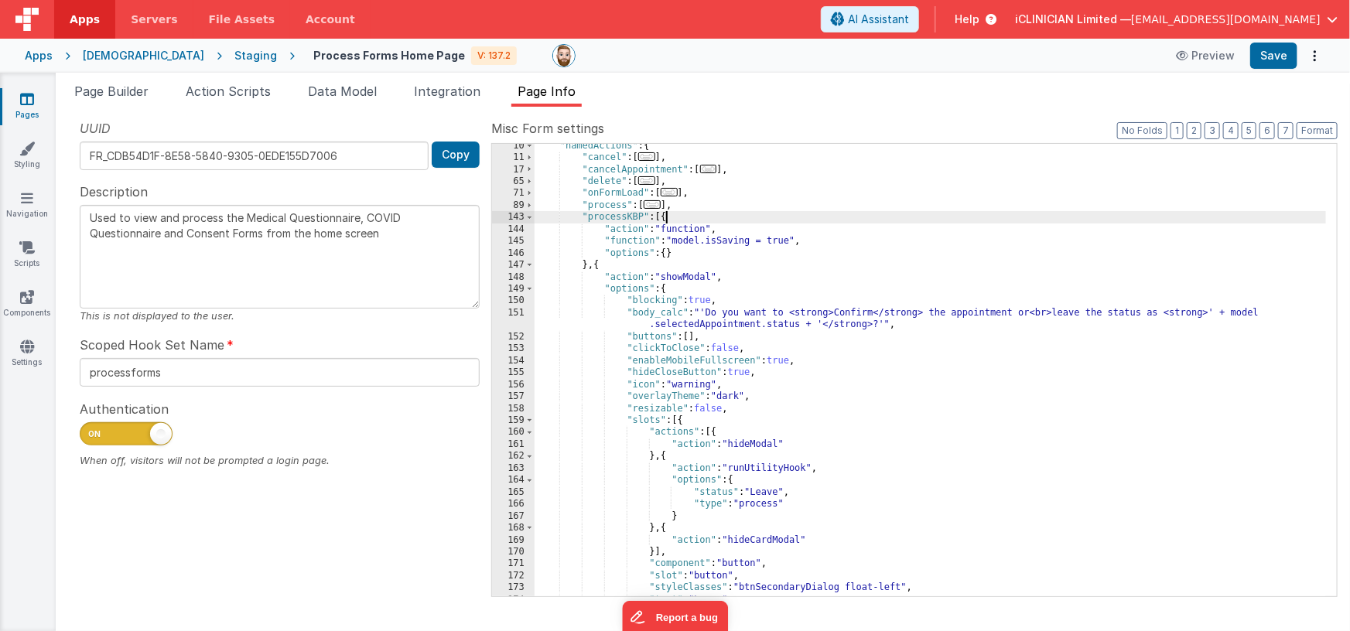
scroll to position [1, 0]
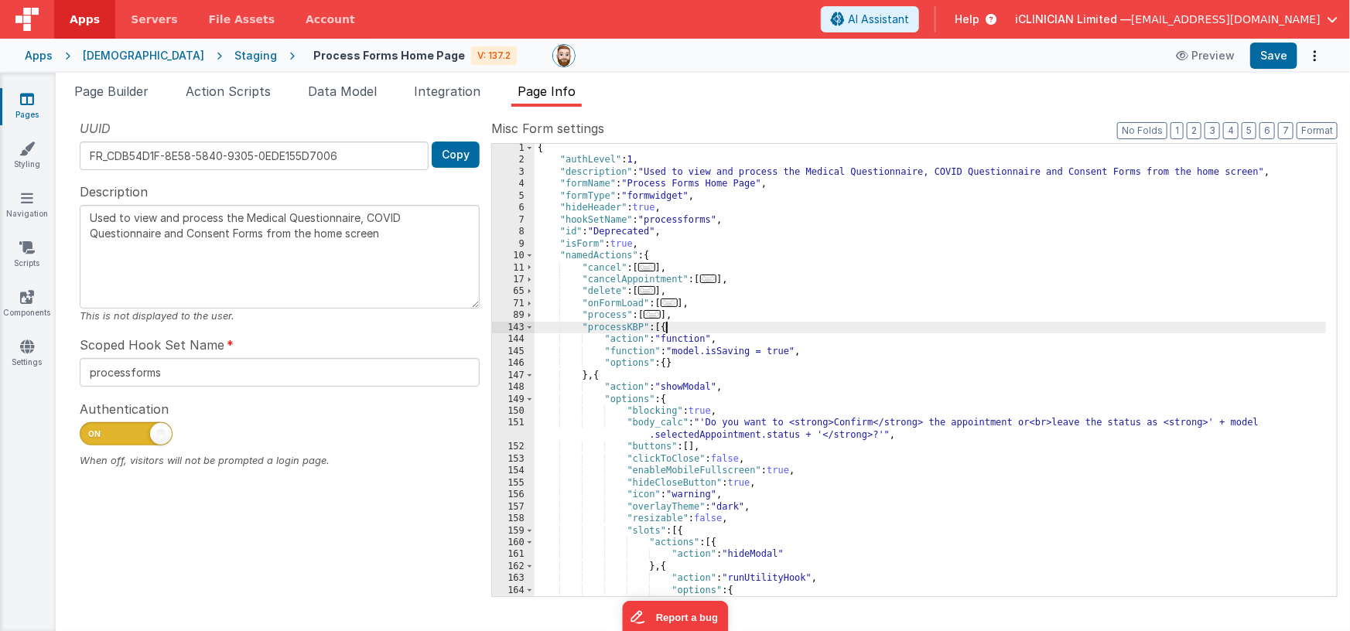
click at [744, 319] on div "{ "authLevel" : 1 , "description" : "Used to view and process the Medical Quest…" at bounding box center [930, 380] width 792 height 477
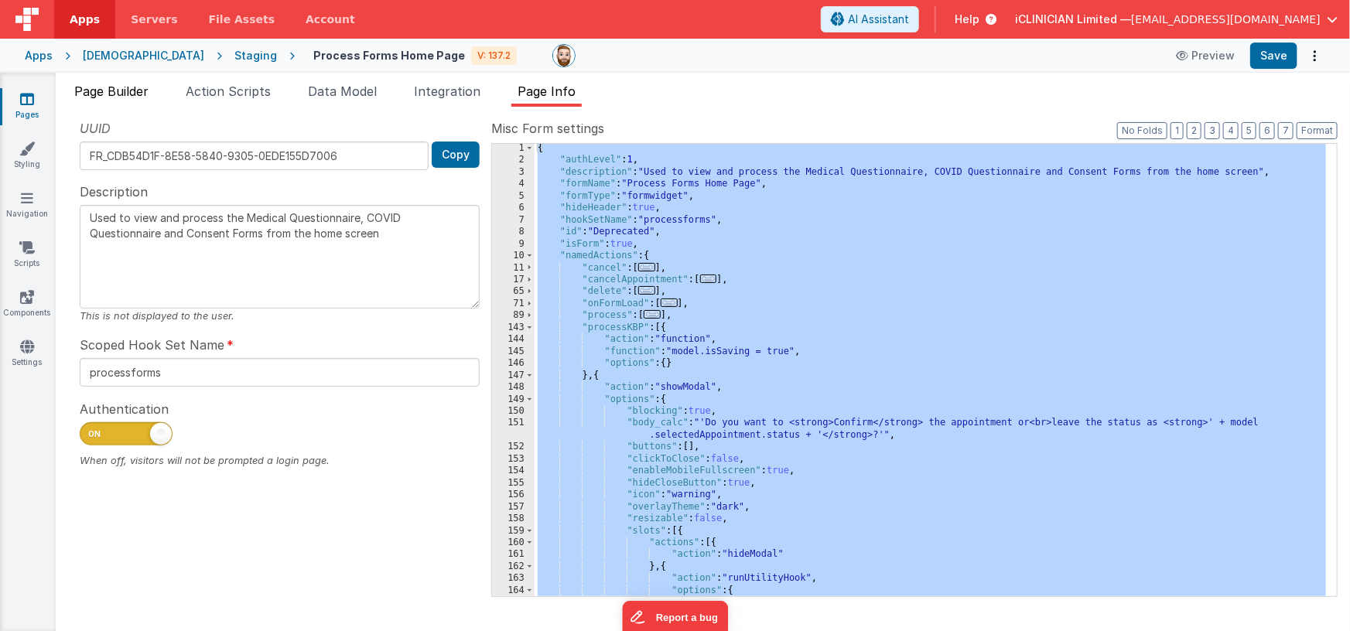
click at [137, 95] on span "Page Builder" at bounding box center [111, 91] width 74 height 15
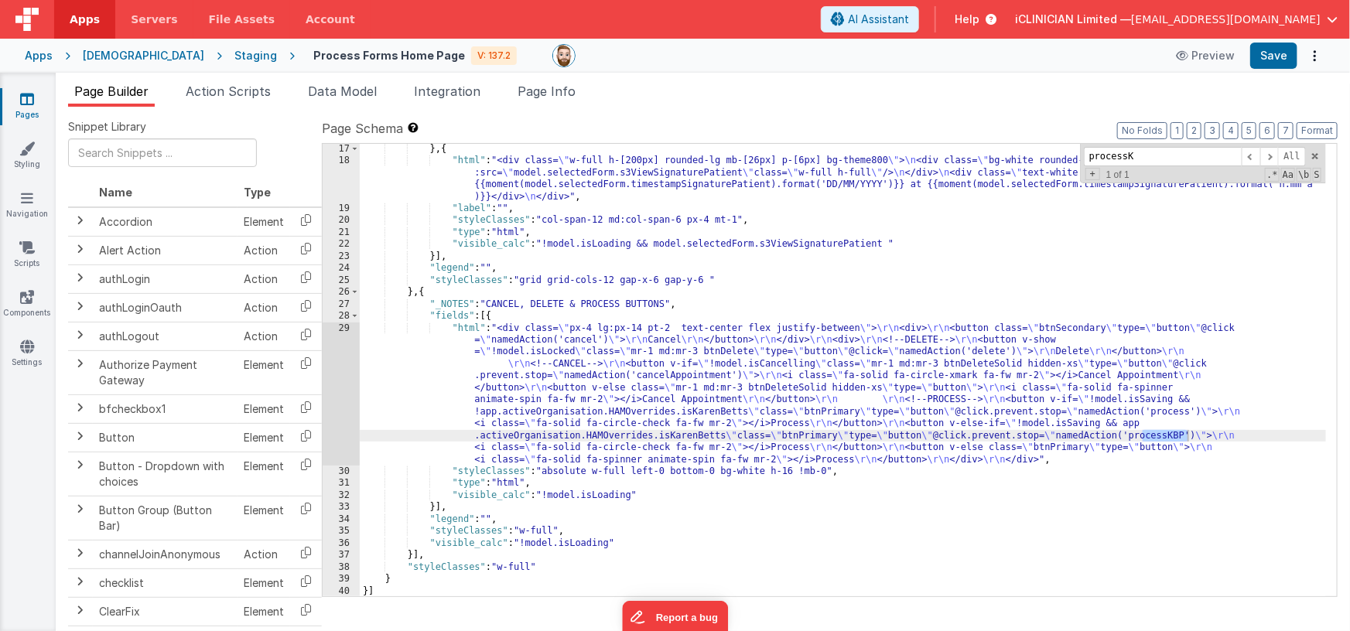
scroll to position [1244, 0]
type input "processKBP"
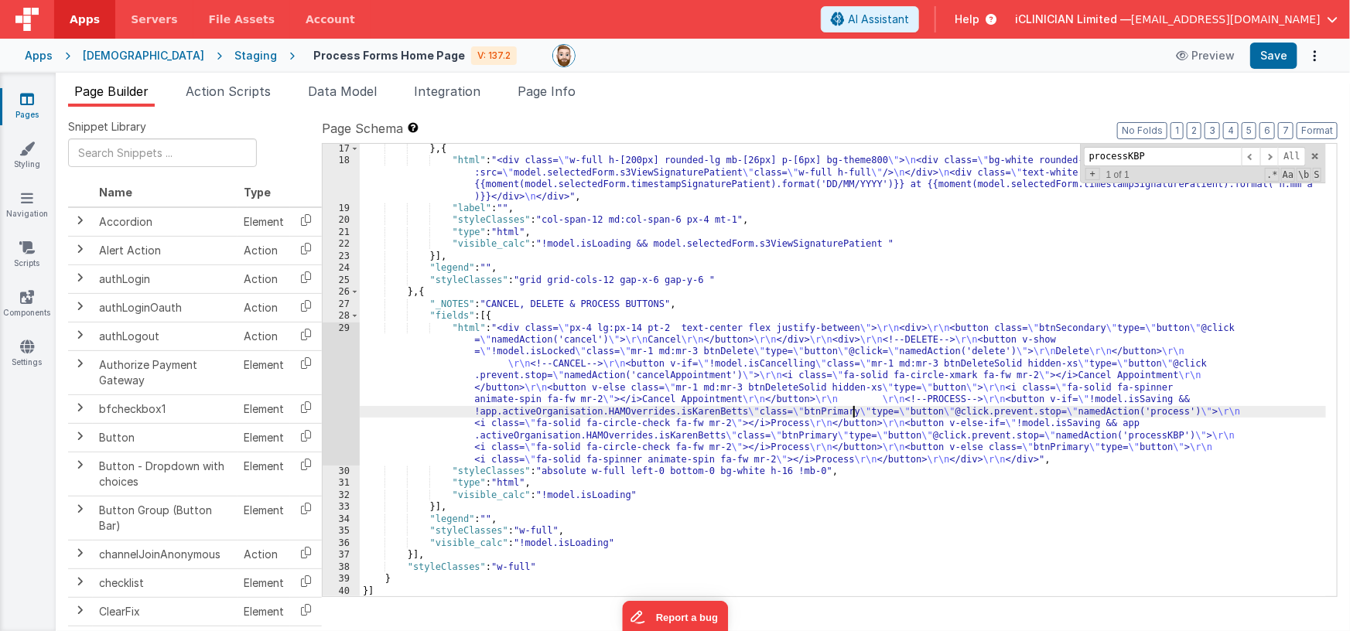
click at [852, 409] on div "} , { "html" : "<div class= \" w-full h-[200px] rounded-lg mb-[26px] p-[6px] bg…" at bounding box center [843, 381] width 967 height 477
click at [338, 385] on div "29" at bounding box center [341, 394] width 37 height 143
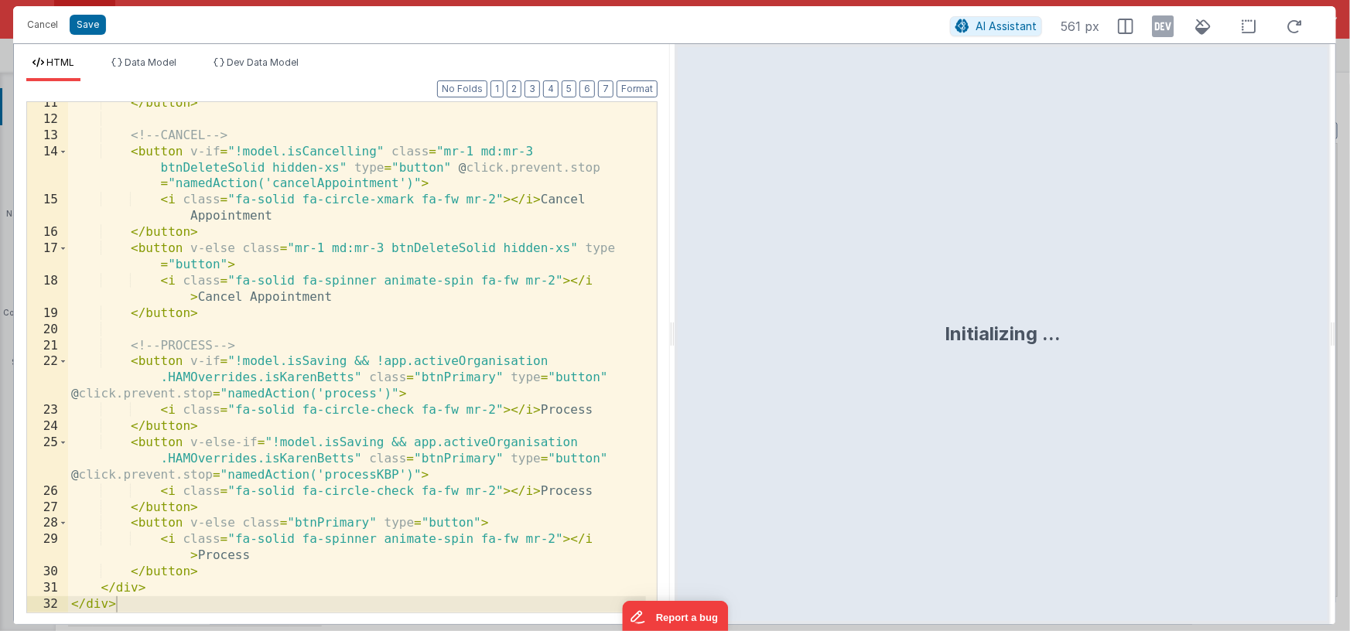
scroll to position [200, 0]
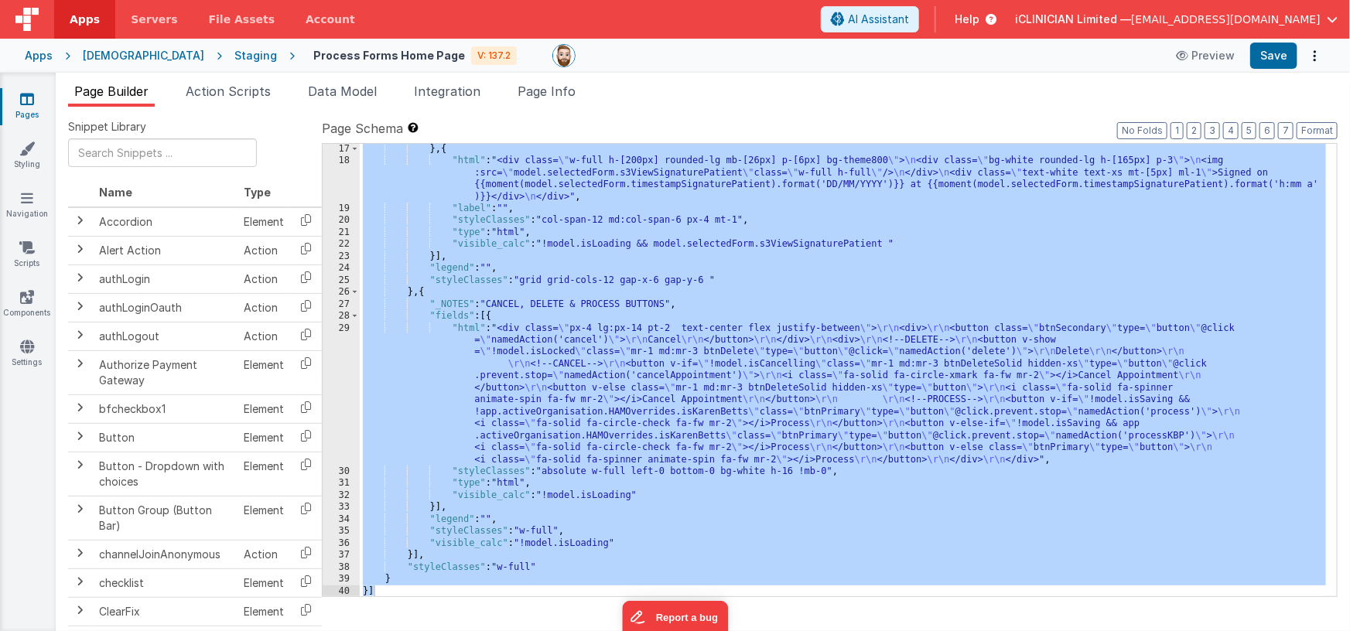
click at [32, 101] on icon at bounding box center [27, 98] width 14 height 15
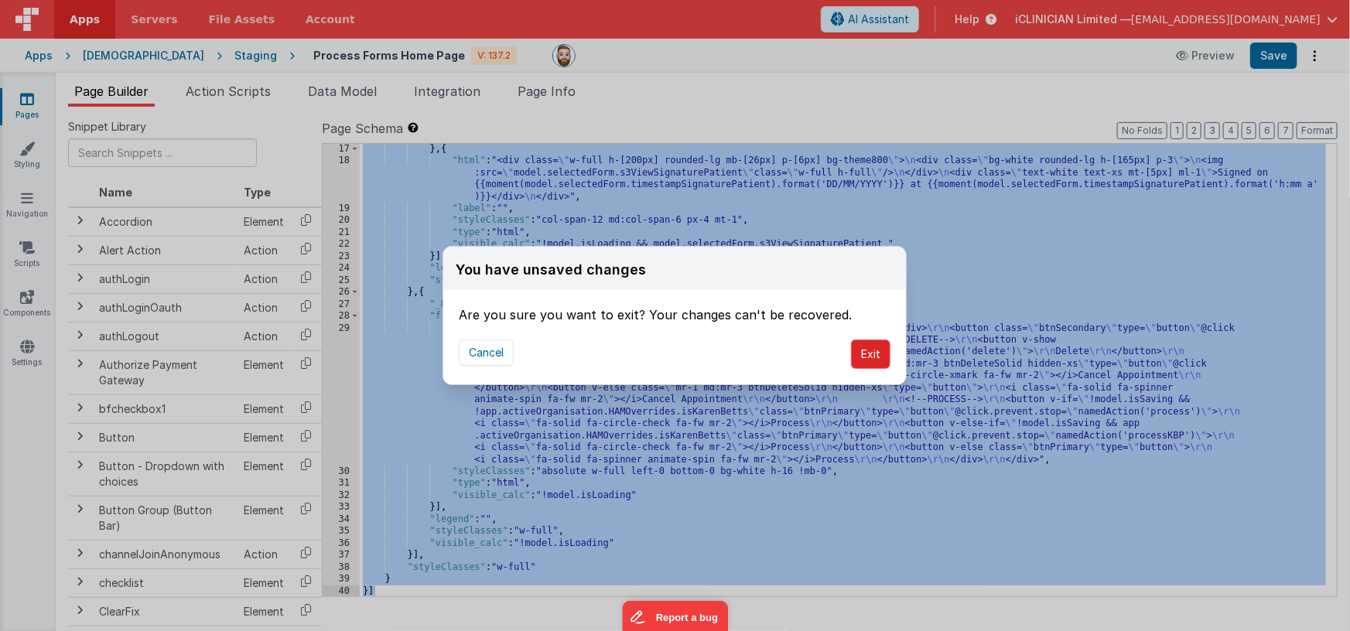
click at [875, 355] on button "Exit" at bounding box center [870, 354] width 39 height 29
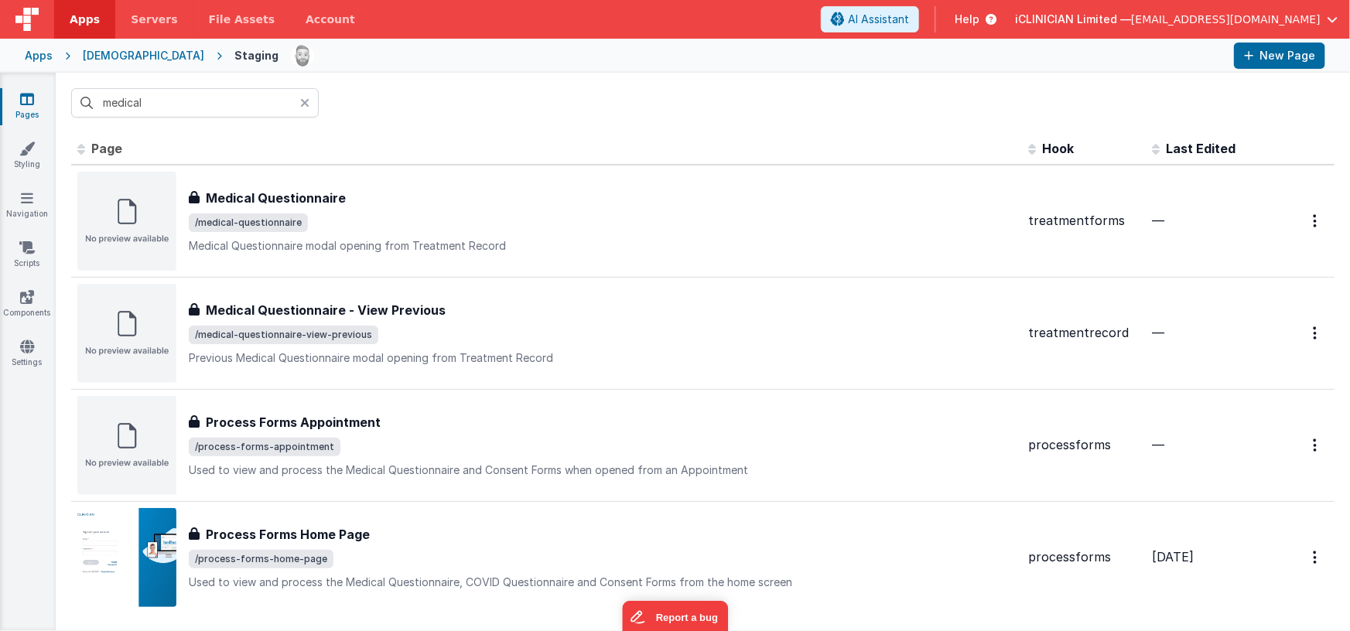
click at [111, 55] on div "[DEMOGRAPHIC_DATA]" at bounding box center [143, 55] width 121 height 15
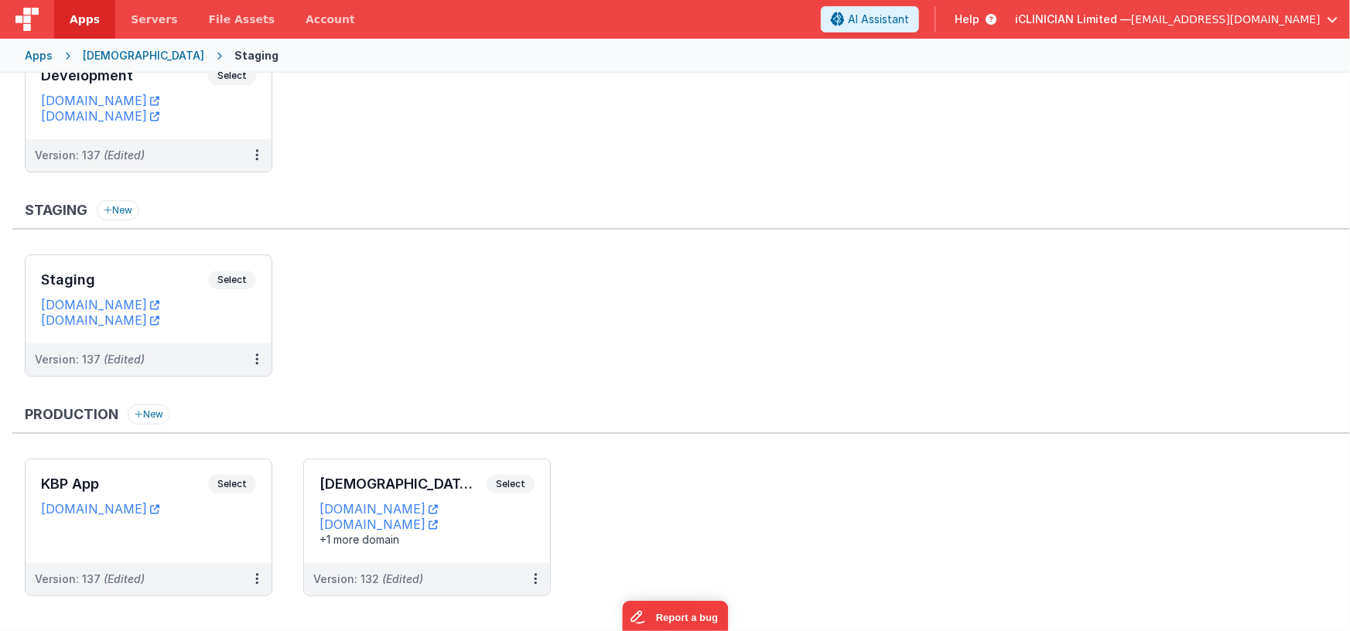
scroll to position [101, 0]
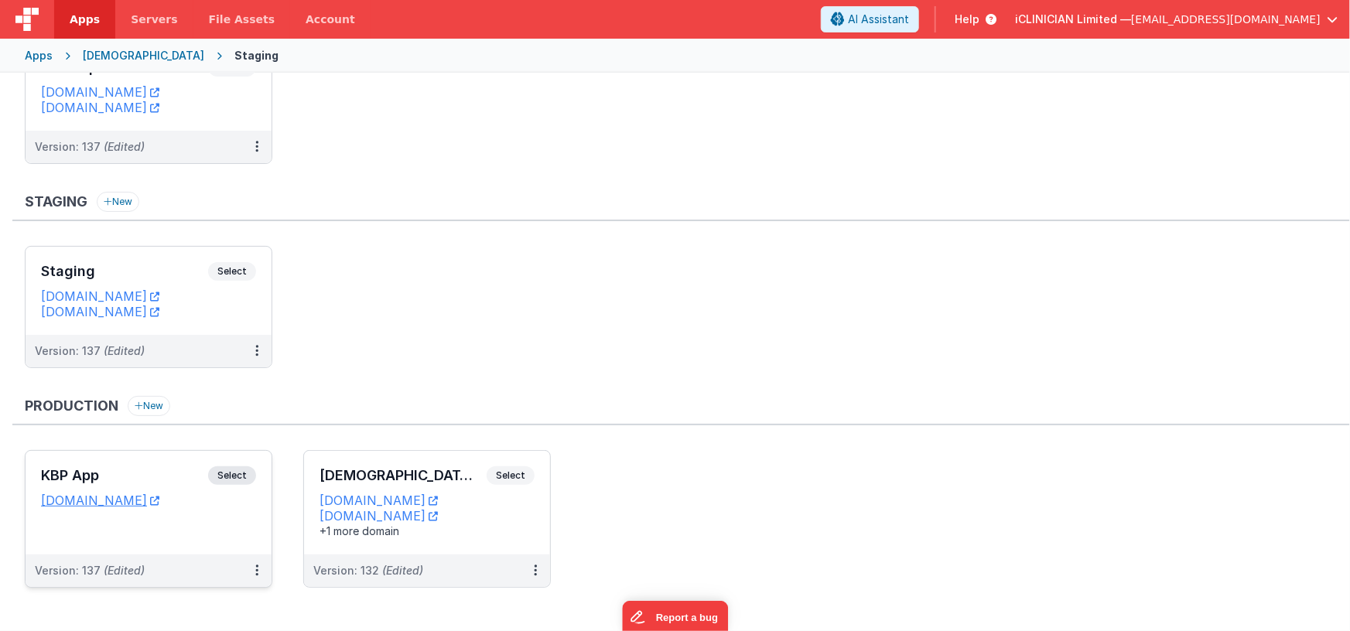
click at [190, 461] on div "KBP App Select URLs [DOMAIN_NAME]" at bounding box center [149, 503] width 246 height 104
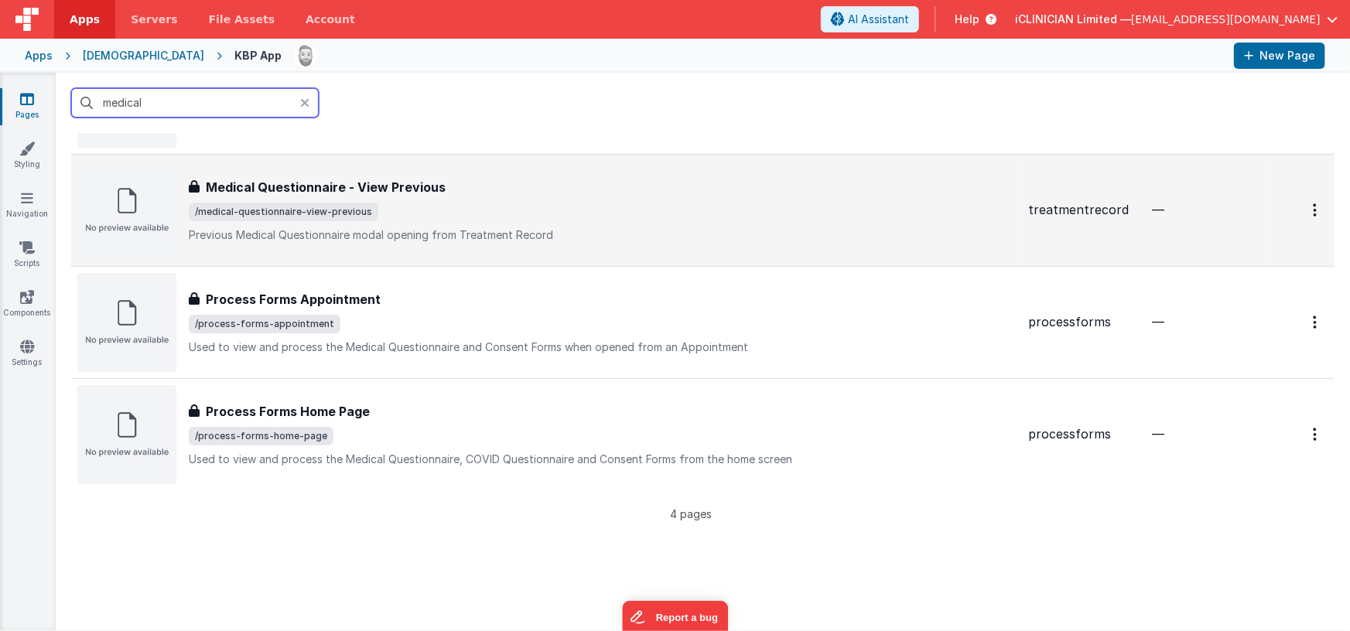
scroll to position [147, 0]
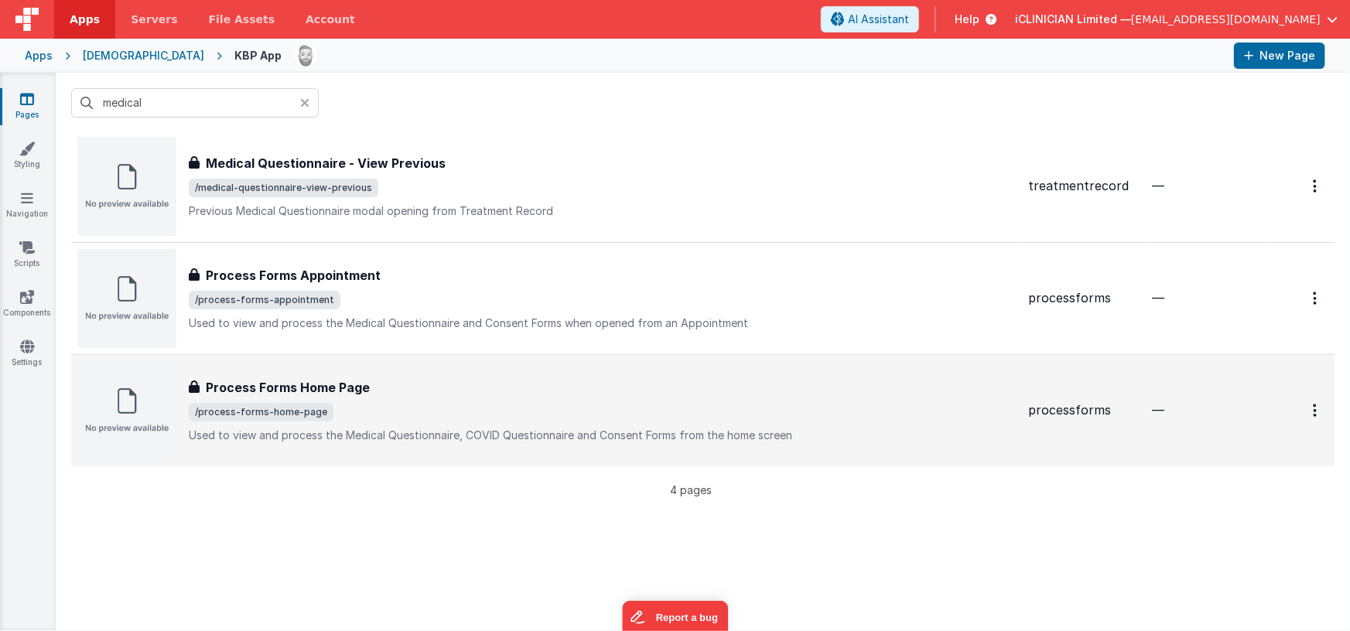
click at [416, 408] on span "/process-forms-home-page" at bounding box center [602, 412] width 827 height 19
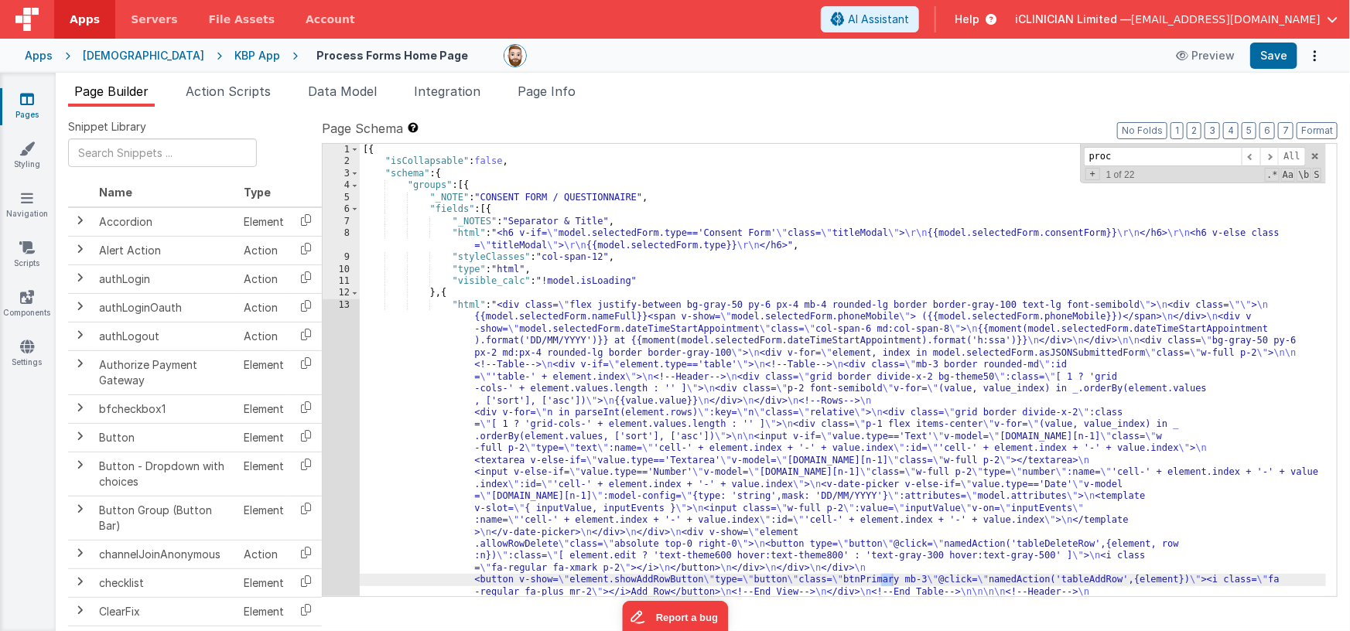
scroll to position [957, 0]
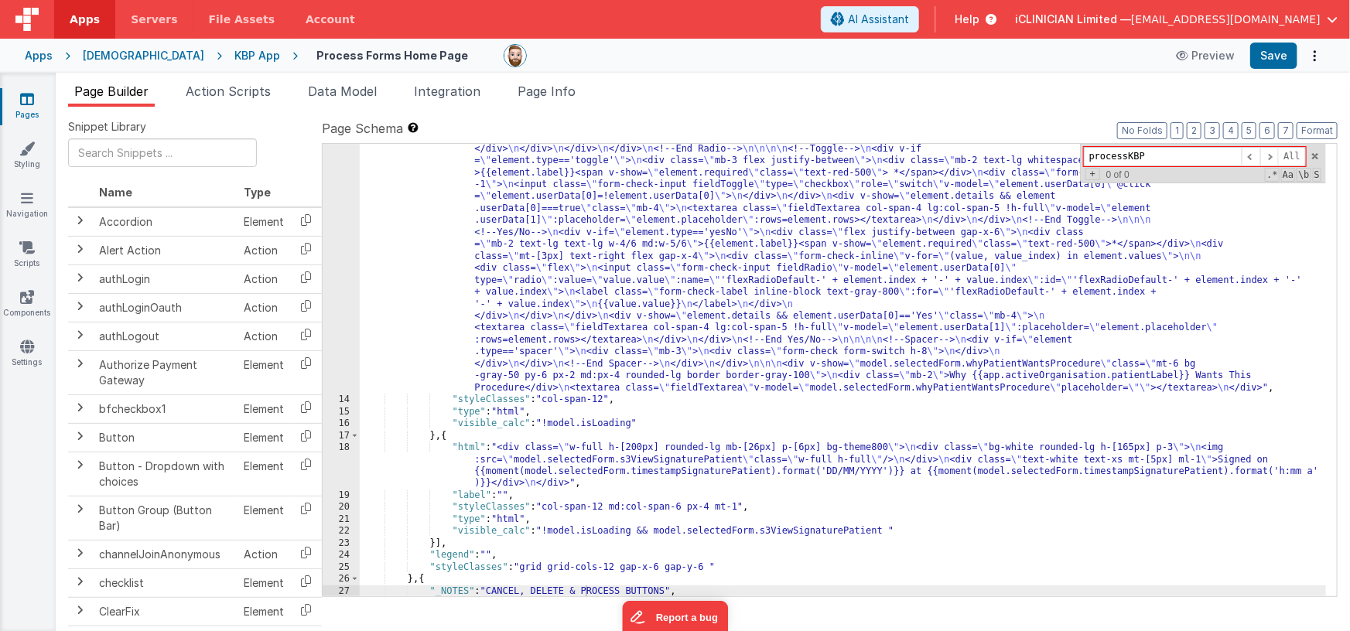
type input "processKBP"
click at [597, 373] on div ""html" : "<div class= \" flex justify-between bg-gray-50 py-6 px-4 mb-4 rounded…" at bounding box center [843, 100] width 967 height 1517
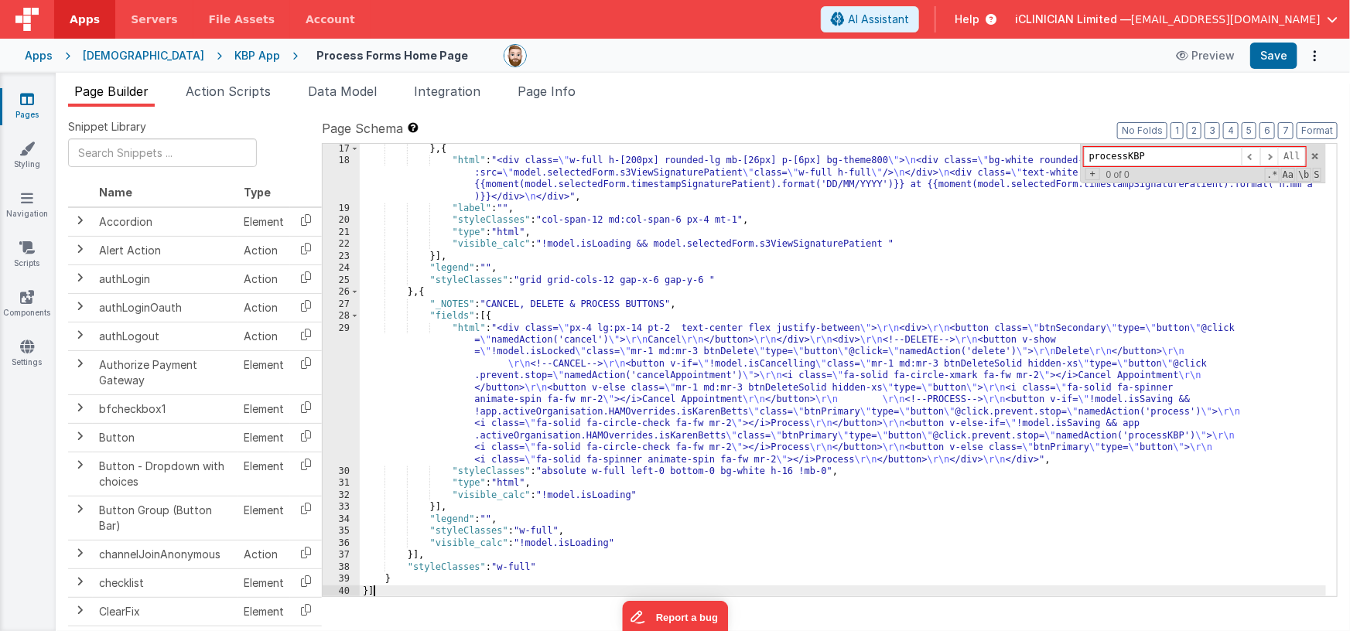
scroll to position [1244, 0]
click at [541, 94] on span "Page Info" at bounding box center [546, 91] width 58 height 15
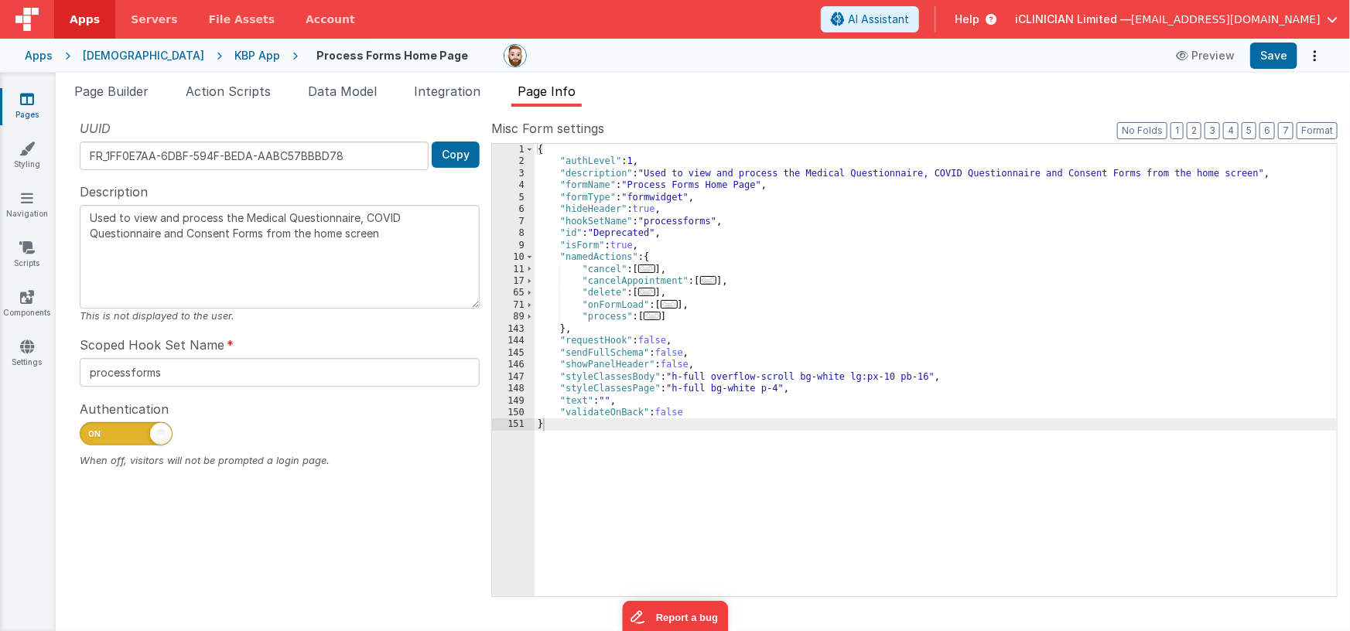
click at [787, 302] on div "{ "authLevel" : 1 , "description" : "Used to view and process the Medical Quest…" at bounding box center [935, 382] width 803 height 477
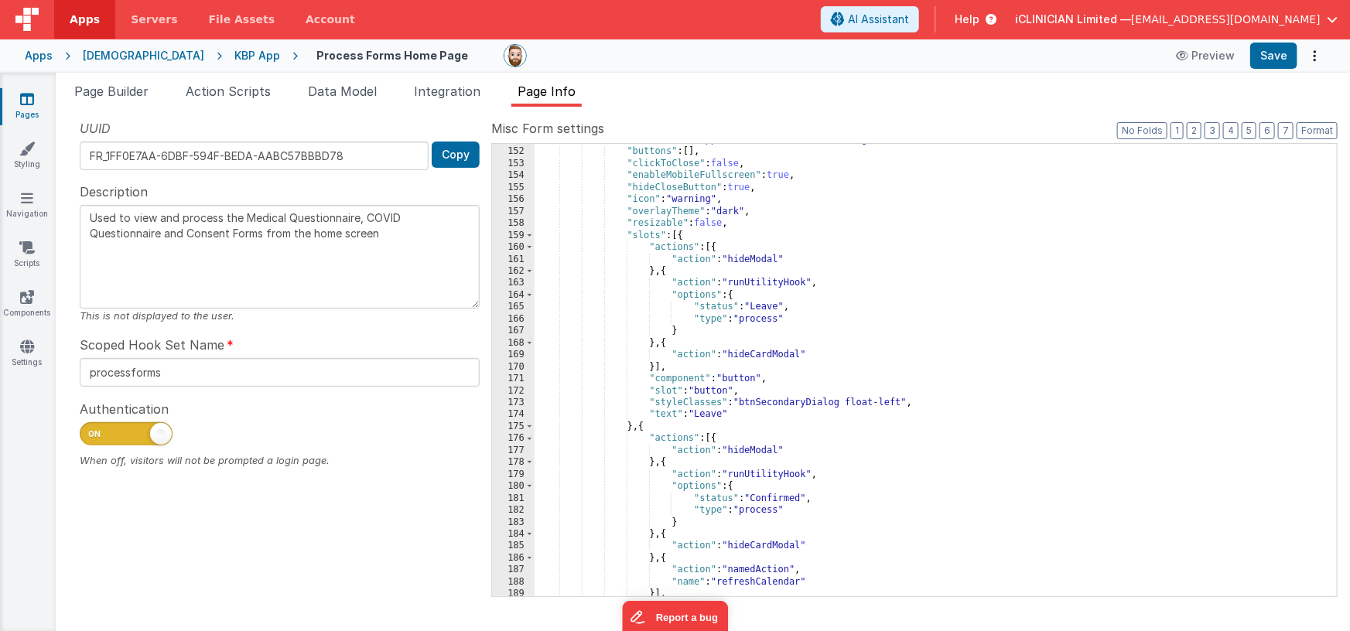
scroll to position [1972, 0]
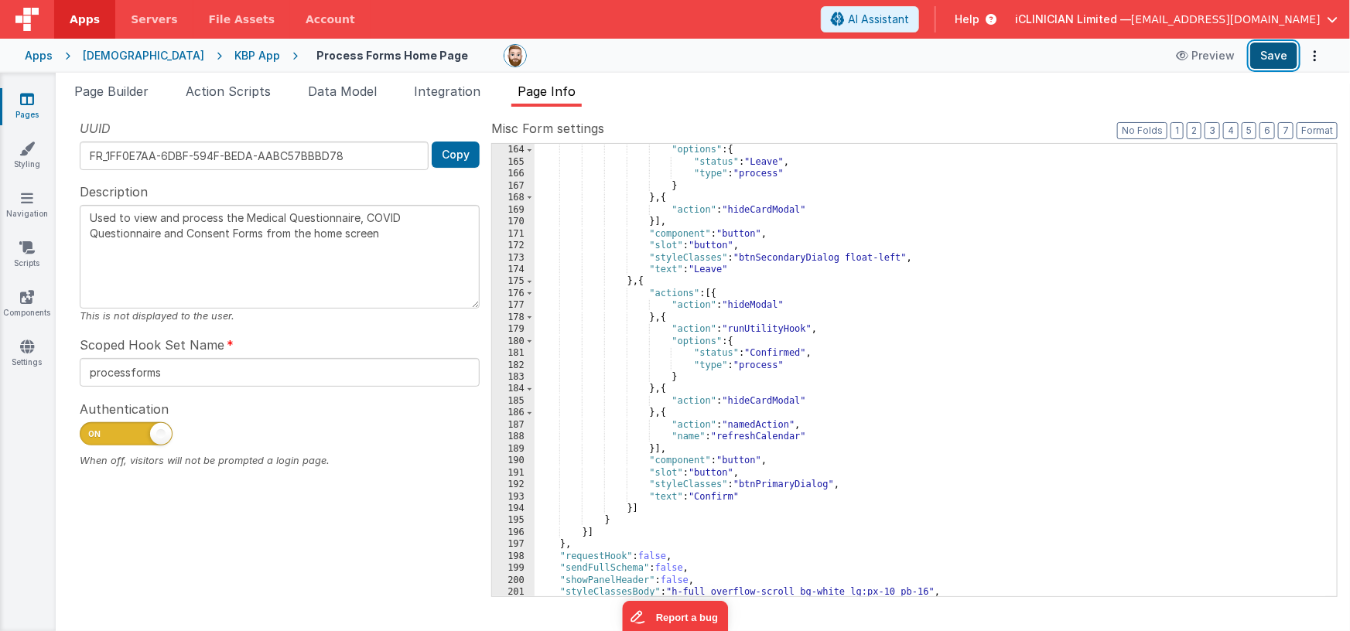
click at [1259, 56] on button "Save" at bounding box center [1273, 56] width 47 height 26
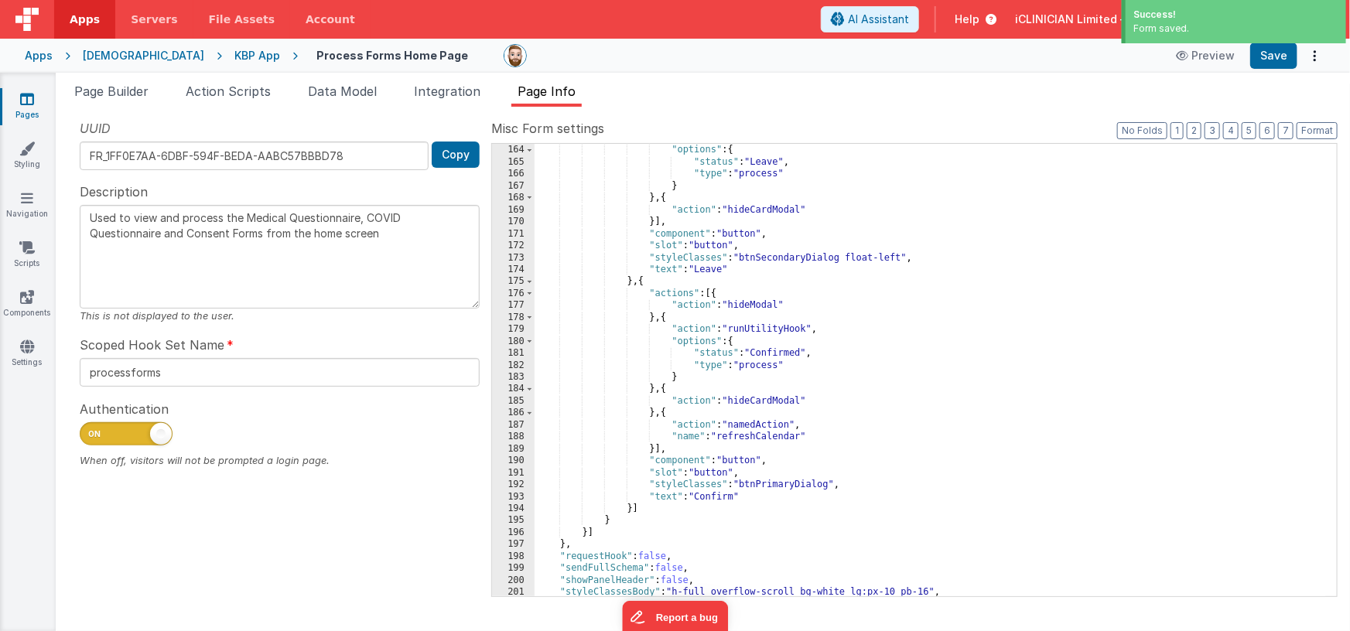
click at [105, 56] on div "[DEMOGRAPHIC_DATA]" at bounding box center [143, 55] width 121 height 15
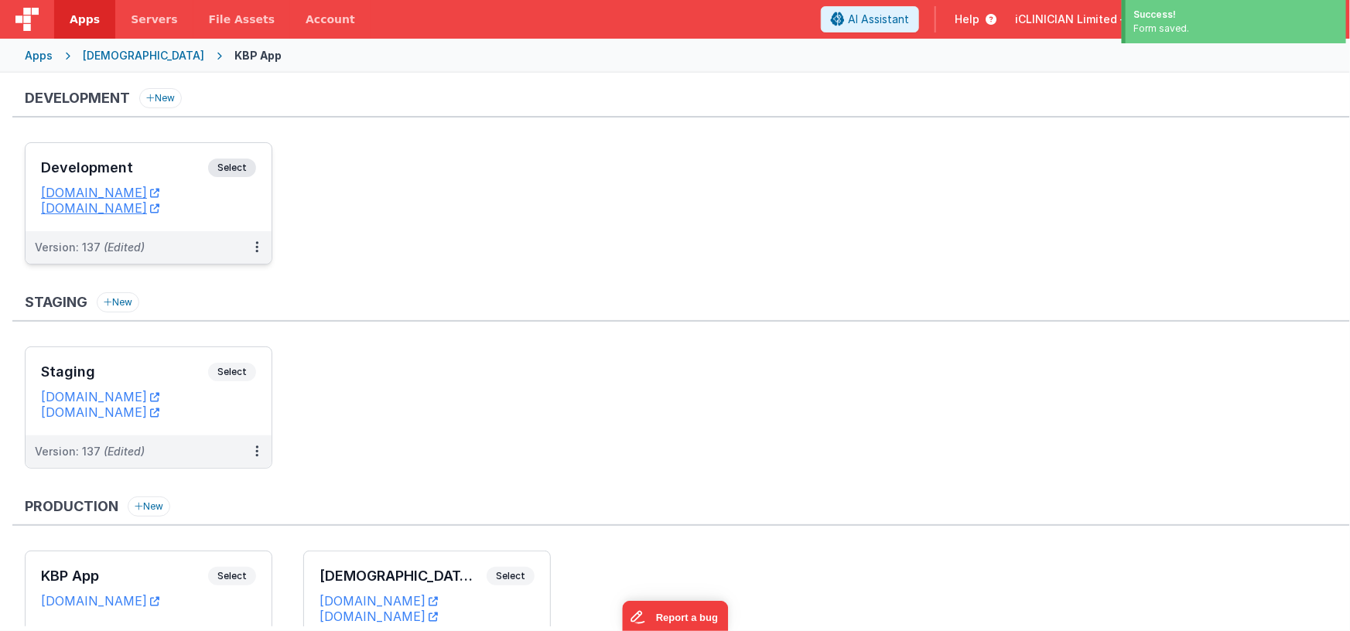
click at [149, 154] on div "Development Select URLs [DOMAIN_NAME] [DOMAIN_NAME]" at bounding box center [149, 187] width 246 height 88
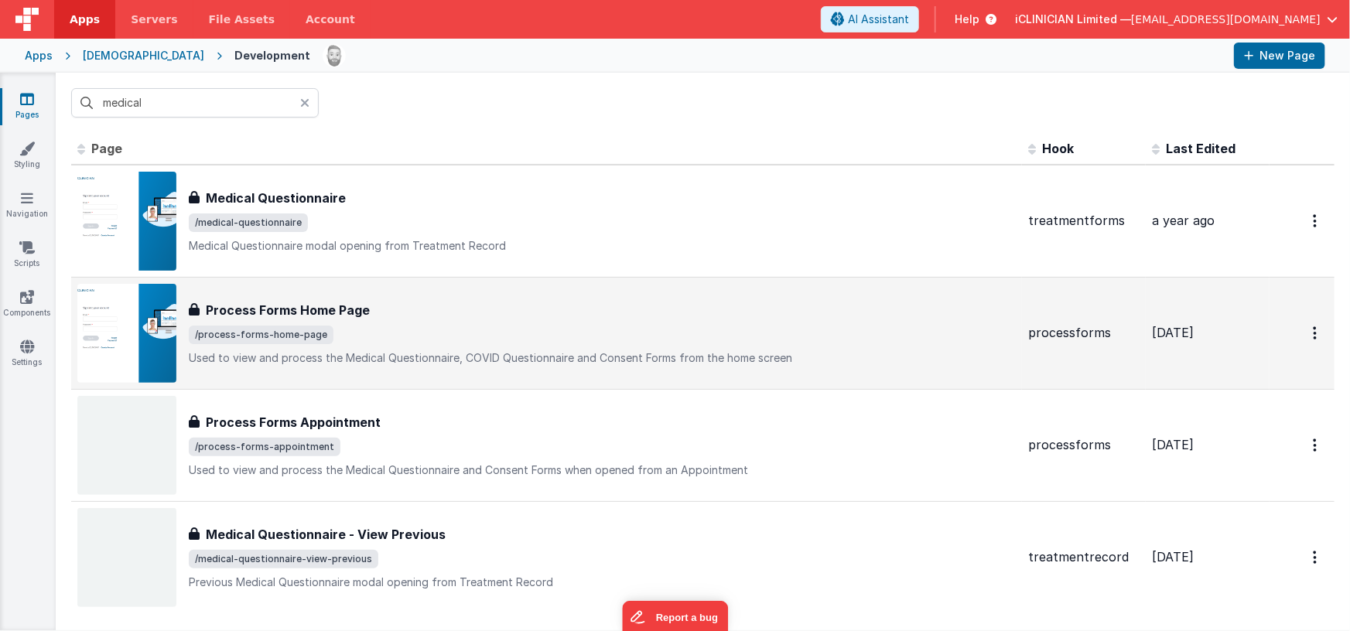
click at [510, 330] on span "/process-forms-home-page" at bounding box center [602, 335] width 827 height 19
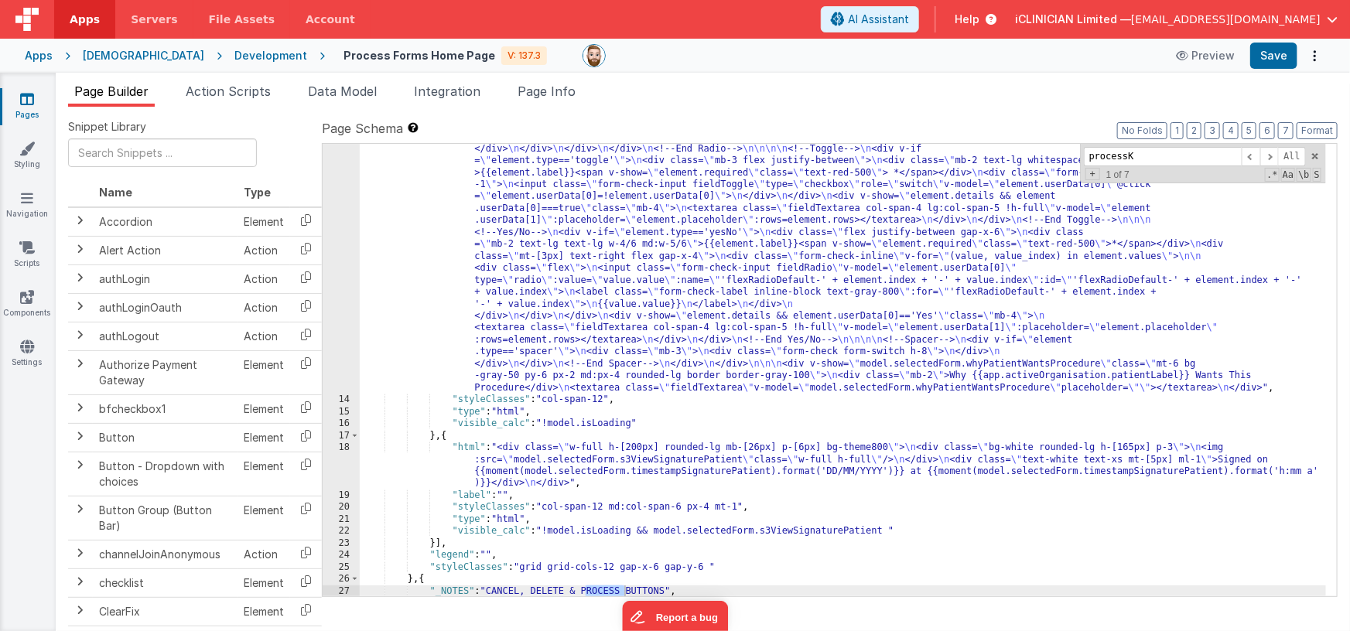
scroll to position [1244, 0]
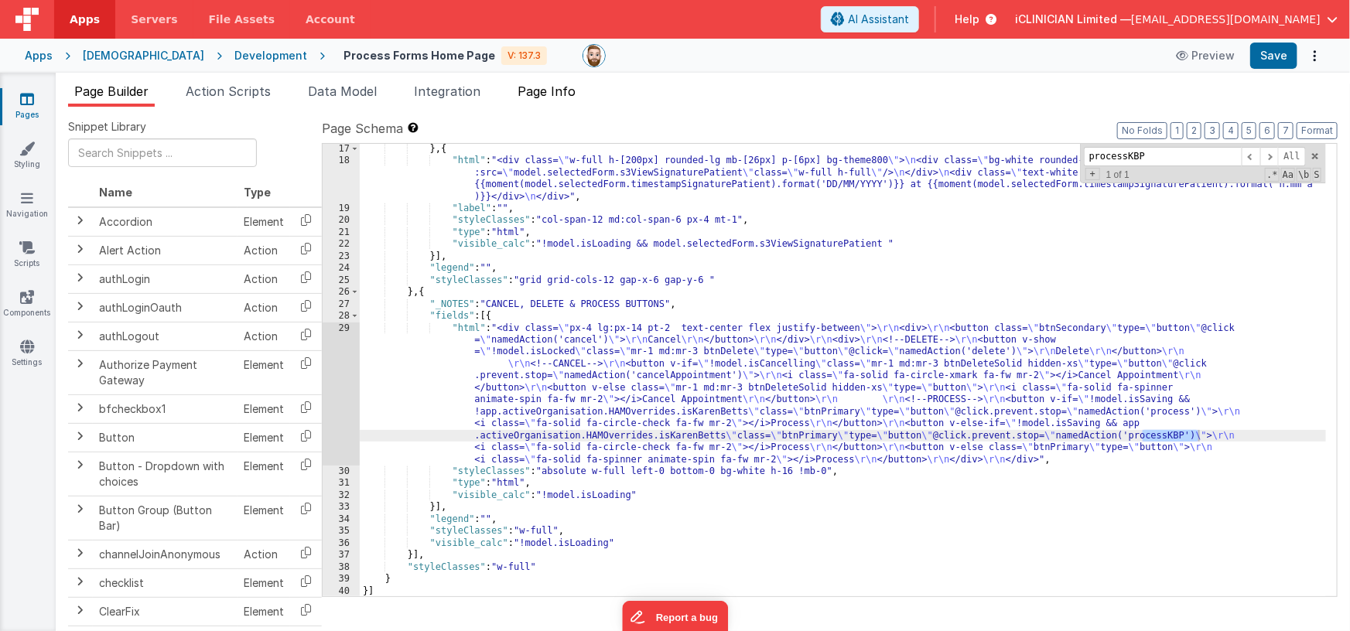
type input "processKBP"
click at [548, 94] on span "Page Info" at bounding box center [546, 91] width 58 height 15
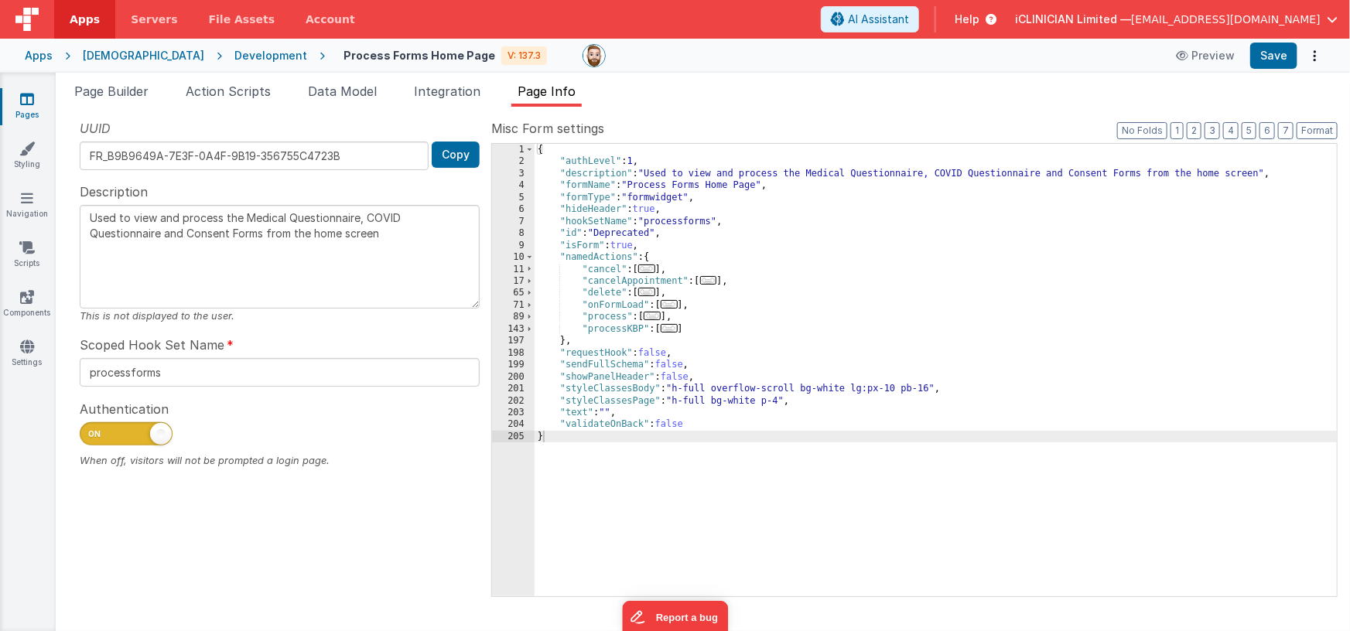
click at [39, 58] on div "Apps" at bounding box center [39, 55] width 28 height 15
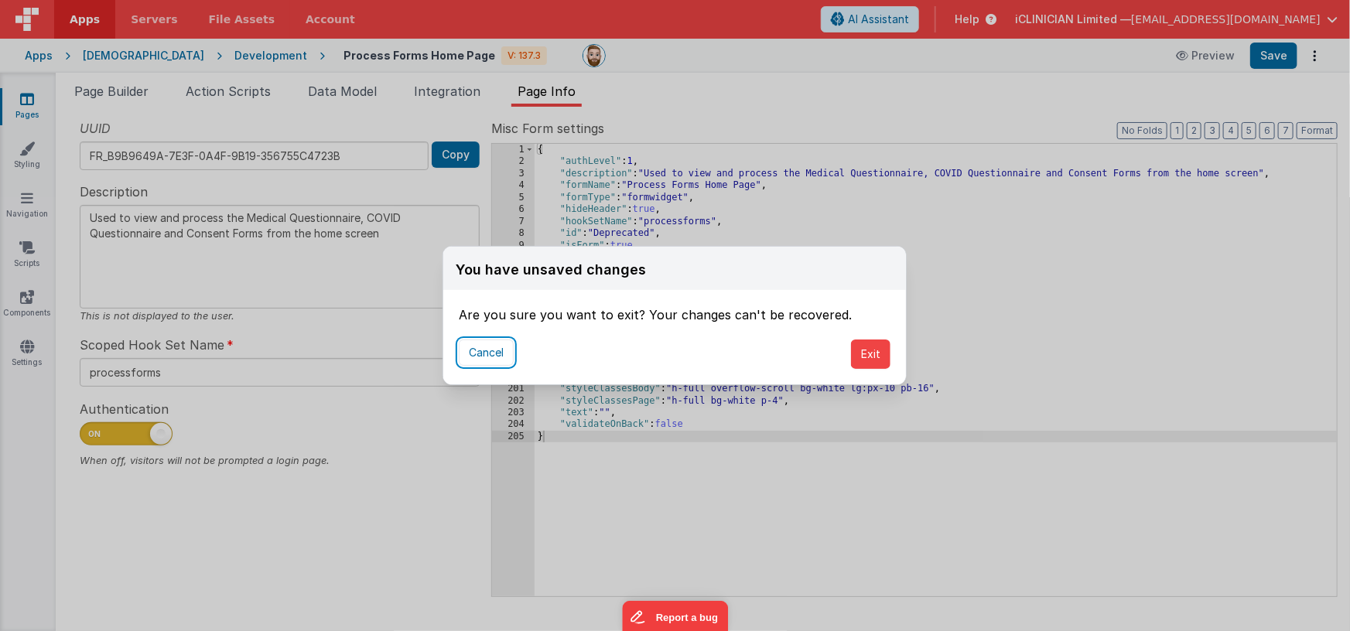
drag, startPoint x: 488, startPoint y: 351, endPoint x: 788, endPoint y: 271, distance: 310.7
click at [488, 351] on button "Cancel" at bounding box center [486, 353] width 55 height 26
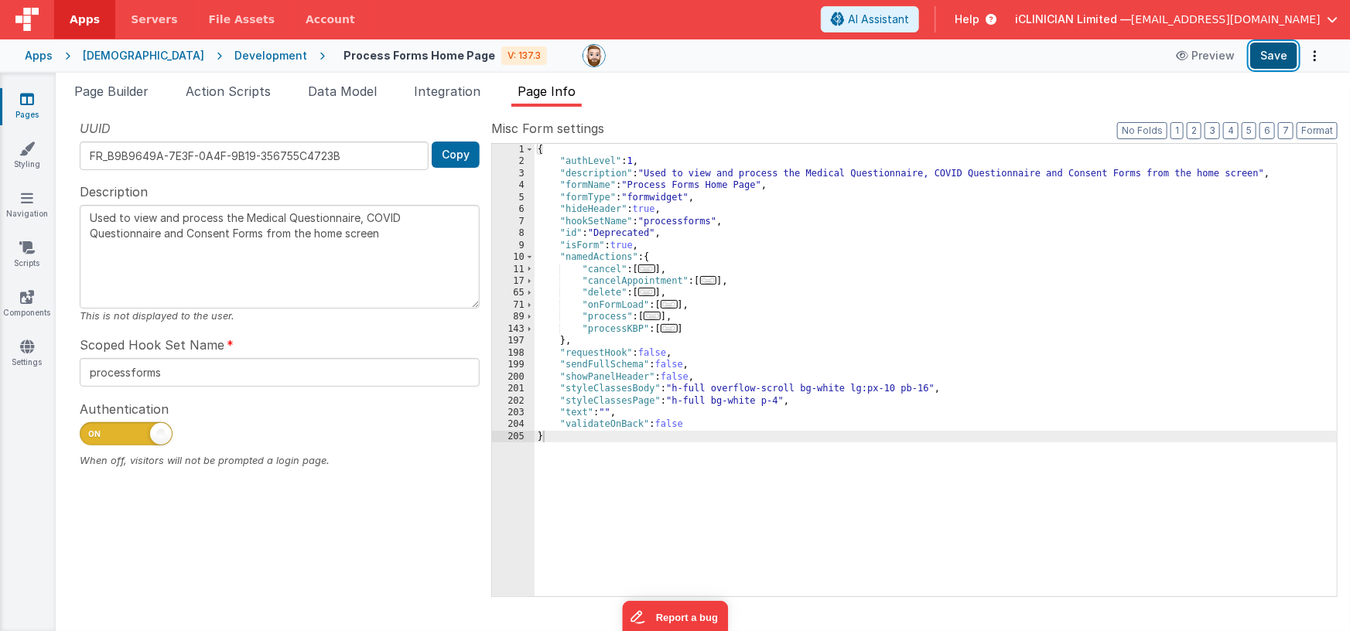
click at [1252, 58] on button "Save" at bounding box center [1273, 56] width 47 height 26
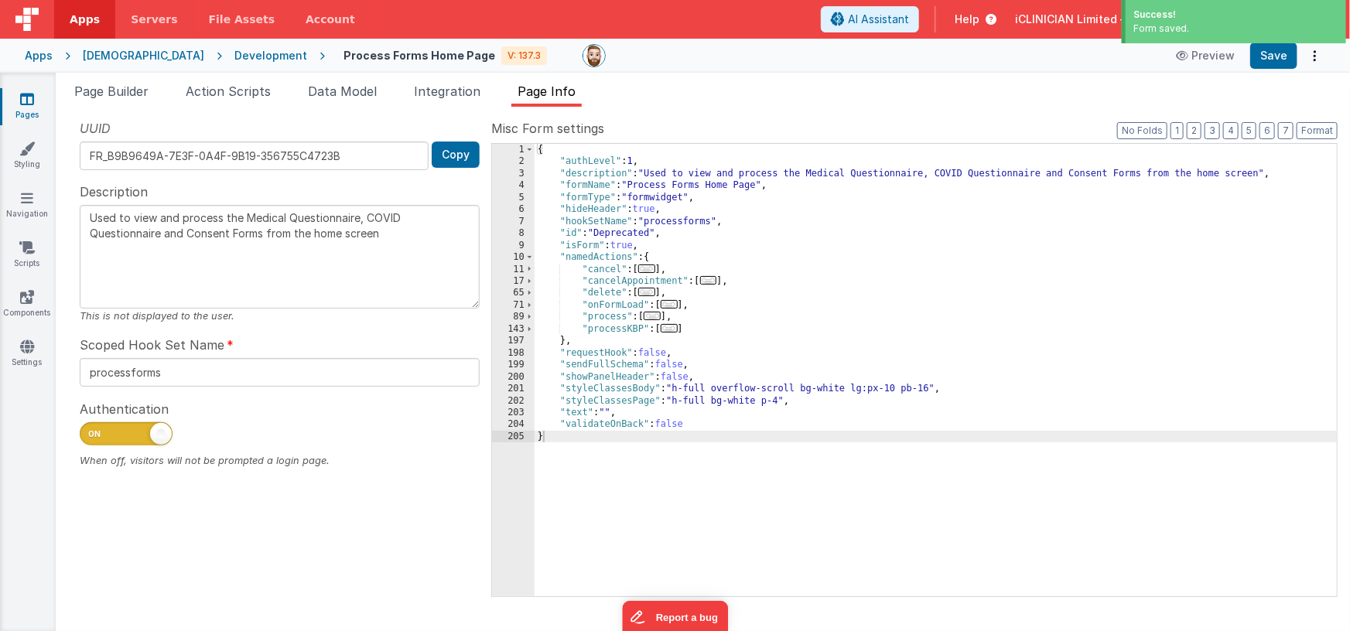
click at [117, 53] on div "[DEMOGRAPHIC_DATA]" at bounding box center [143, 55] width 121 height 15
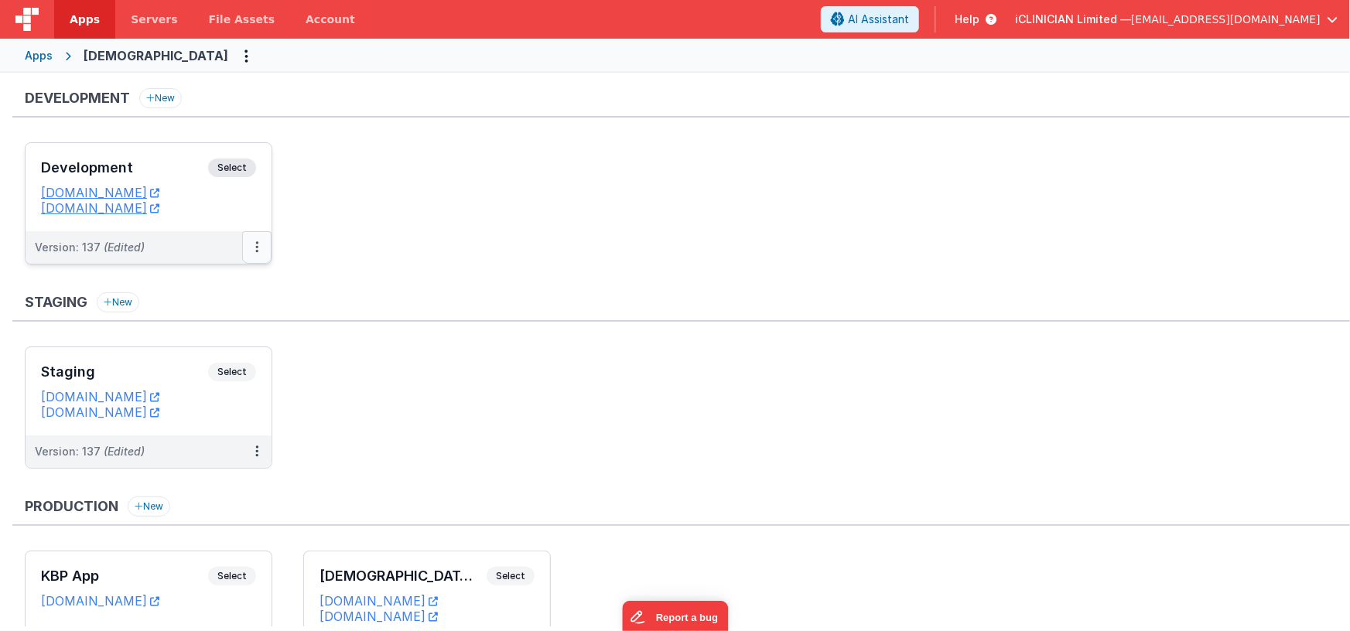
click at [259, 248] on button at bounding box center [256, 247] width 29 height 32
click at [217, 331] on link "Deploy..." at bounding box center [203, 338] width 136 height 28
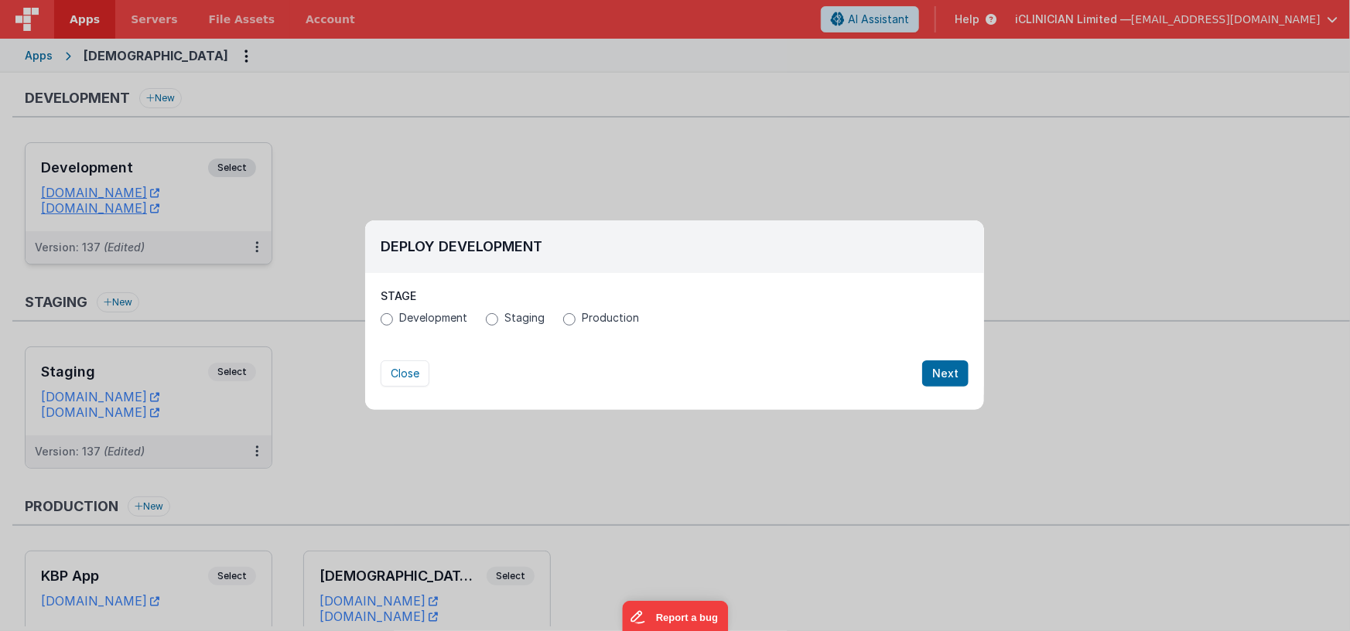
click at [576, 318] on label "Production" at bounding box center [601, 317] width 76 height 15
click at [575, 318] on input "Production" at bounding box center [569, 319] width 12 height 12
radio input "true"
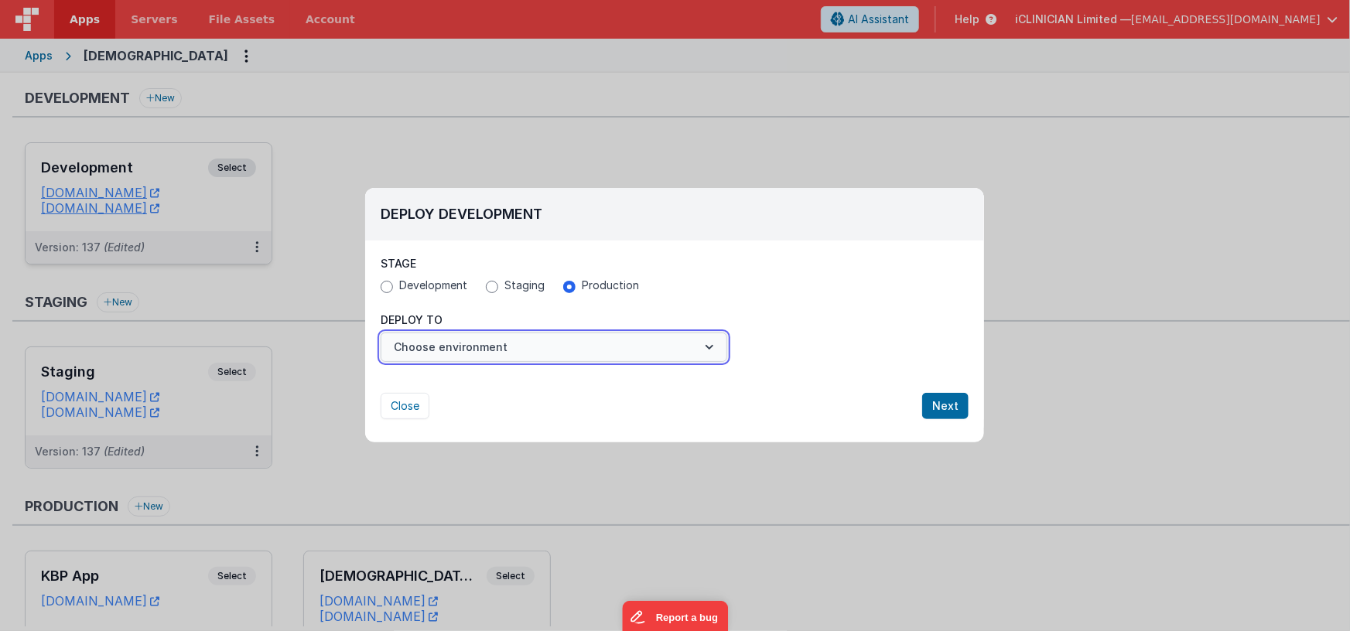
click at [485, 351] on button "Choose environment" at bounding box center [554, 347] width 347 height 29
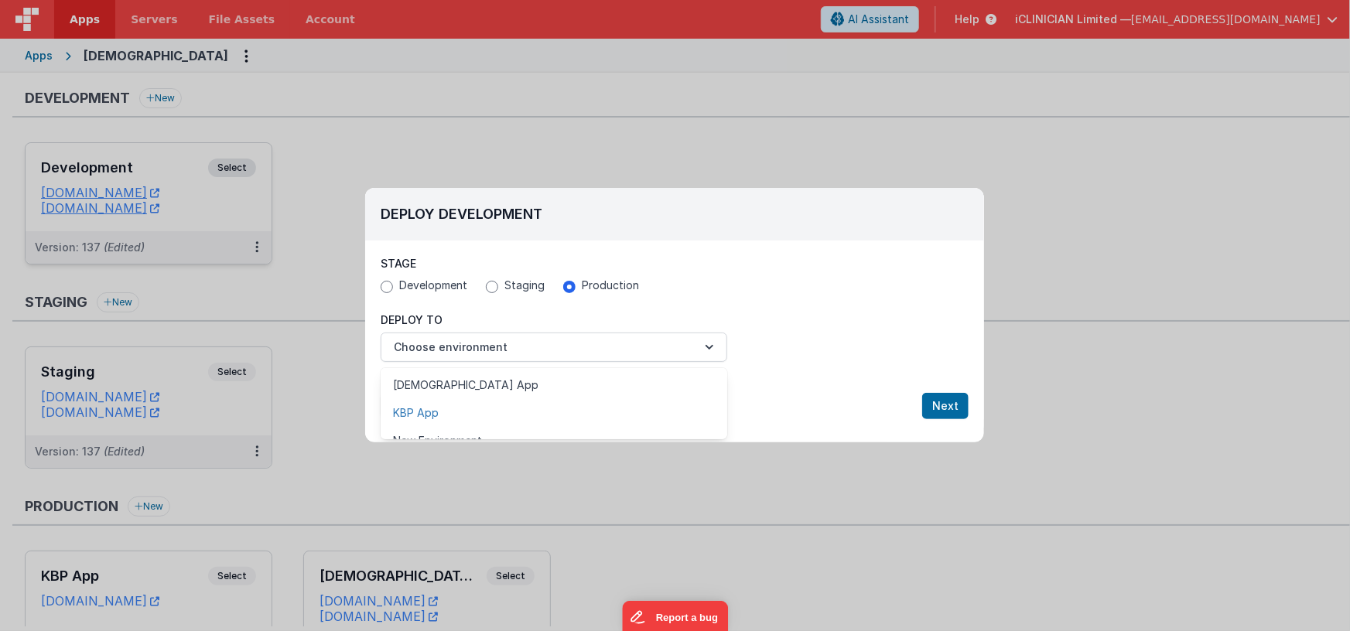
click at [435, 407] on link "KBP App" at bounding box center [554, 413] width 347 height 28
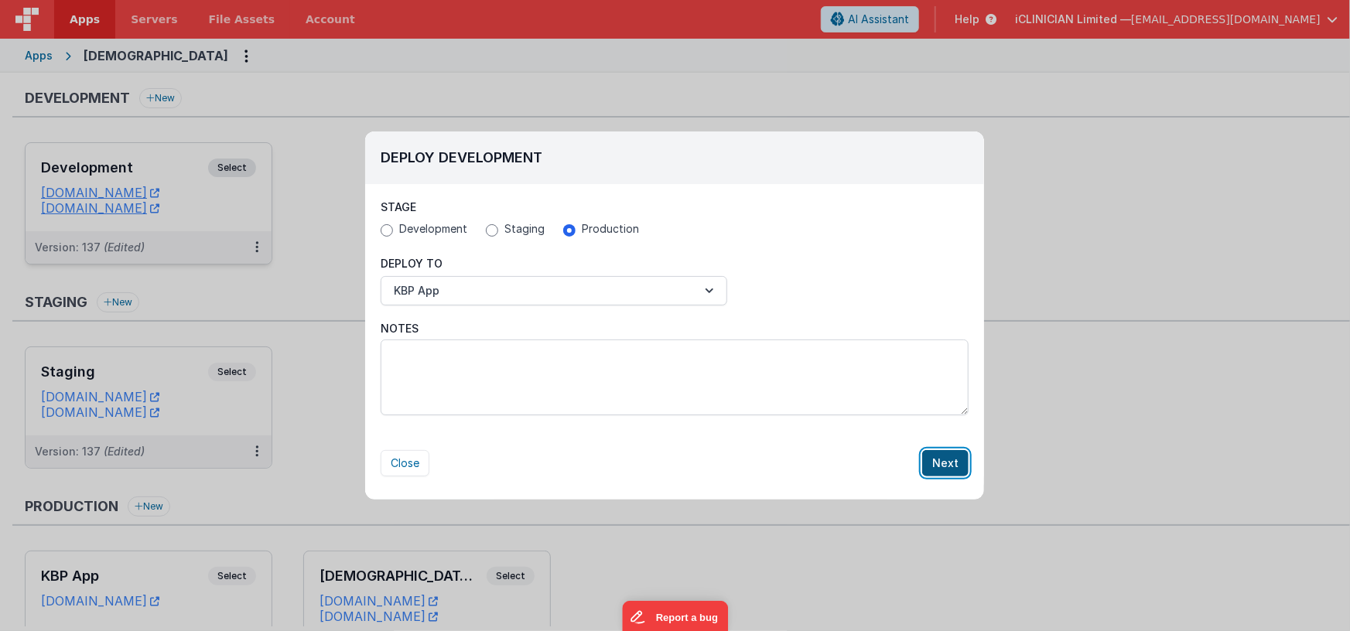
click at [950, 465] on button "Next" at bounding box center [945, 463] width 46 height 26
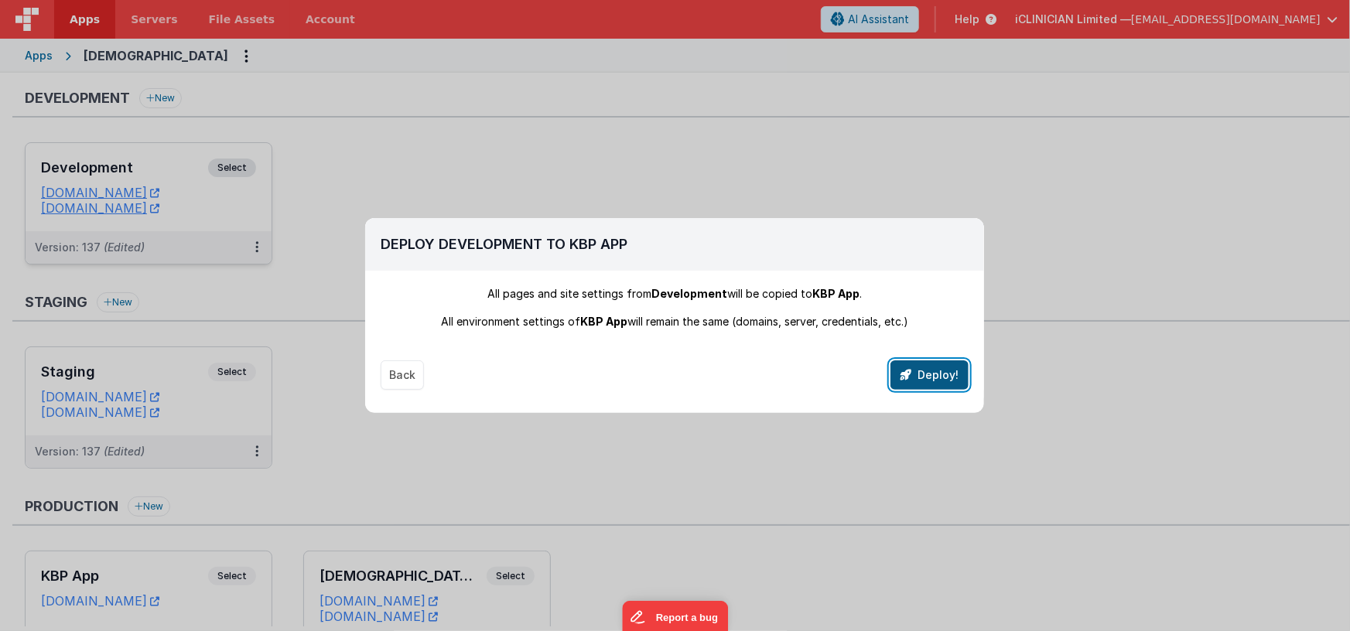
click at [928, 377] on button "Deploy!" at bounding box center [929, 374] width 78 height 29
